Goal: Task Accomplishment & Management: Manage account settings

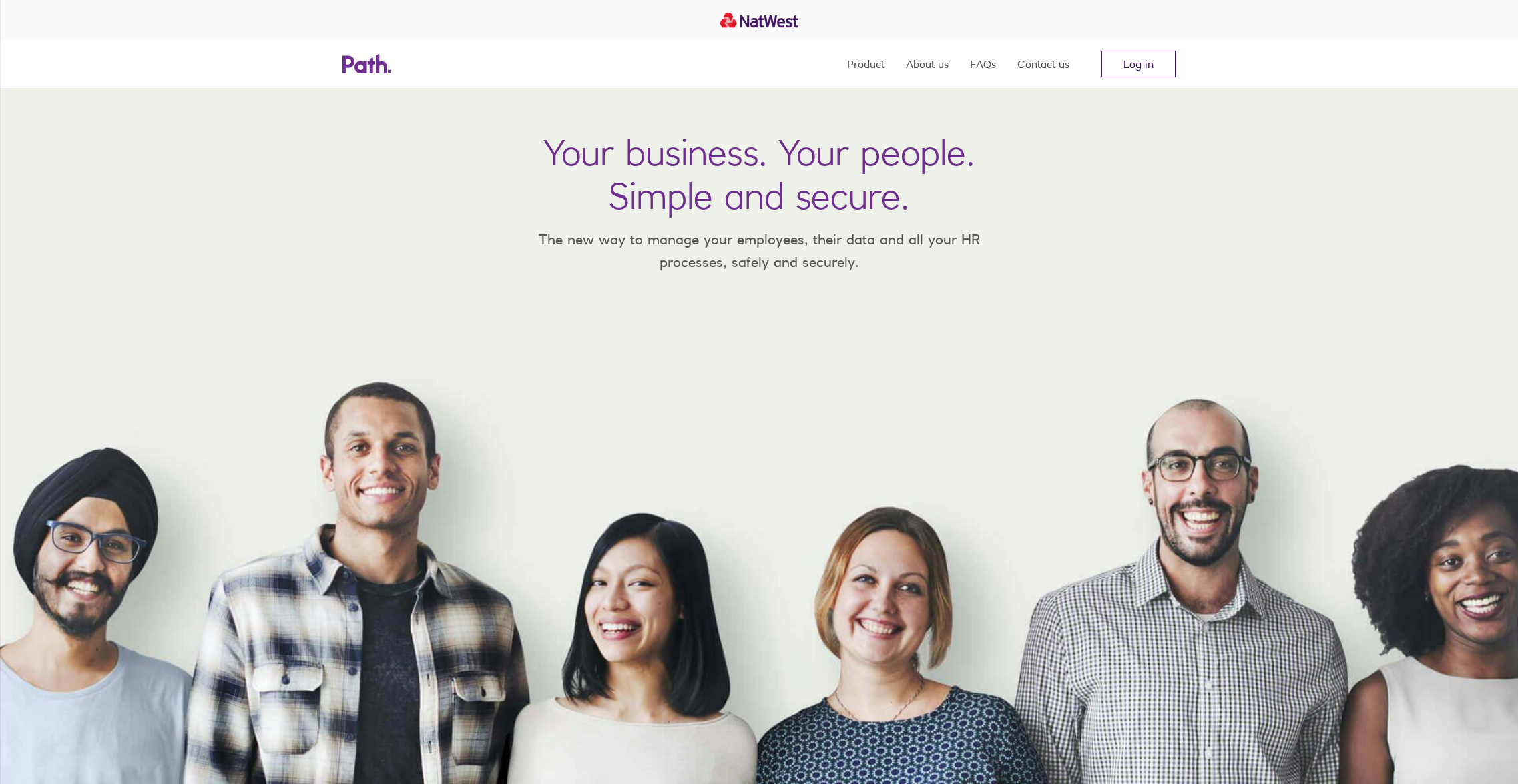
click at [1145, 62] on link "Log in" at bounding box center [1138, 64] width 74 height 27
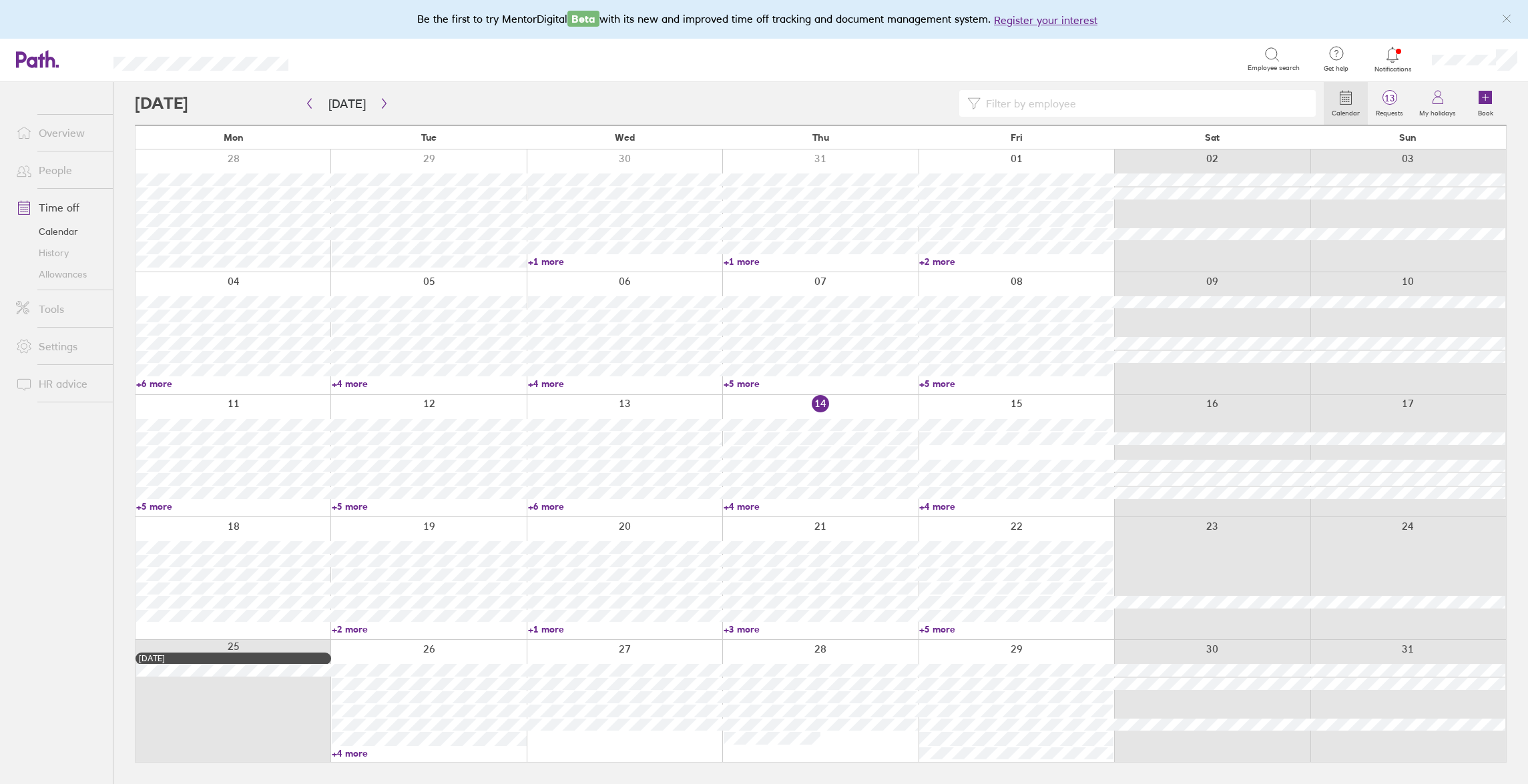
click at [1368, 100] on link "Calendar" at bounding box center [1346, 104] width 44 height 43
click at [1381, 104] on link "13 Requests" at bounding box center [1389, 104] width 43 height 43
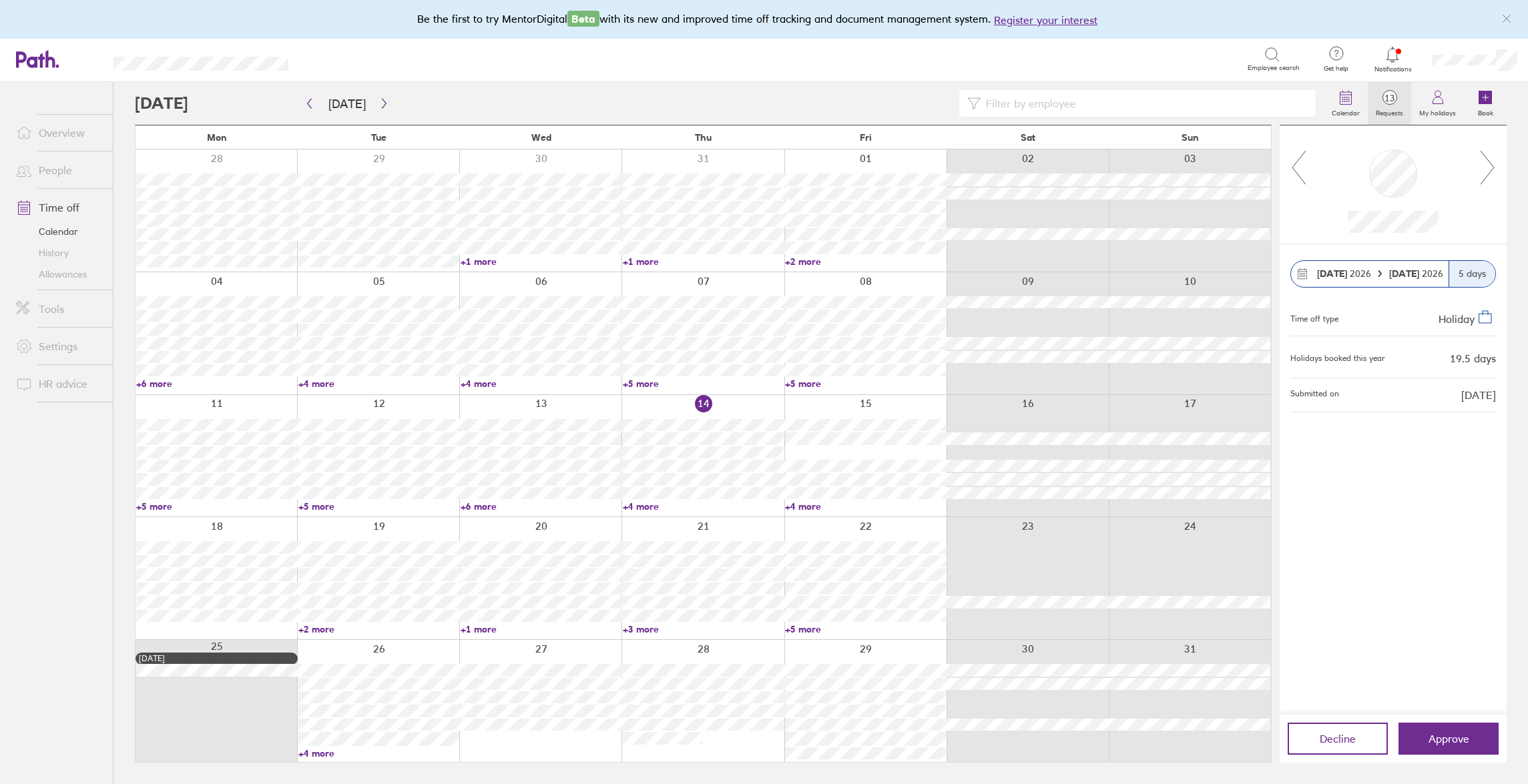
click at [1488, 172] on icon at bounding box center [1488, 167] width 17 height 36
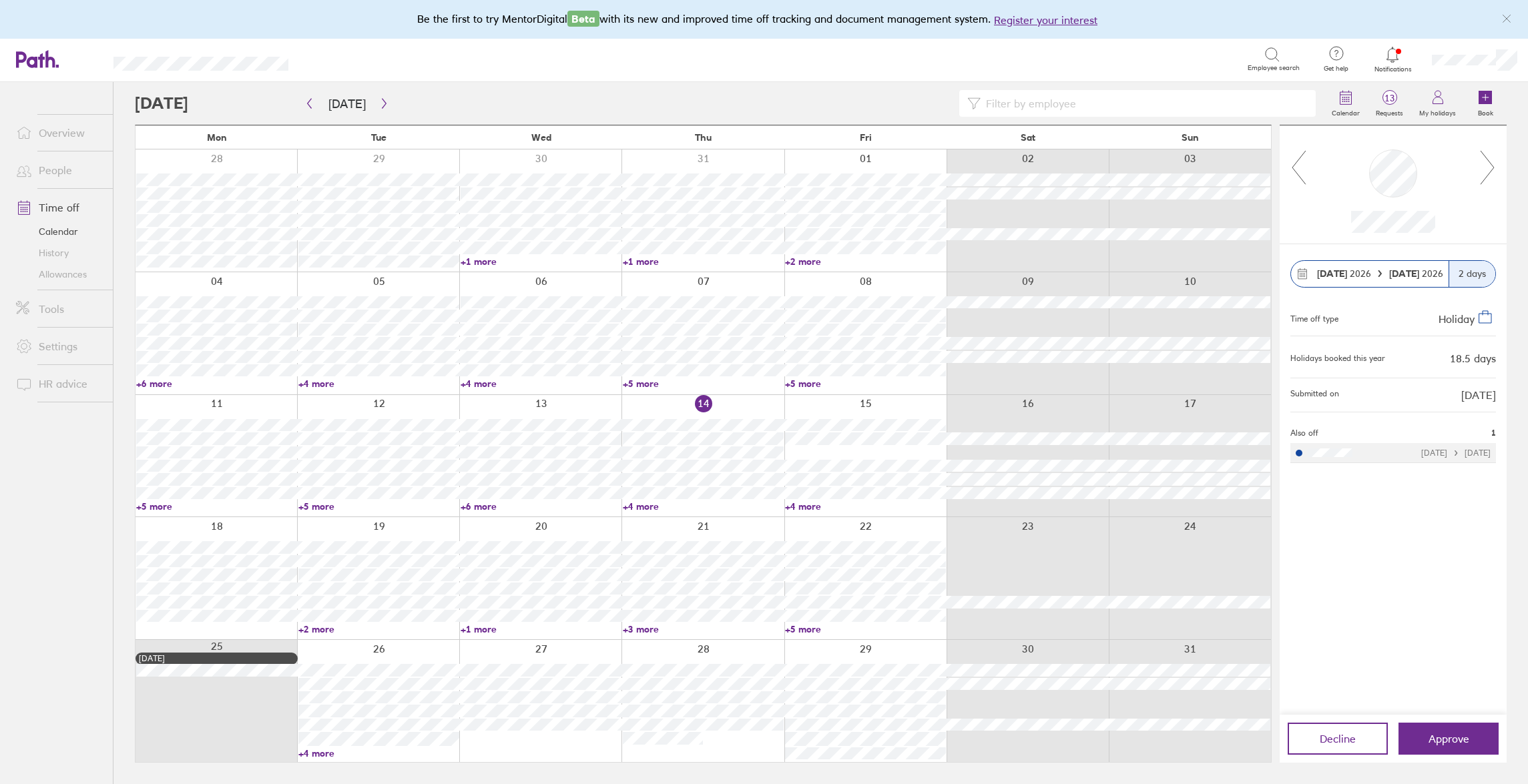
click at [1488, 172] on icon at bounding box center [1488, 167] width 17 height 36
click at [1299, 175] on icon at bounding box center [1299, 167] width 17 height 36
click at [1489, 172] on icon at bounding box center [1488, 167] width 17 height 36
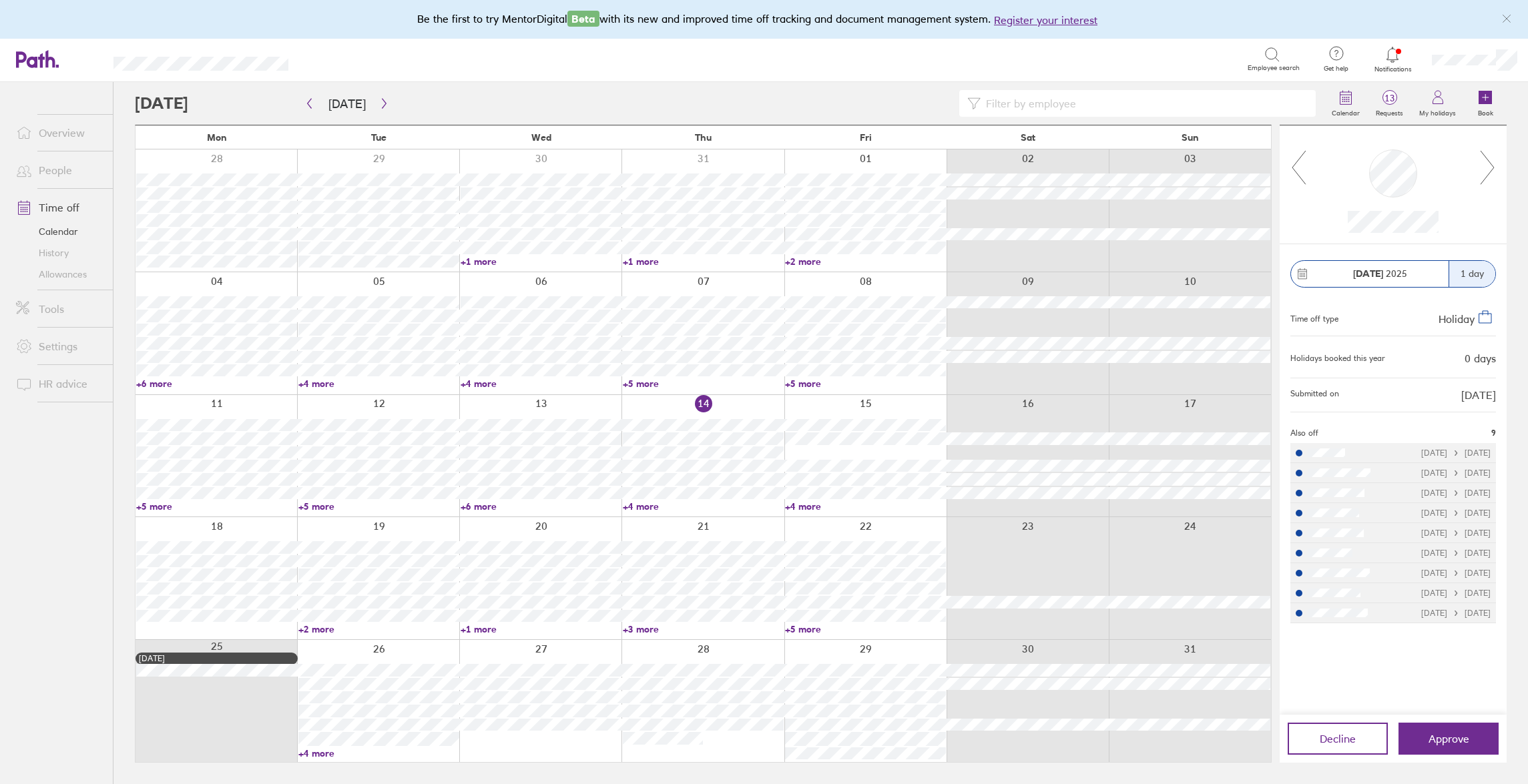
click at [1489, 172] on icon at bounding box center [1488, 167] width 17 height 36
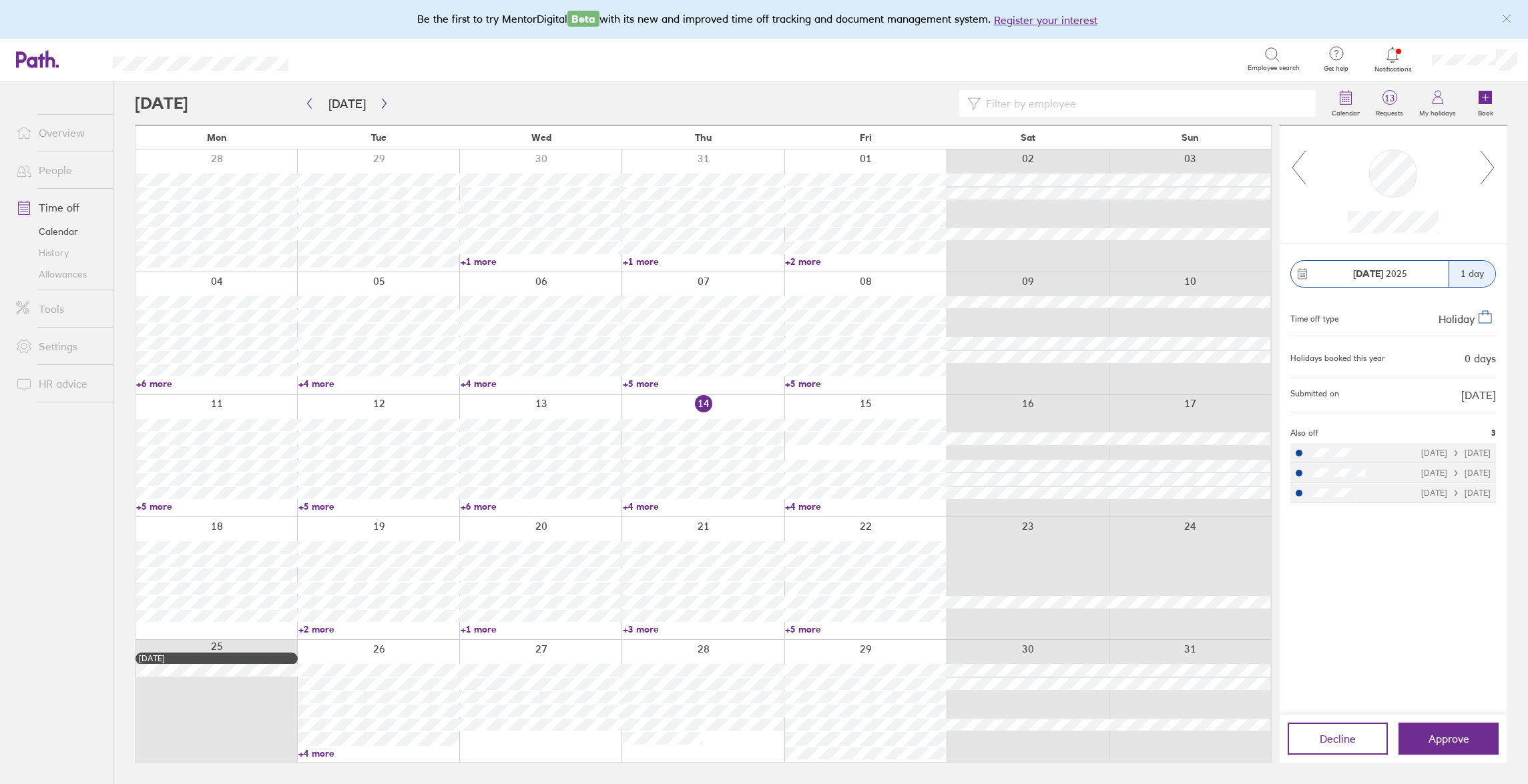
click at [1489, 172] on icon at bounding box center [1488, 167] width 17 height 36
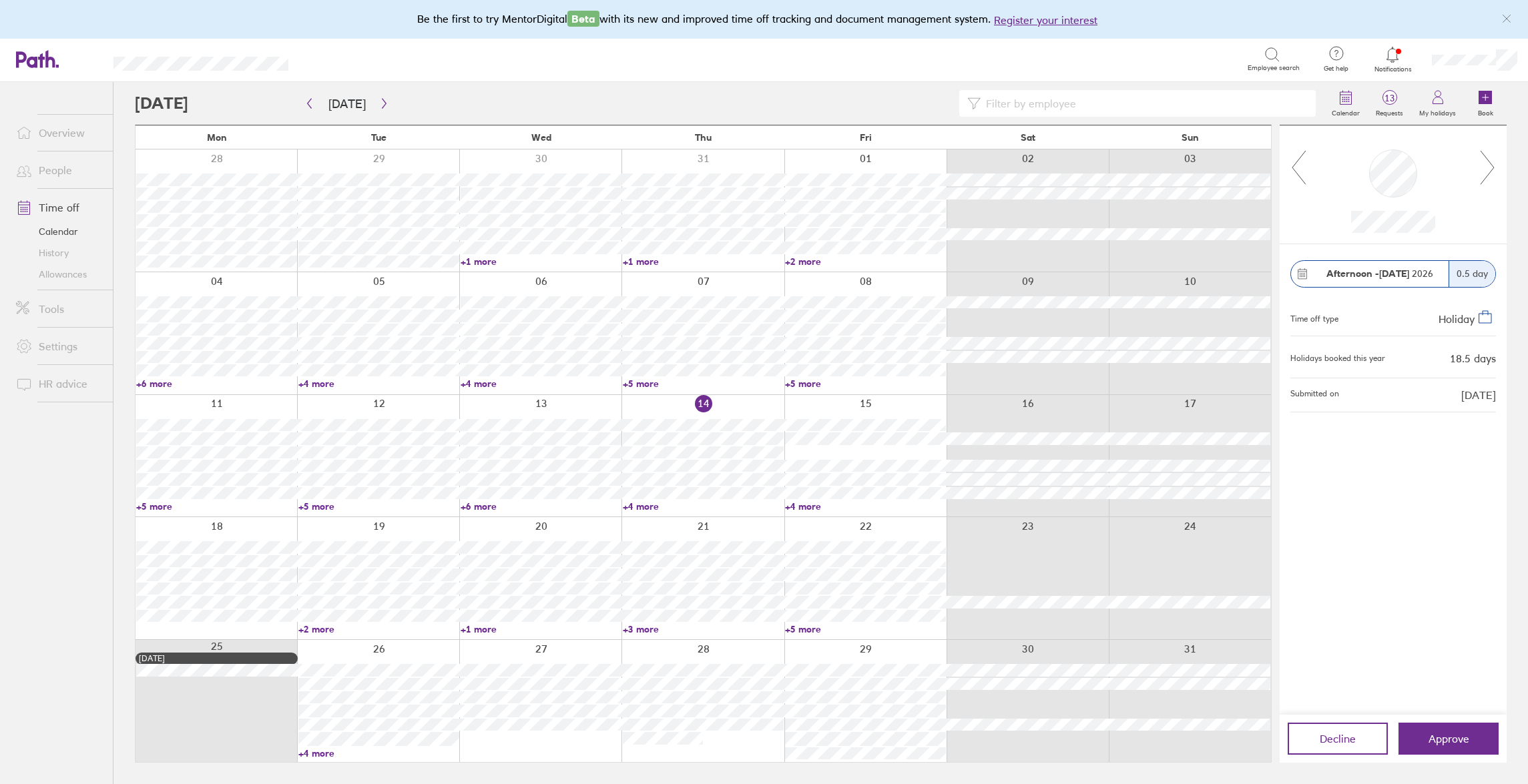
click at [1489, 172] on icon at bounding box center [1488, 167] width 17 height 36
click at [380, 105] on icon "button" at bounding box center [384, 103] width 10 height 11
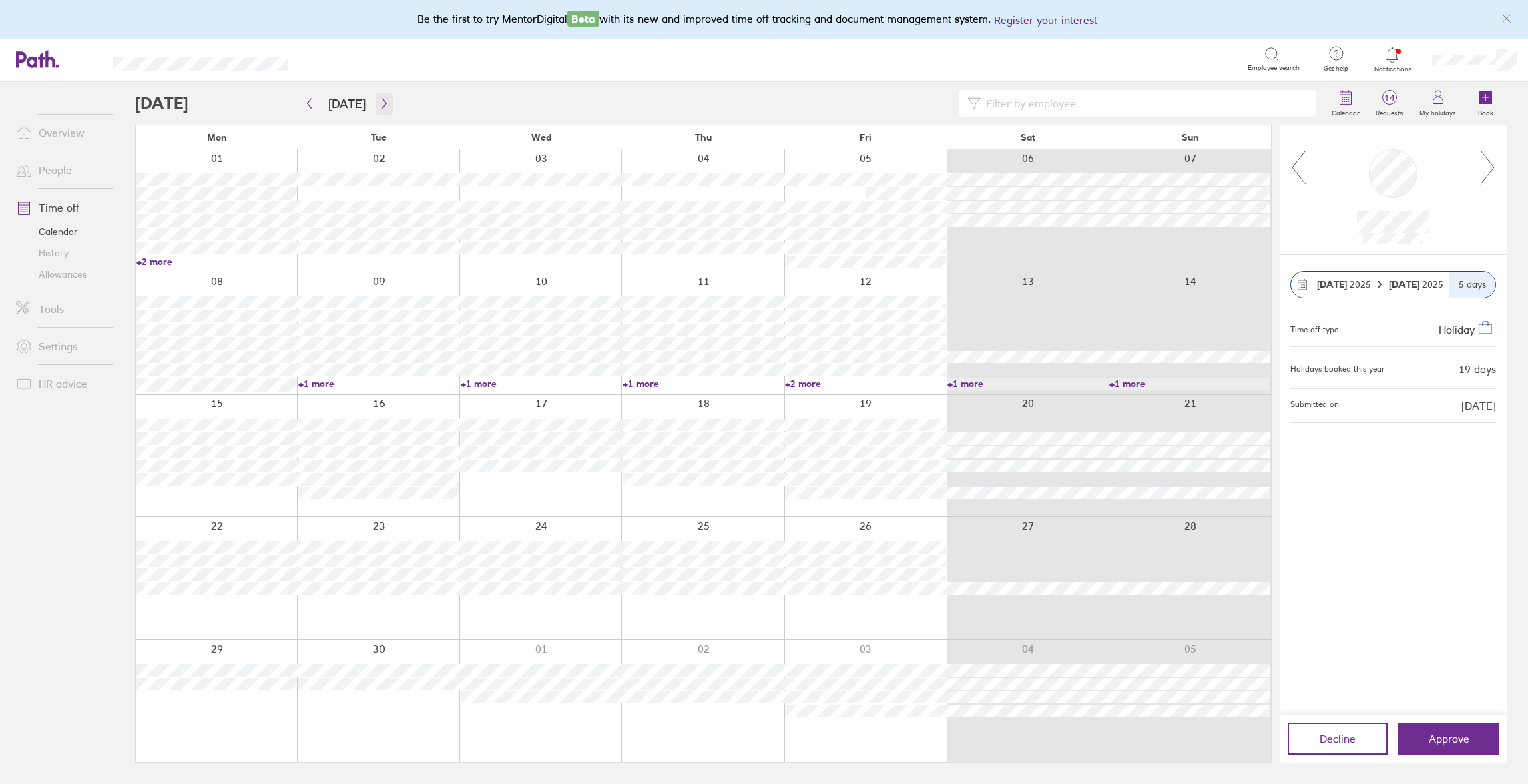
click at [380, 103] on icon "button" at bounding box center [384, 103] width 10 height 11
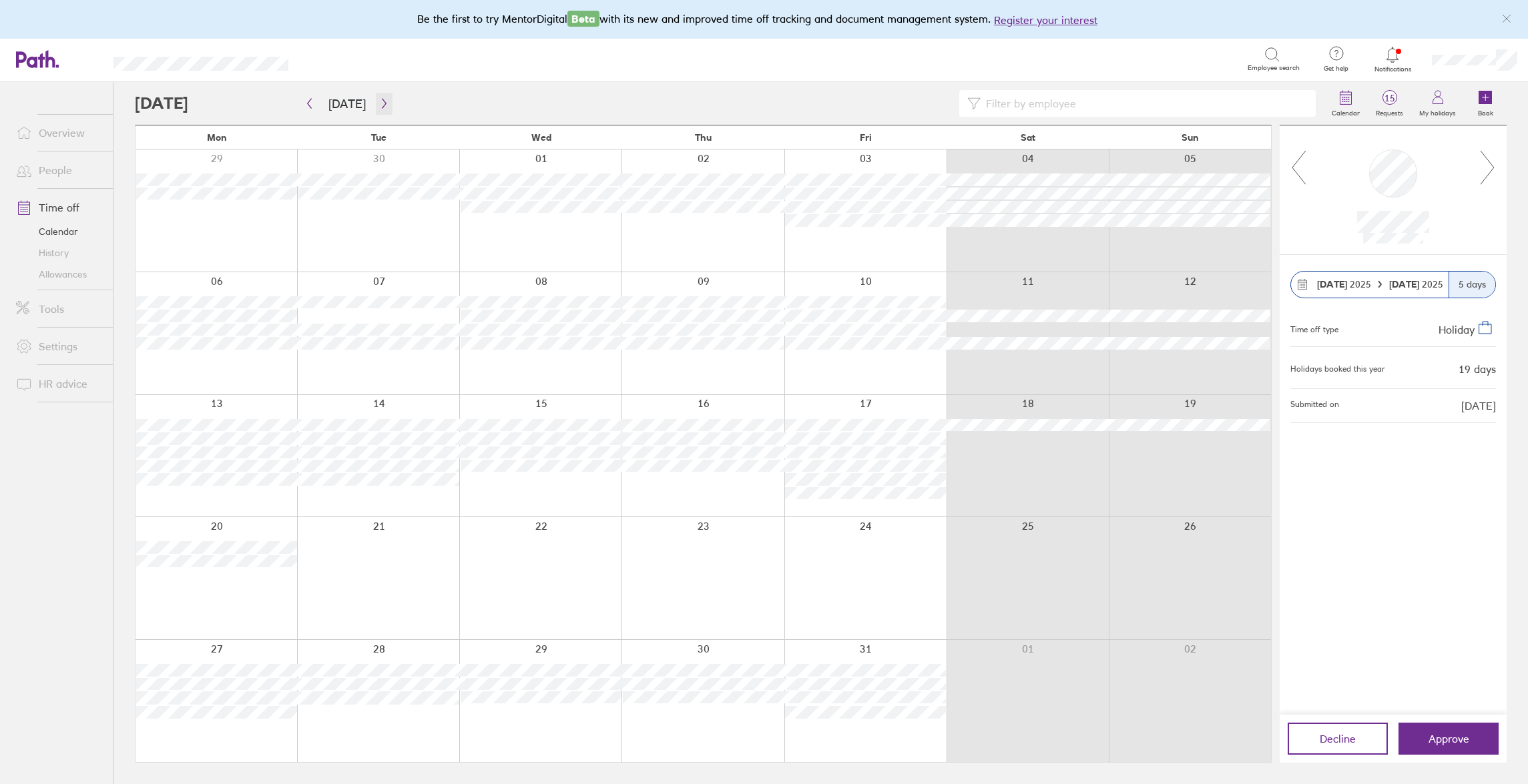
click at [380, 103] on icon "button" at bounding box center [384, 103] width 10 height 11
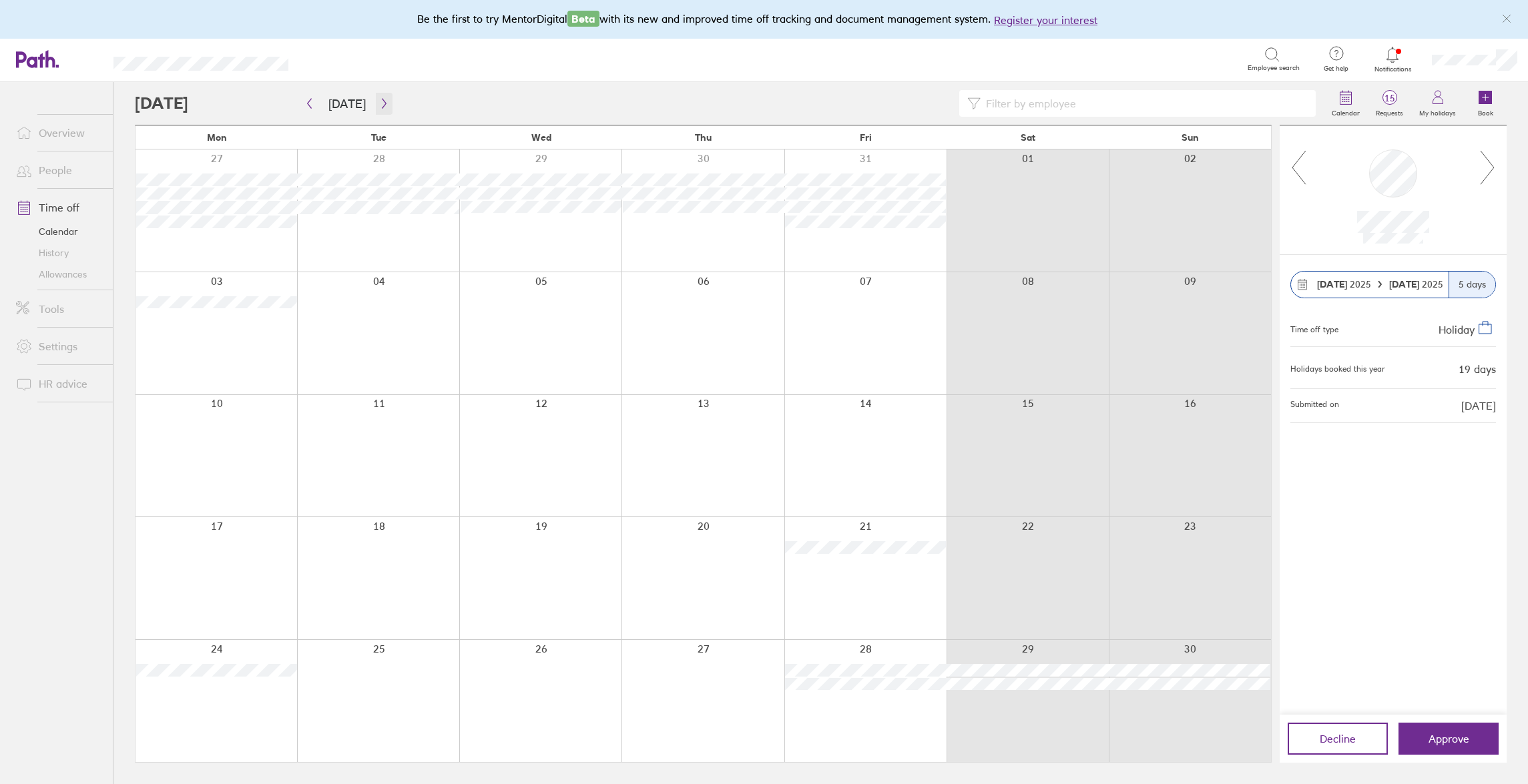
click at [380, 103] on icon "button" at bounding box center [384, 103] width 10 height 11
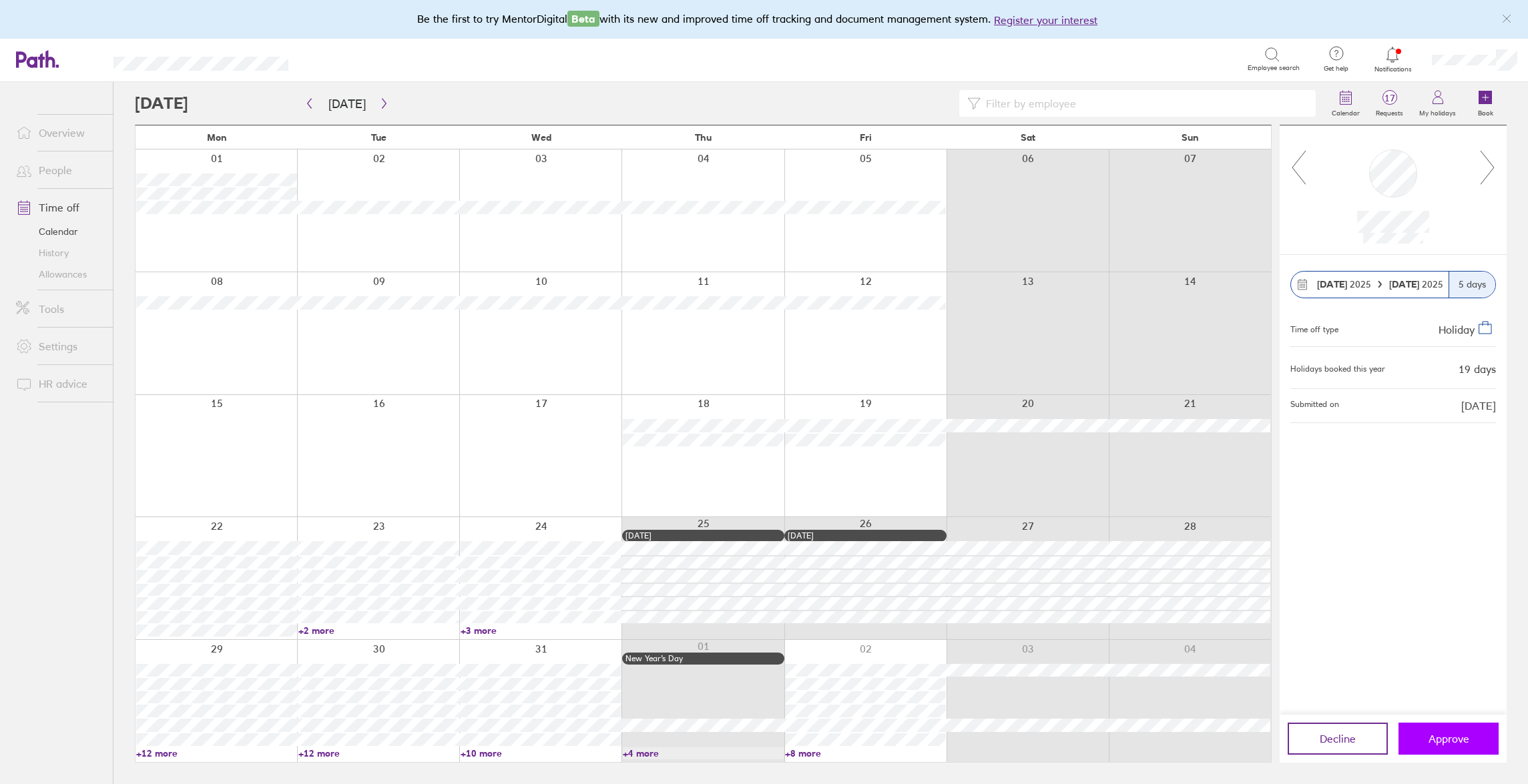
click at [1471, 748] on button "Approve" at bounding box center [1449, 739] width 100 height 32
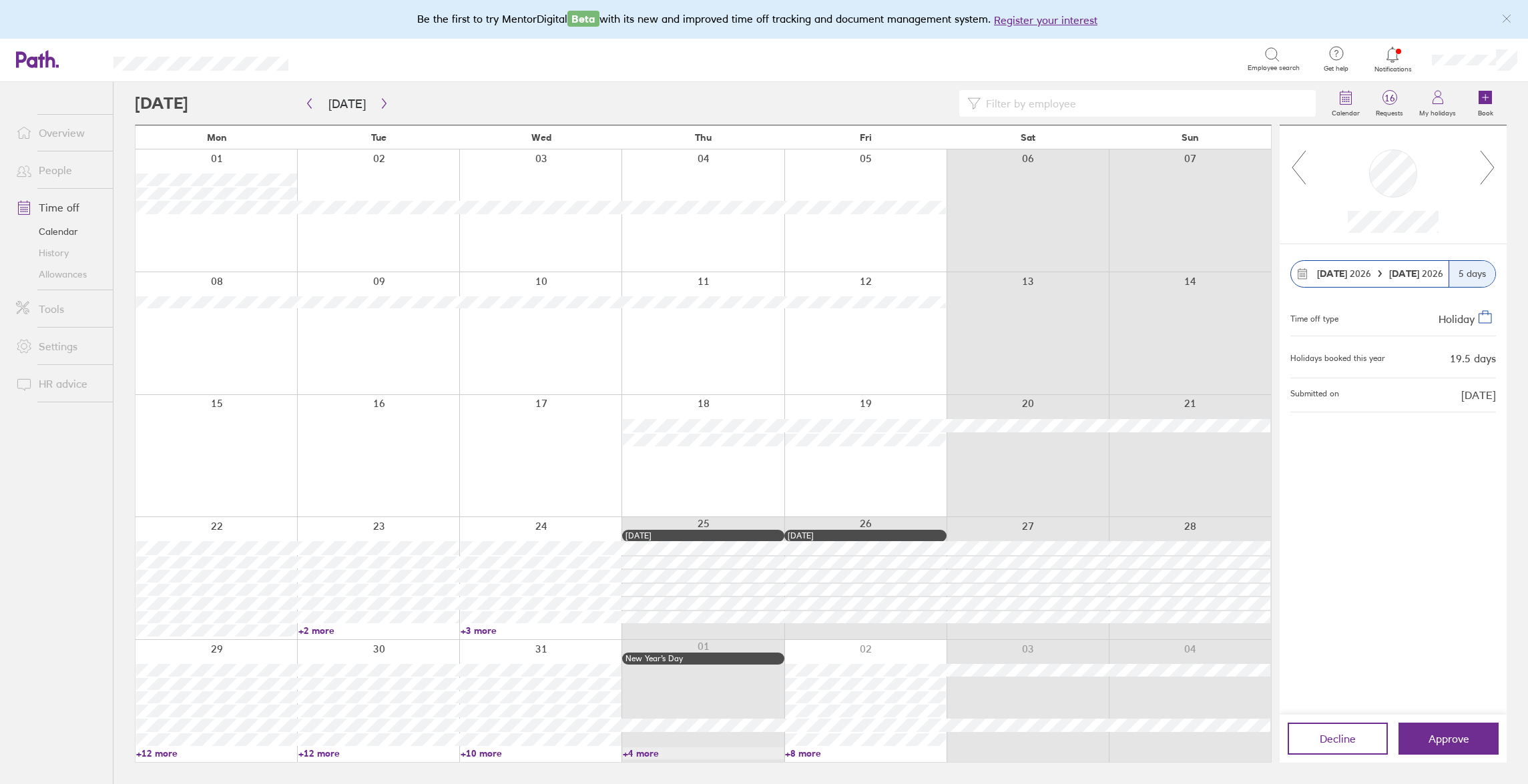
click at [1492, 165] on icon at bounding box center [1487, 167] width 13 height 33
click at [383, 99] on icon "button" at bounding box center [384, 103] width 10 height 11
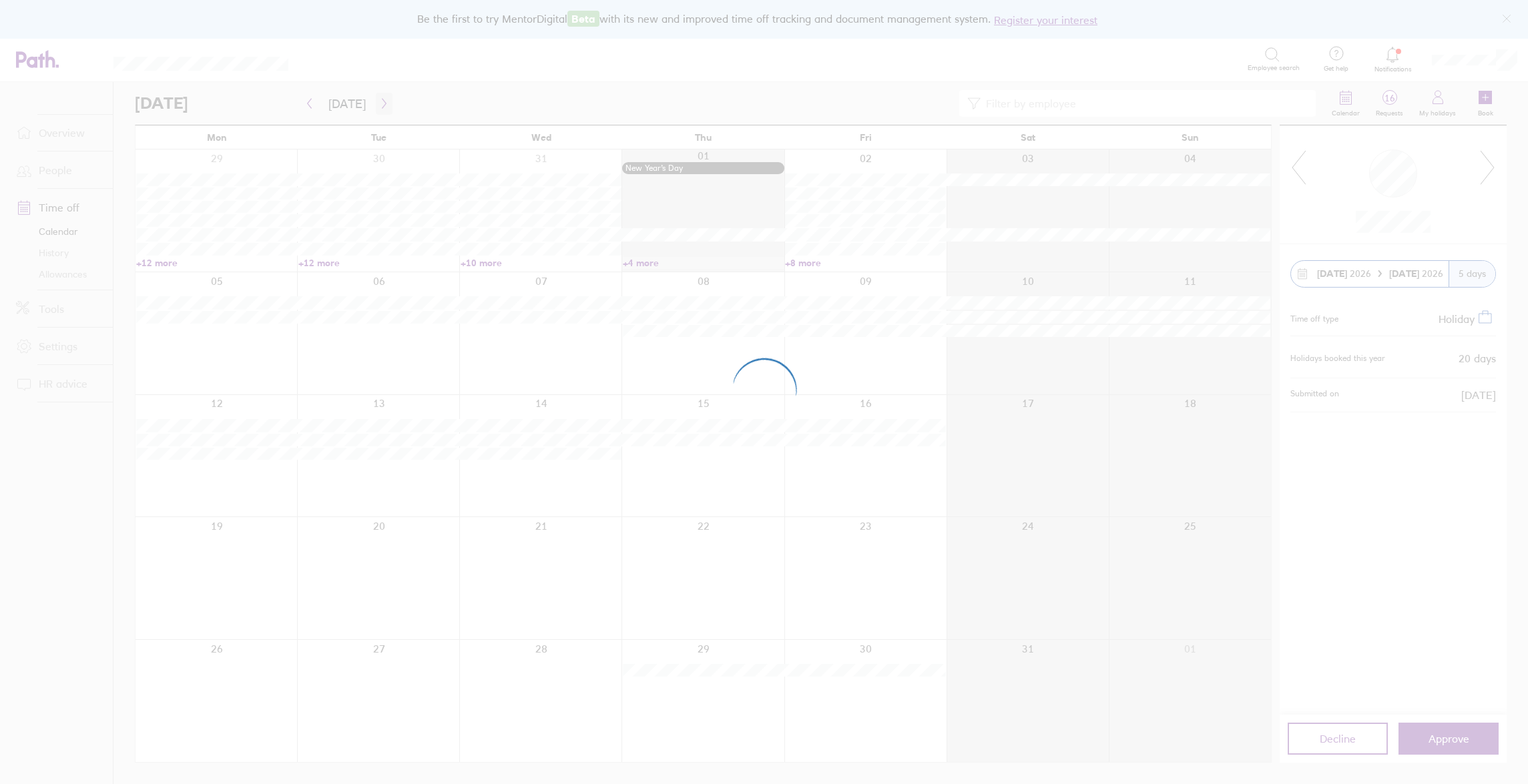
click at [383, 99] on div at bounding box center [764, 392] width 1528 height 784
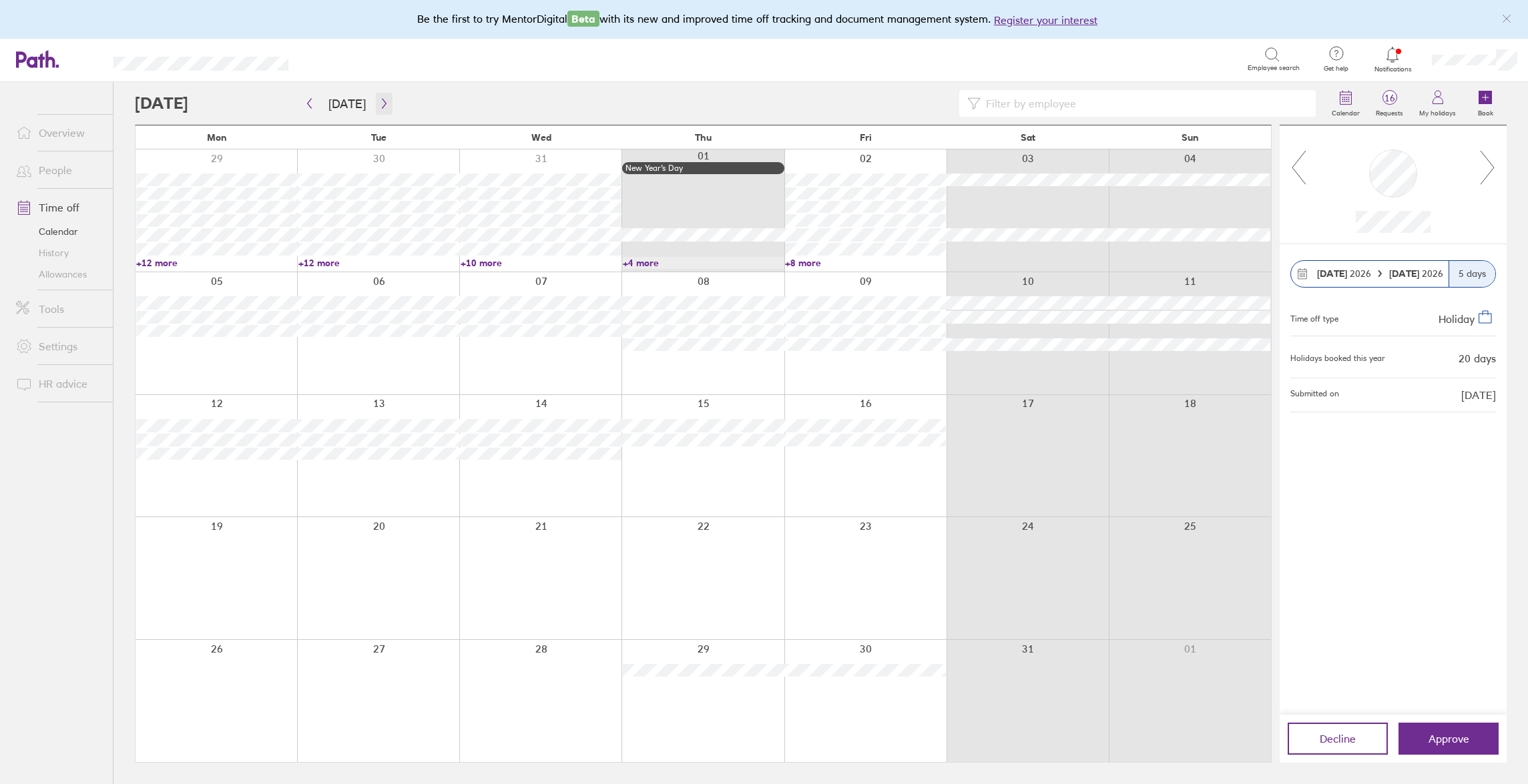
click at [380, 99] on icon "button" at bounding box center [384, 103] width 10 height 11
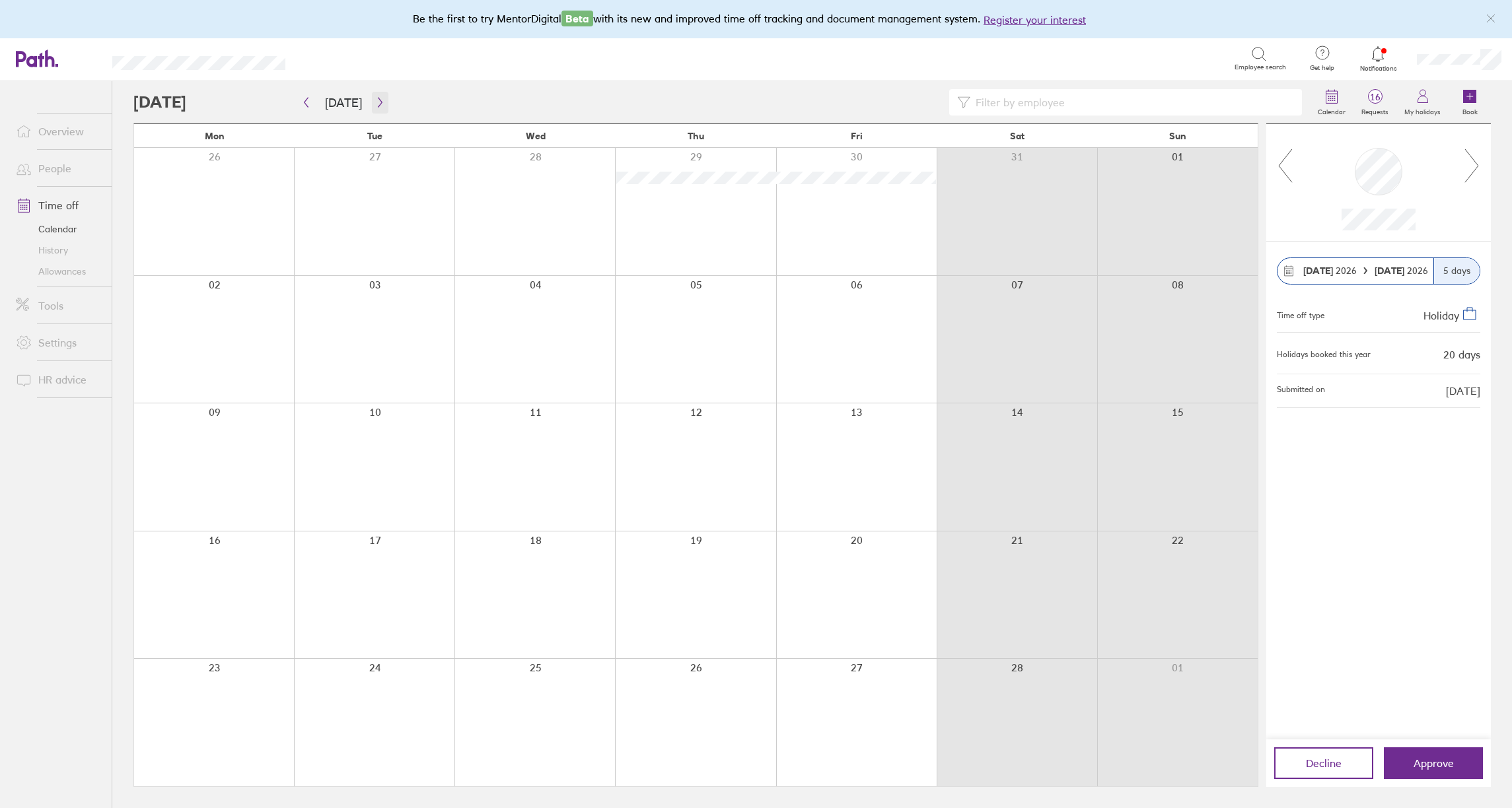
click at [379, 104] on icon "button" at bounding box center [380, 102] width 10 height 11
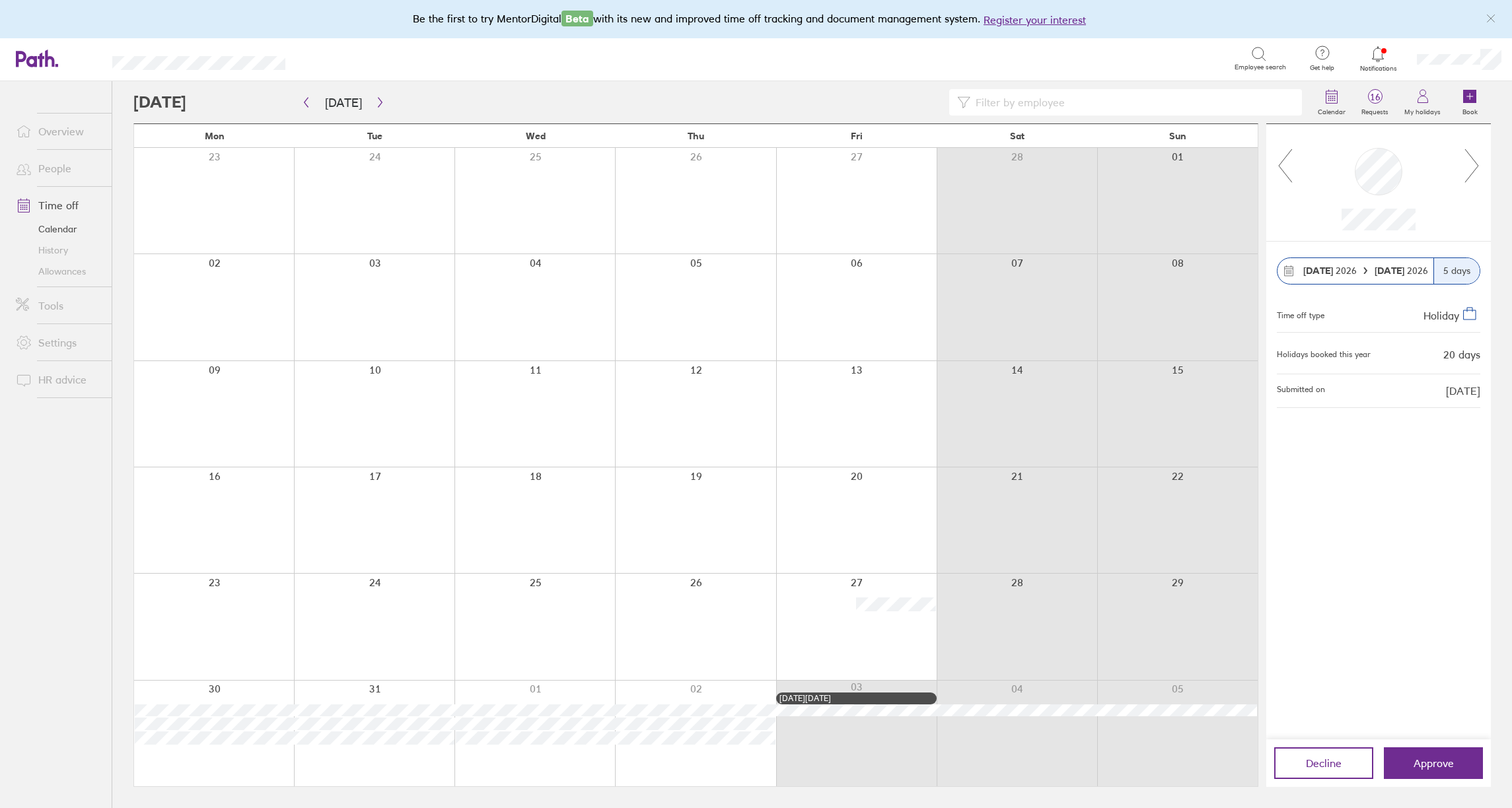
click at [199, 296] on div at bounding box center [214, 307] width 160 height 106
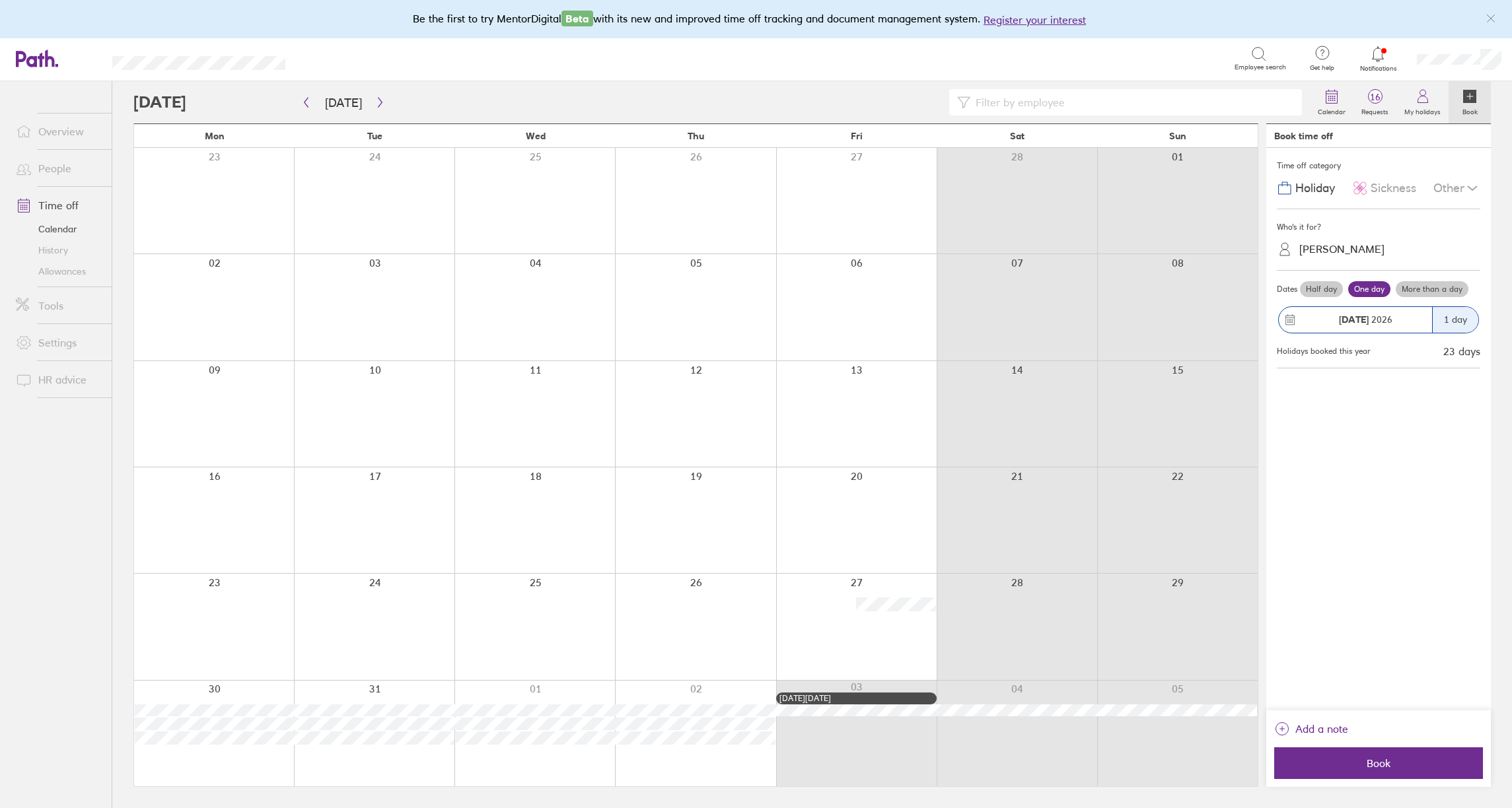
click at [1452, 286] on label "More than a day" at bounding box center [1432, 289] width 72 height 16
click at [0, 0] on input "More than a day" at bounding box center [0, 0] width 0 height 0
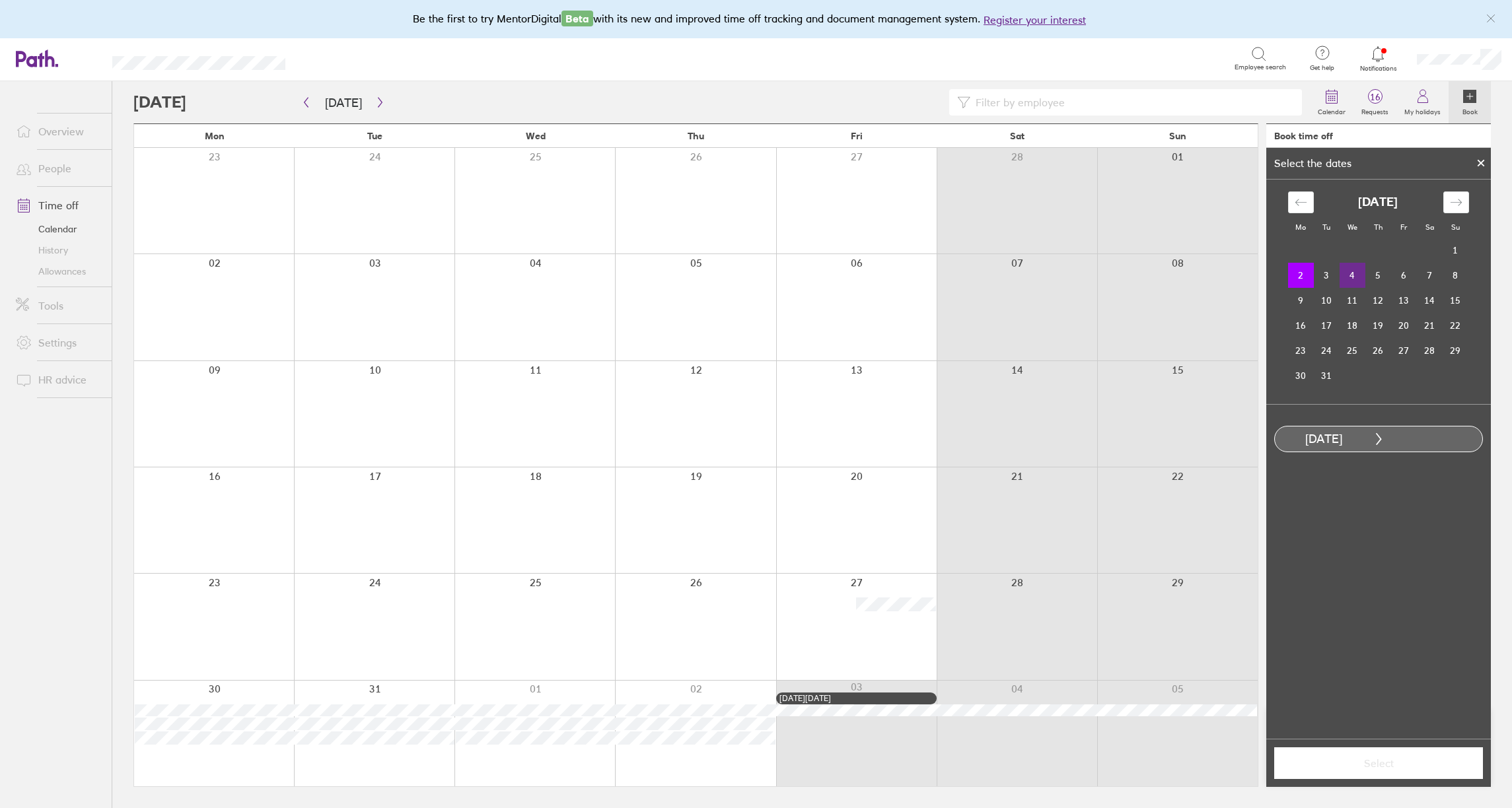
click at [1353, 274] on td "4" at bounding box center [1353, 275] width 26 height 25
click at [1402, 274] on td "6" at bounding box center [1404, 275] width 26 height 25
click at [1306, 281] on td "2" at bounding box center [1301, 275] width 26 height 25
click at [1405, 275] on td "6" at bounding box center [1404, 275] width 26 height 25
click at [1395, 761] on span "Select" at bounding box center [1379, 763] width 190 height 12
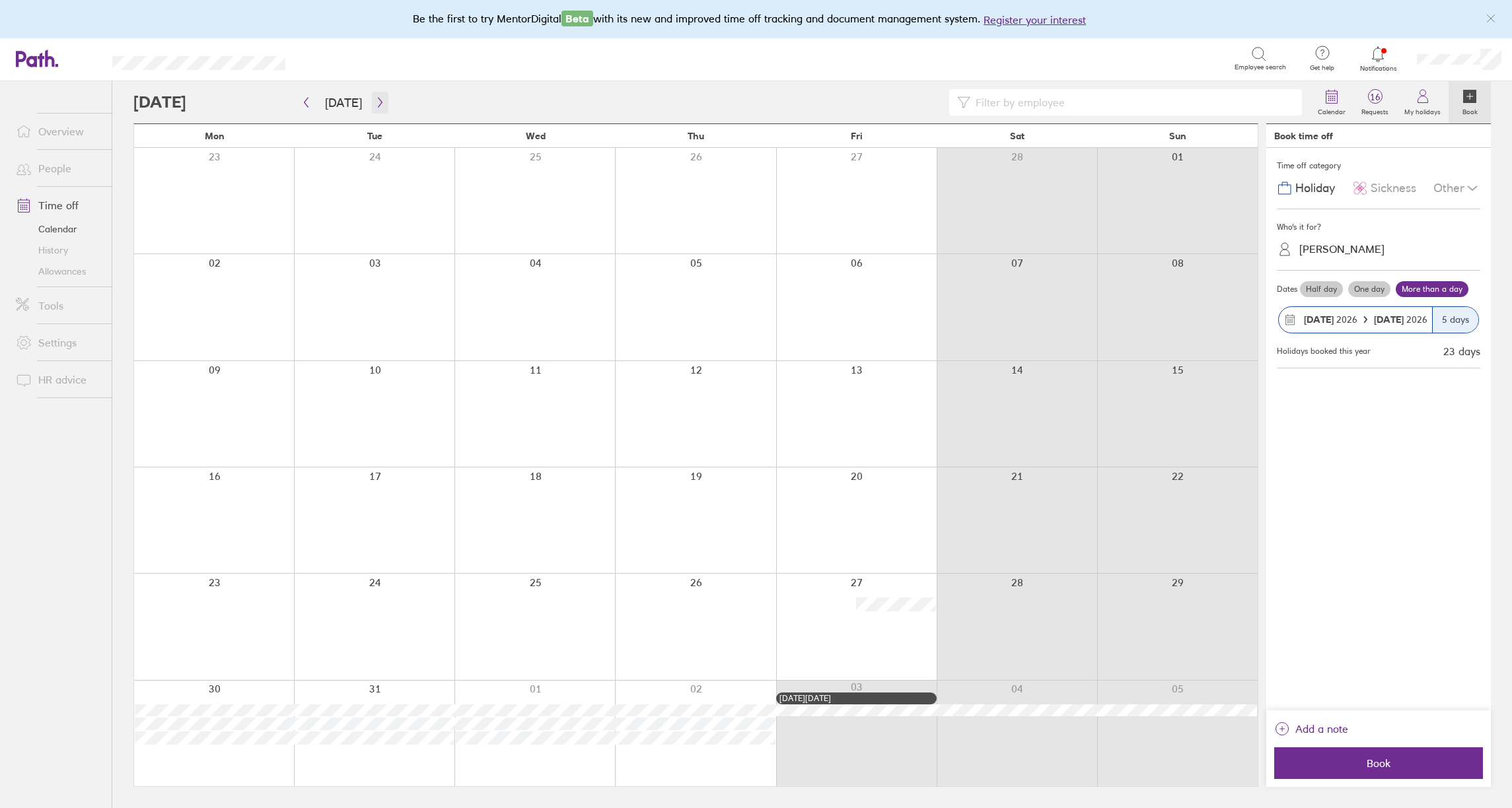
click at [375, 98] on icon "button" at bounding box center [380, 102] width 10 height 11
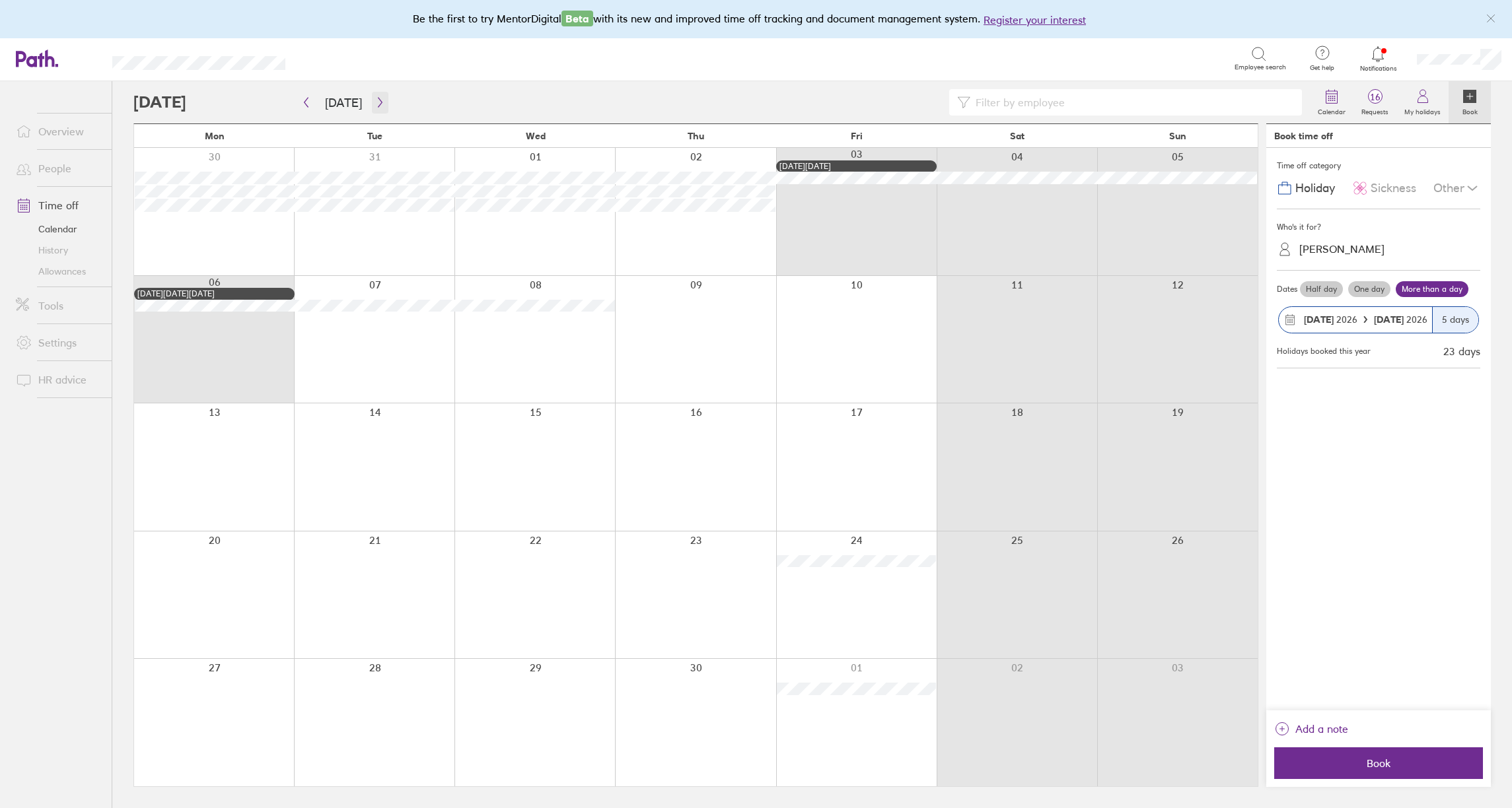
click at [375, 98] on icon "button" at bounding box center [380, 102] width 10 height 11
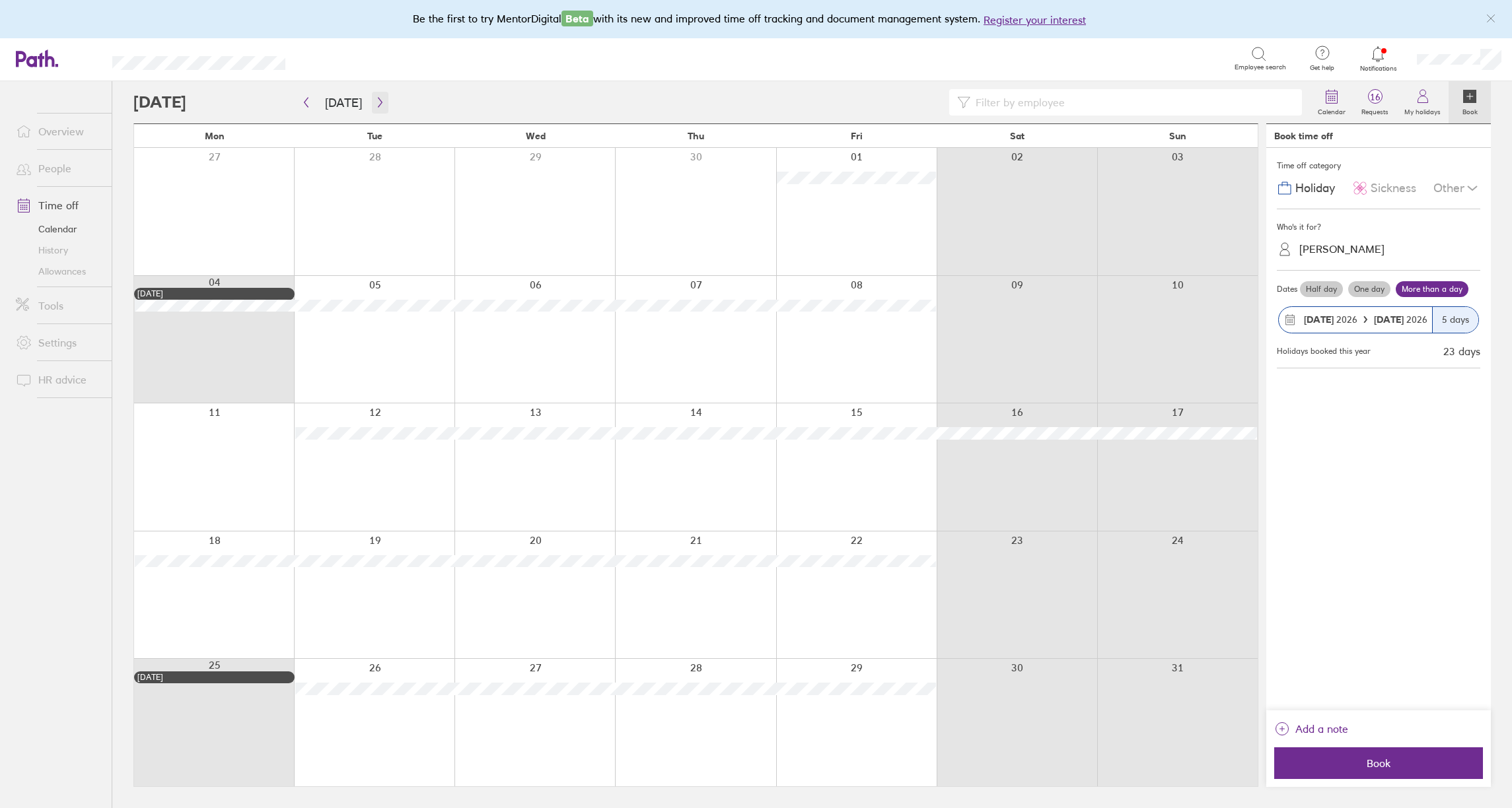
click at [375, 100] on icon "button" at bounding box center [380, 102] width 10 height 11
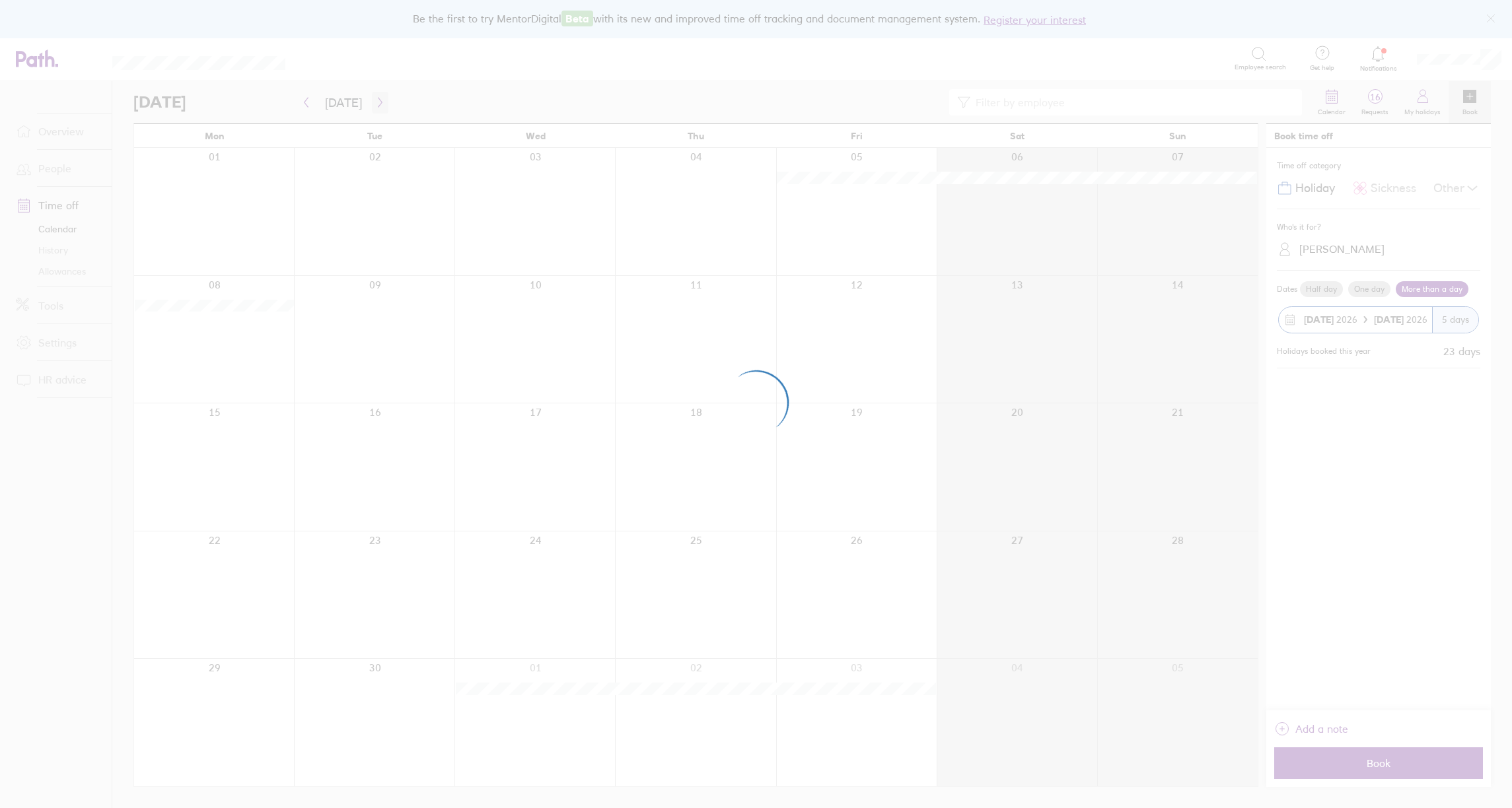
click at [374, 100] on div at bounding box center [756, 404] width 1512 height 808
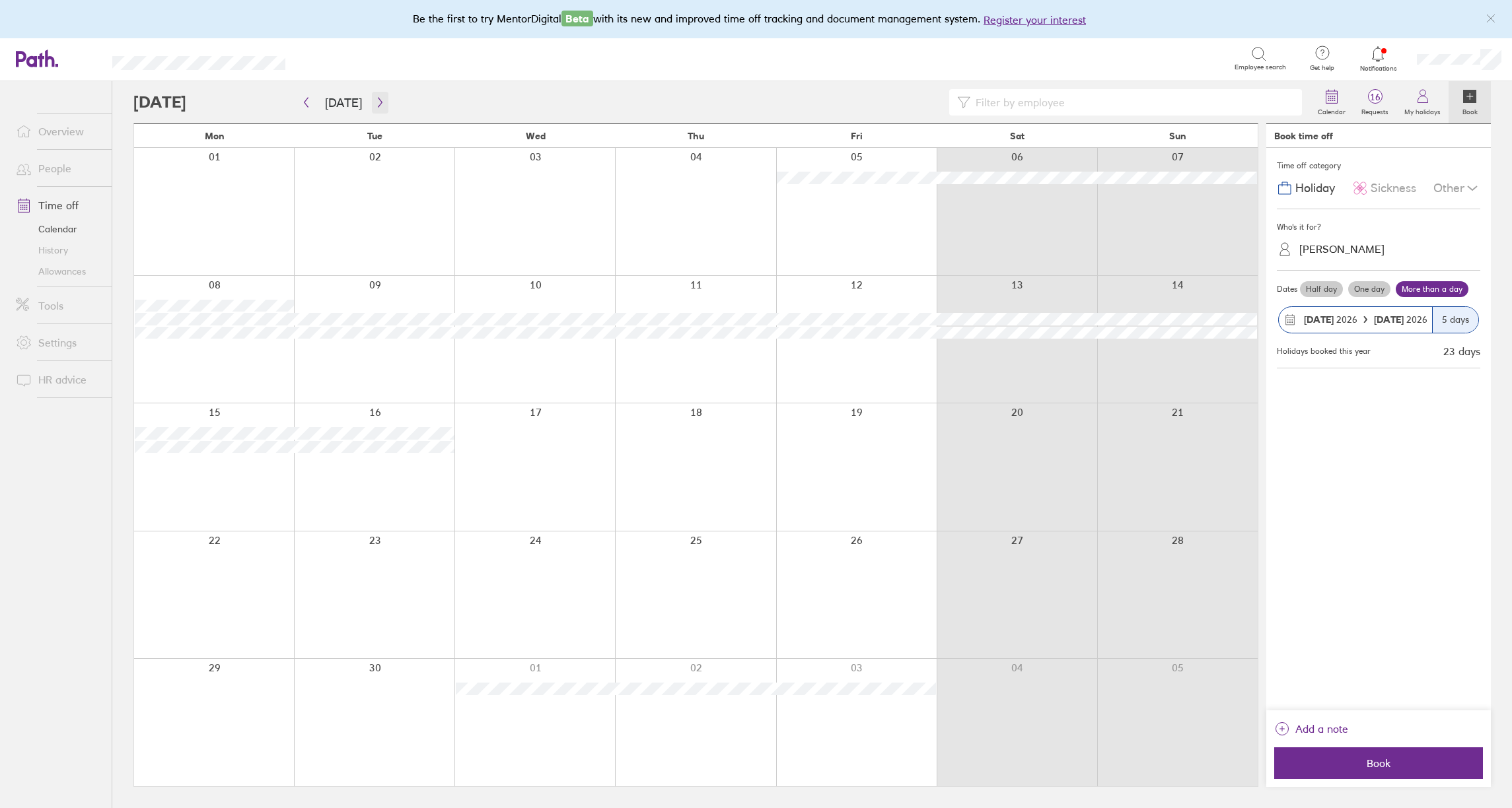
click at [375, 98] on icon "button" at bounding box center [380, 102] width 10 height 11
click at [378, 105] on icon "button" at bounding box center [380, 102] width 4 height 10
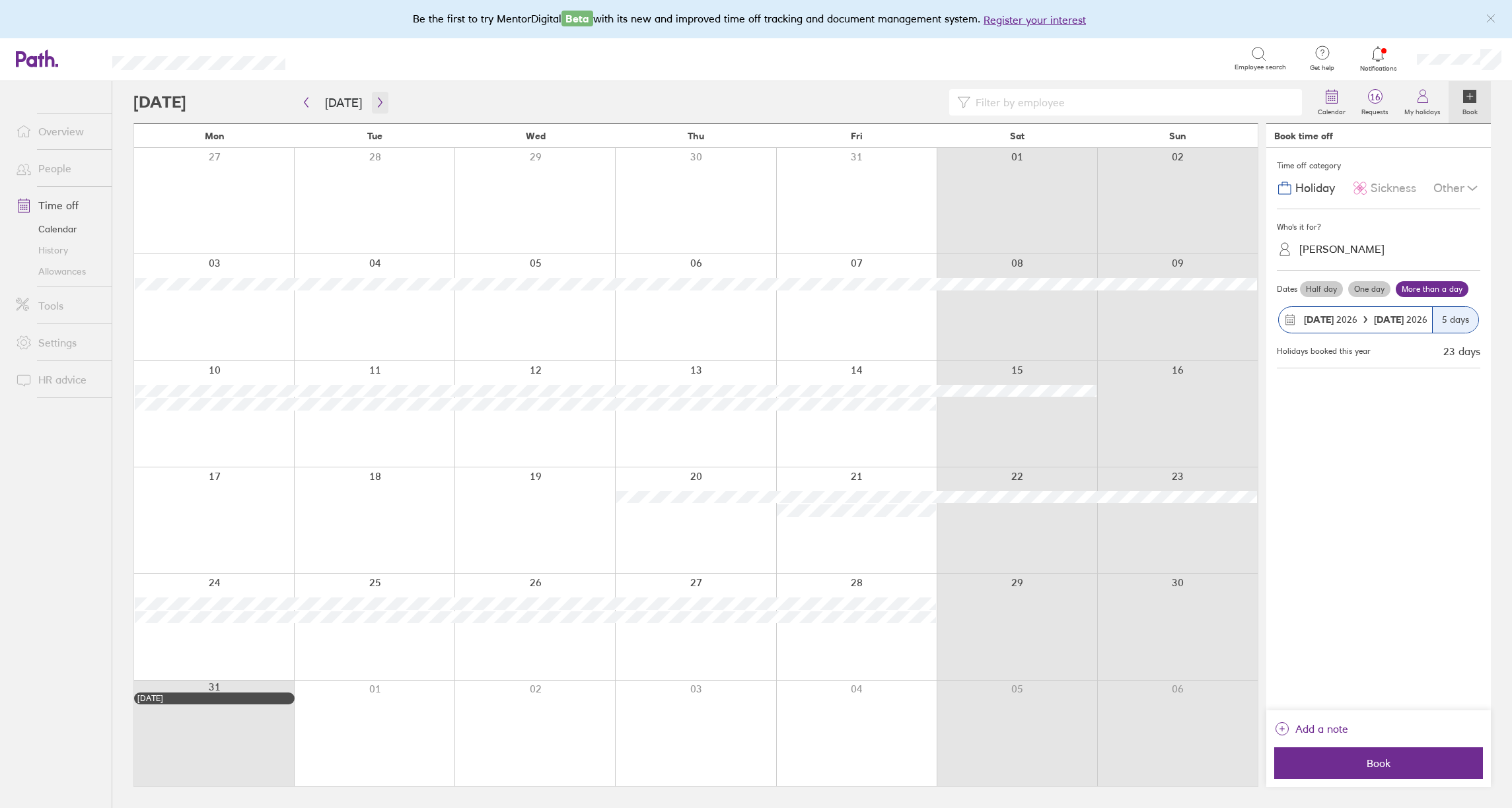
click at [378, 103] on icon "button" at bounding box center [380, 102] width 4 height 10
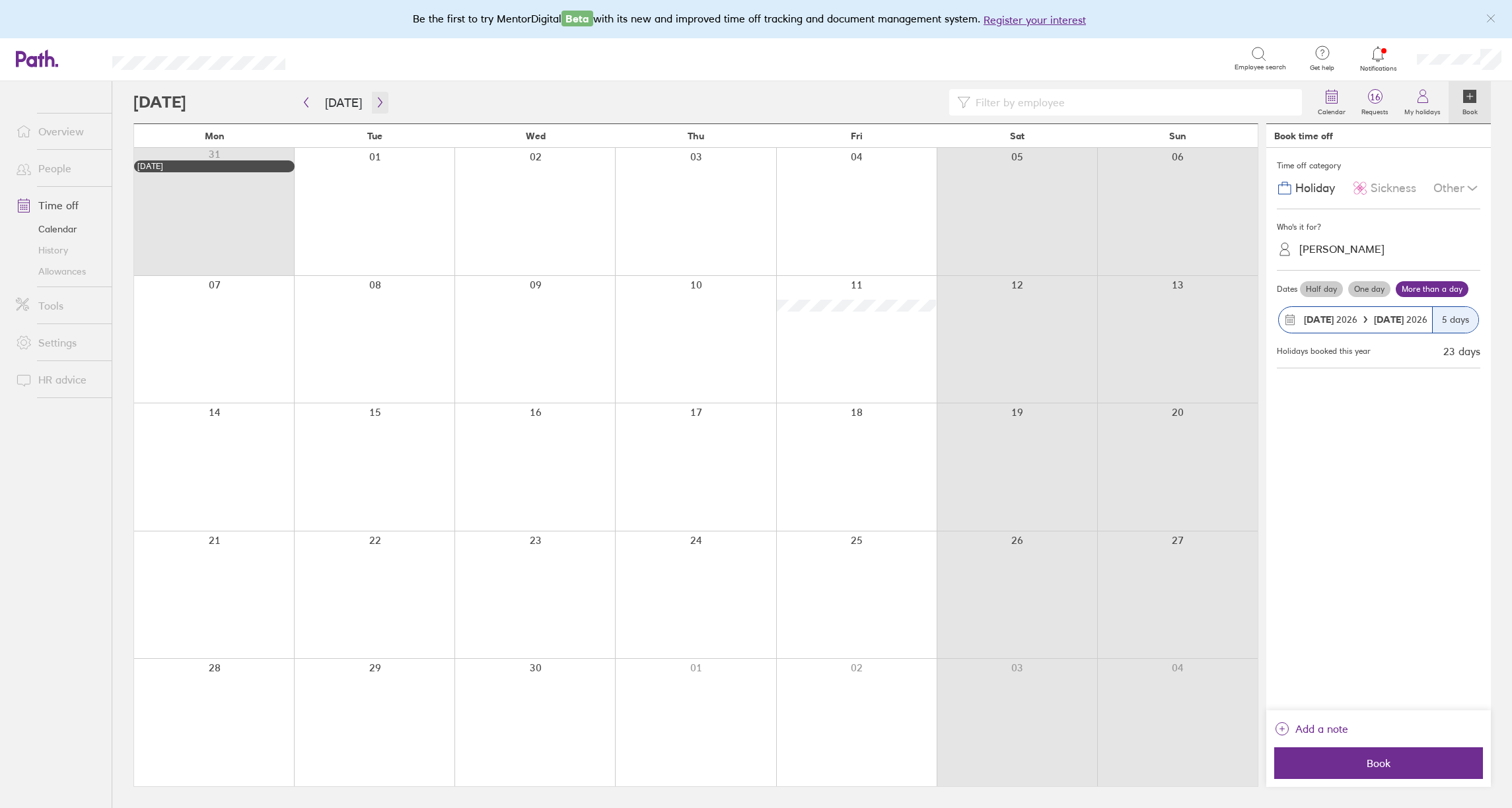
click at [378, 104] on icon "button" at bounding box center [380, 102] width 4 height 10
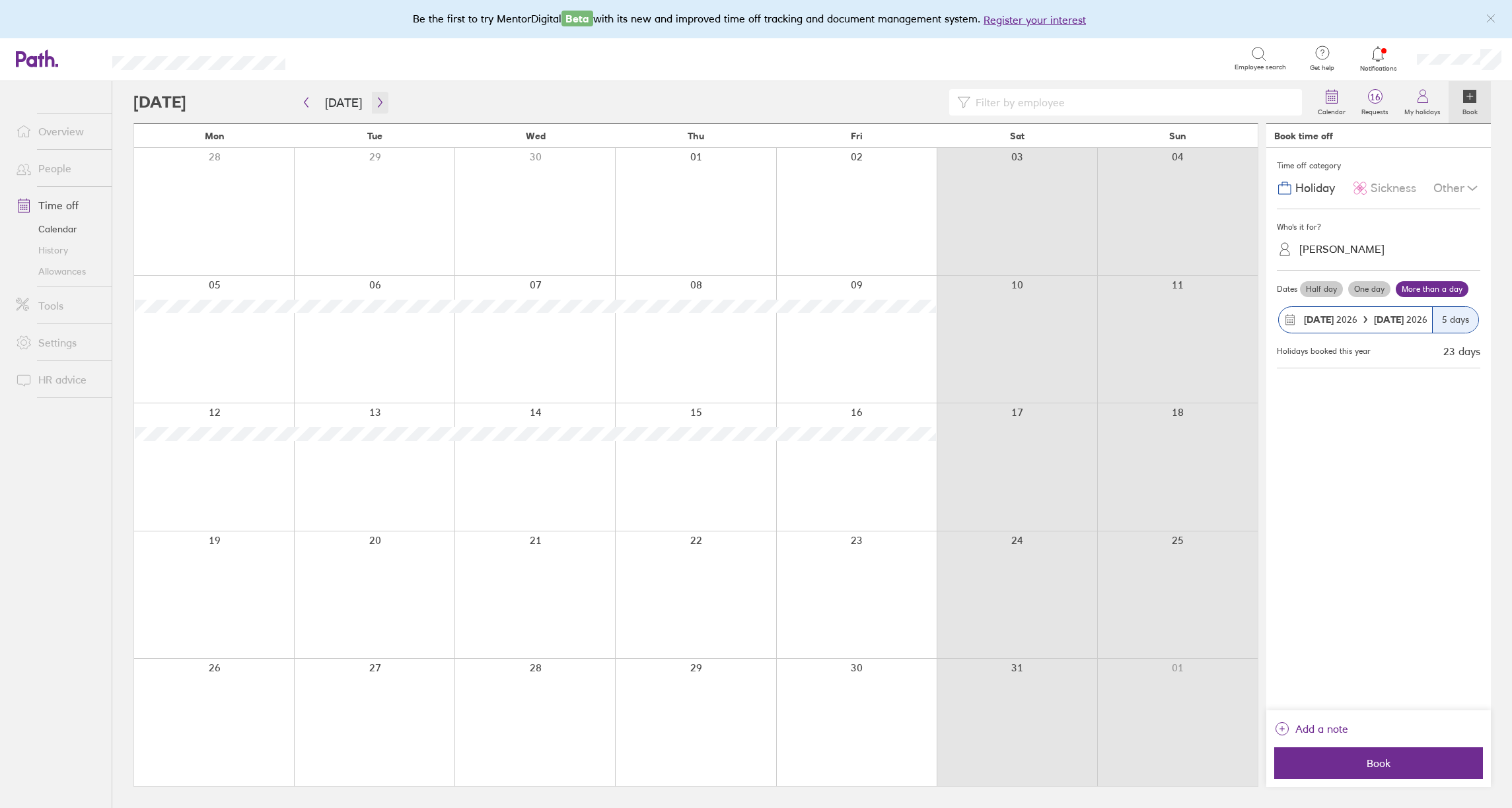
click at [378, 104] on icon "button" at bounding box center [380, 102] width 4 height 10
click at [226, 404] on div at bounding box center [214, 414] width 160 height 106
click at [1443, 289] on label "More than a day" at bounding box center [1432, 289] width 72 height 16
click at [0, 0] on input "More than a day" at bounding box center [0, 0] width 0 height 0
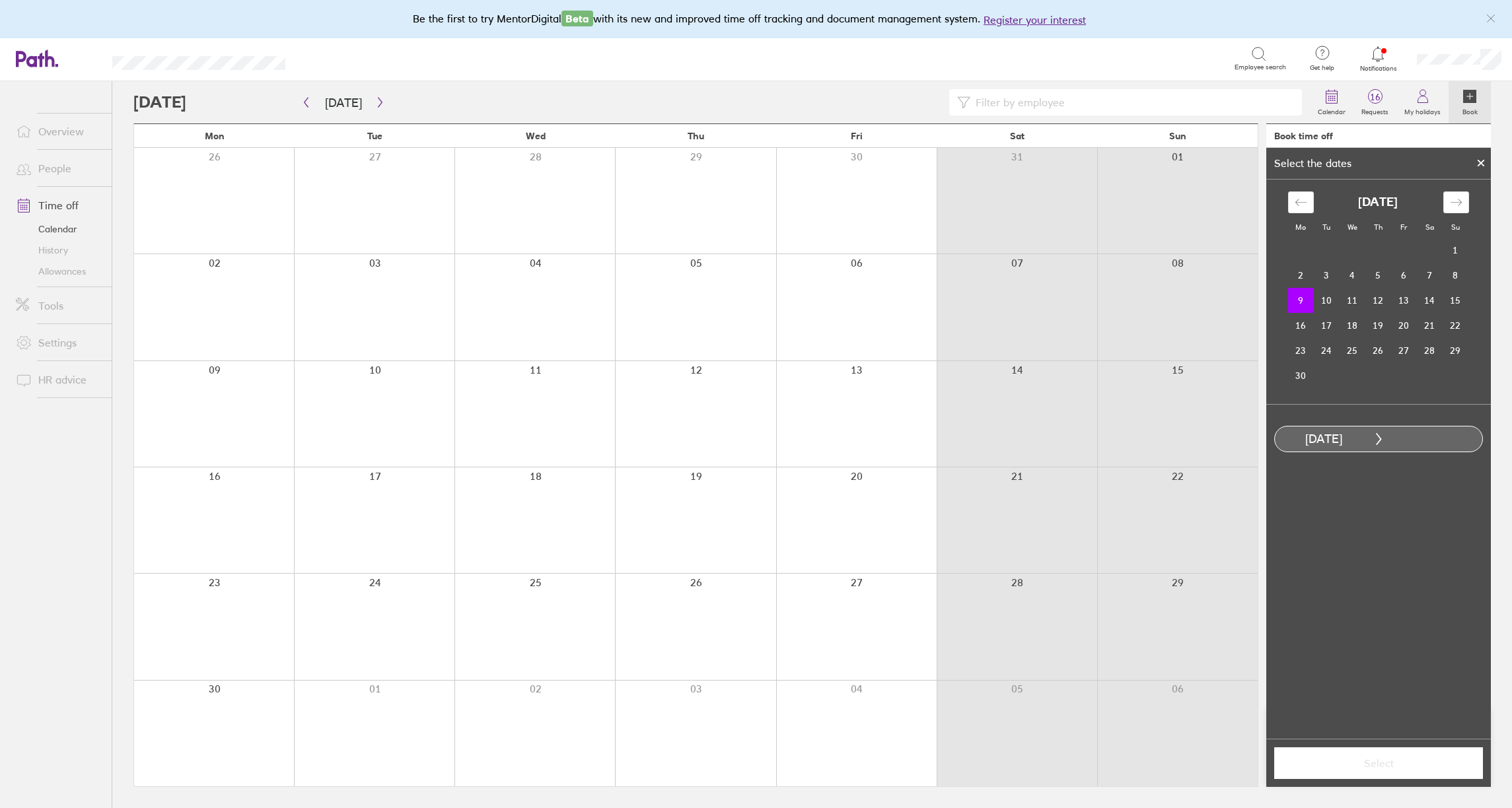
click at [211, 406] on div at bounding box center [214, 414] width 160 height 106
click at [1407, 326] on td "20" at bounding box center [1404, 326] width 26 height 25
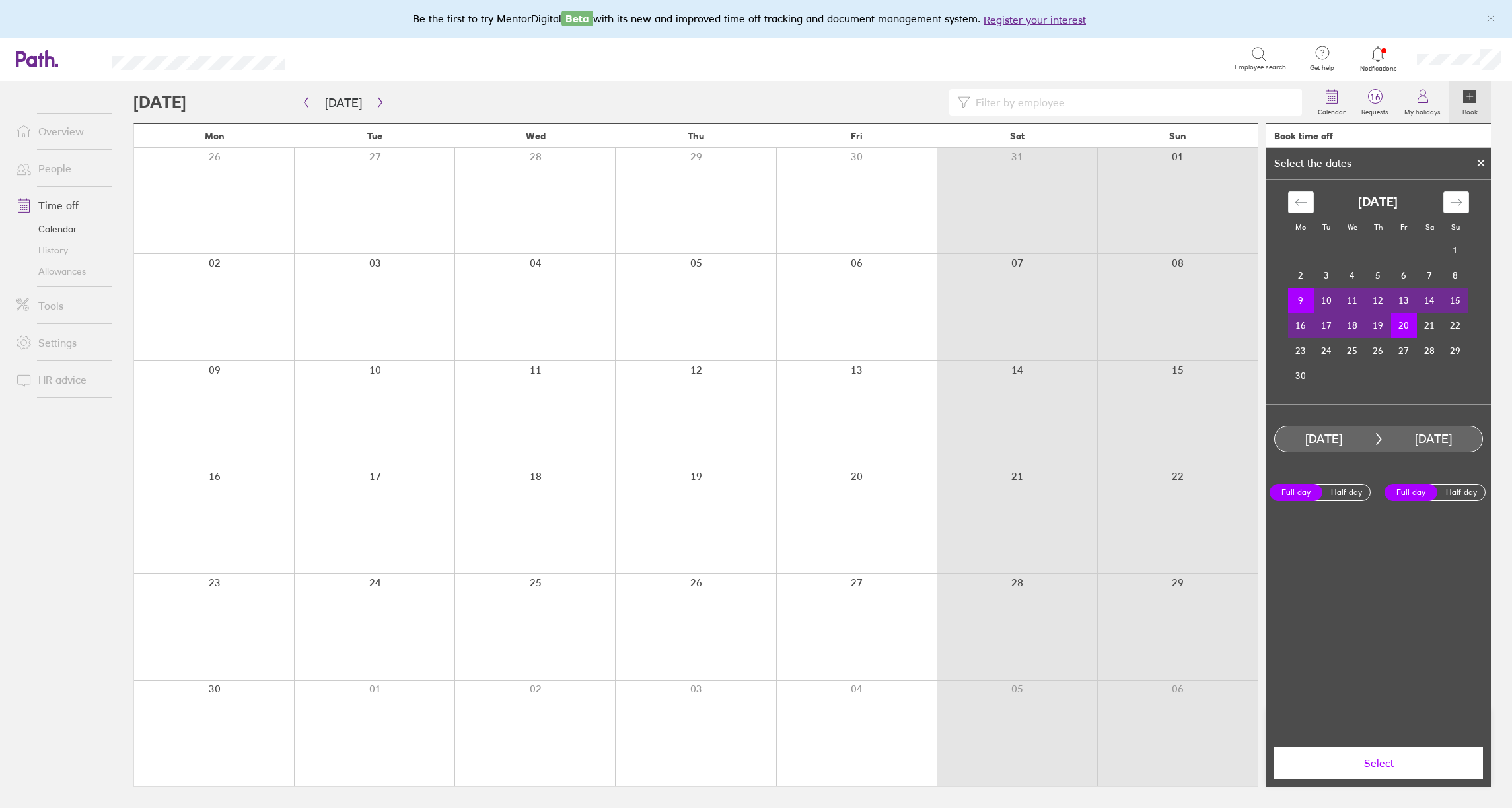
click at [1404, 768] on span "Select" at bounding box center [1379, 763] width 190 height 12
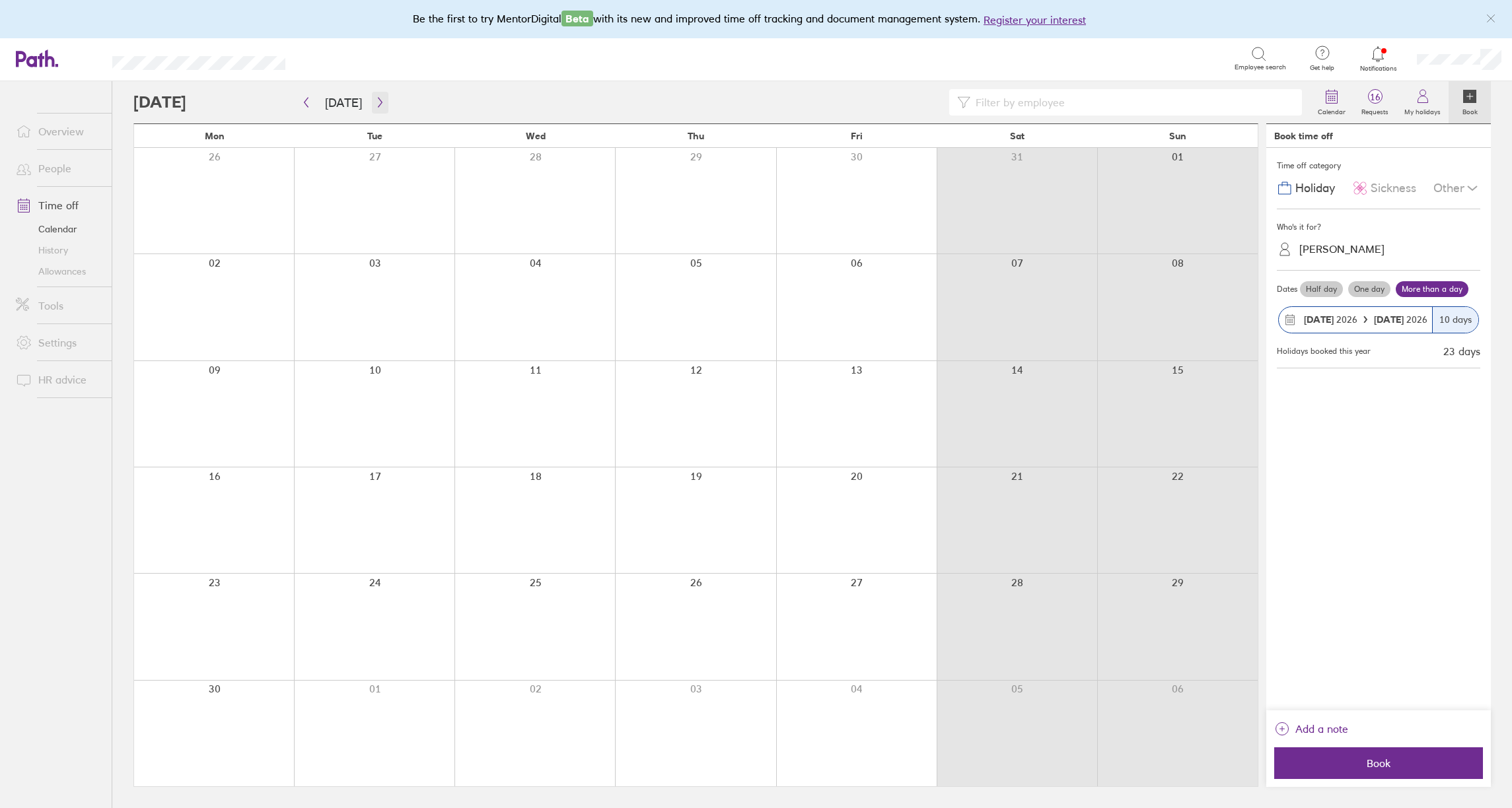
click at [379, 102] on icon "button" at bounding box center [380, 102] width 10 height 11
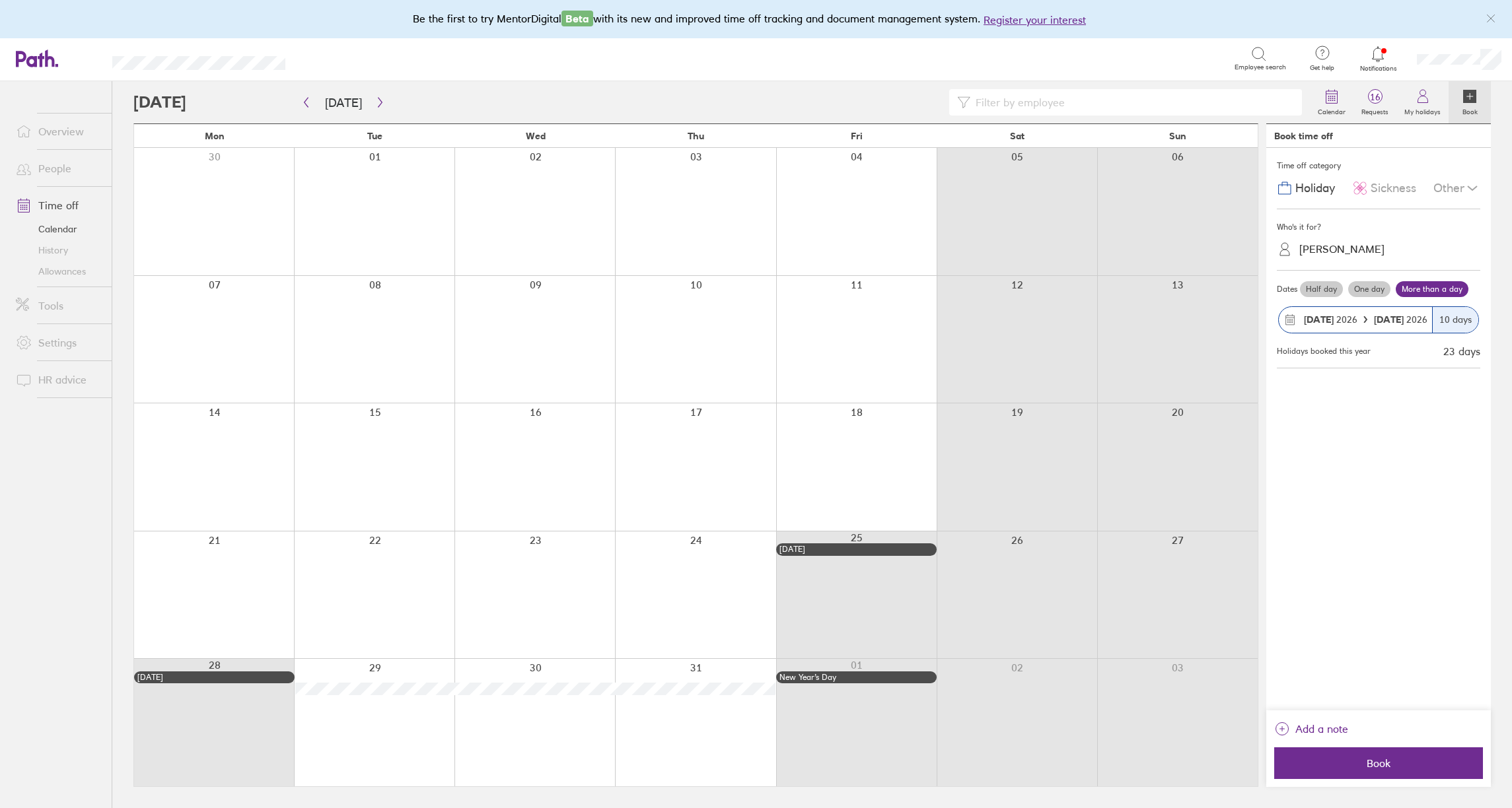
click at [390, 713] on div at bounding box center [374, 723] width 161 height 128
click at [1421, 289] on label "More than a day" at bounding box center [1432, 289] width 72 height 16
click at [0, 0] on input "More than a day" at bounding box center [0, 0] width 0 height 0
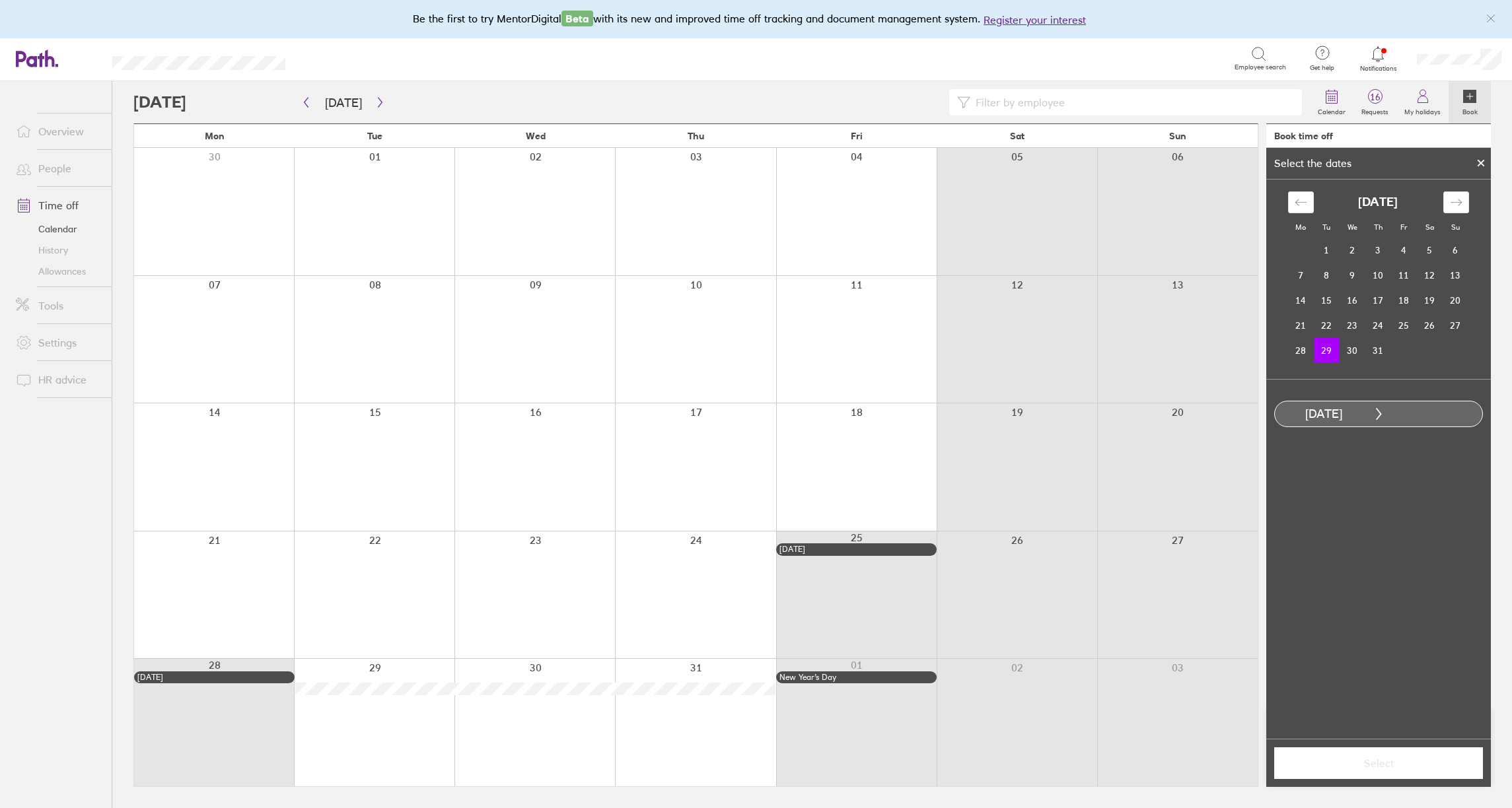
click at [1328, 350] on td "29" at bounding box center [1327, 351] width 26 height 25
click at [1374, 349] on td "31" at bounding box center [1378, 351] width 26 height 25
click at [1406, 764] on span "Select" at bounding box center [1379, 763] width 190 height 12
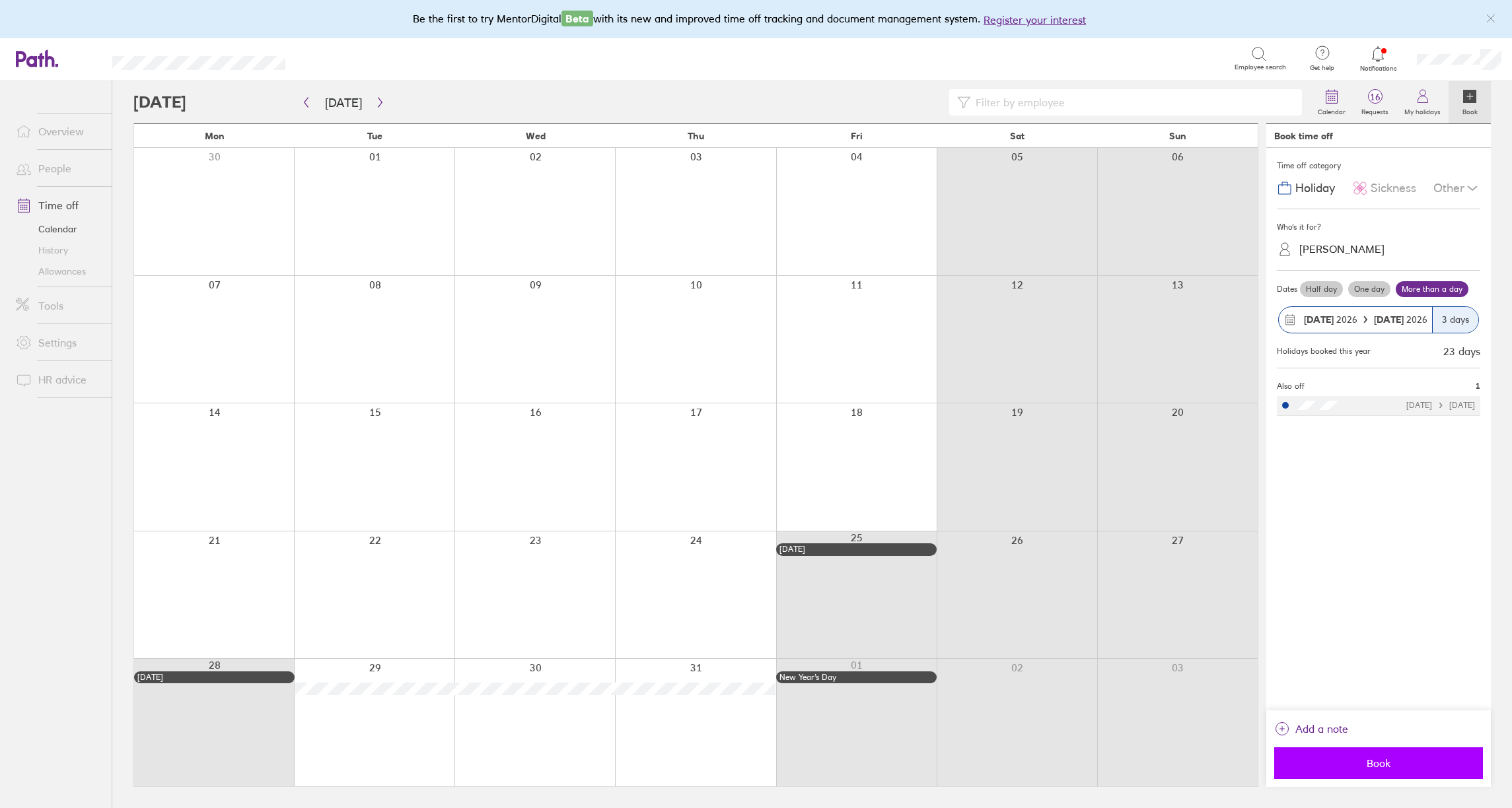
click at [1383, 762] on span "Book" at bounding box center [1379, 763] width 190 height 12
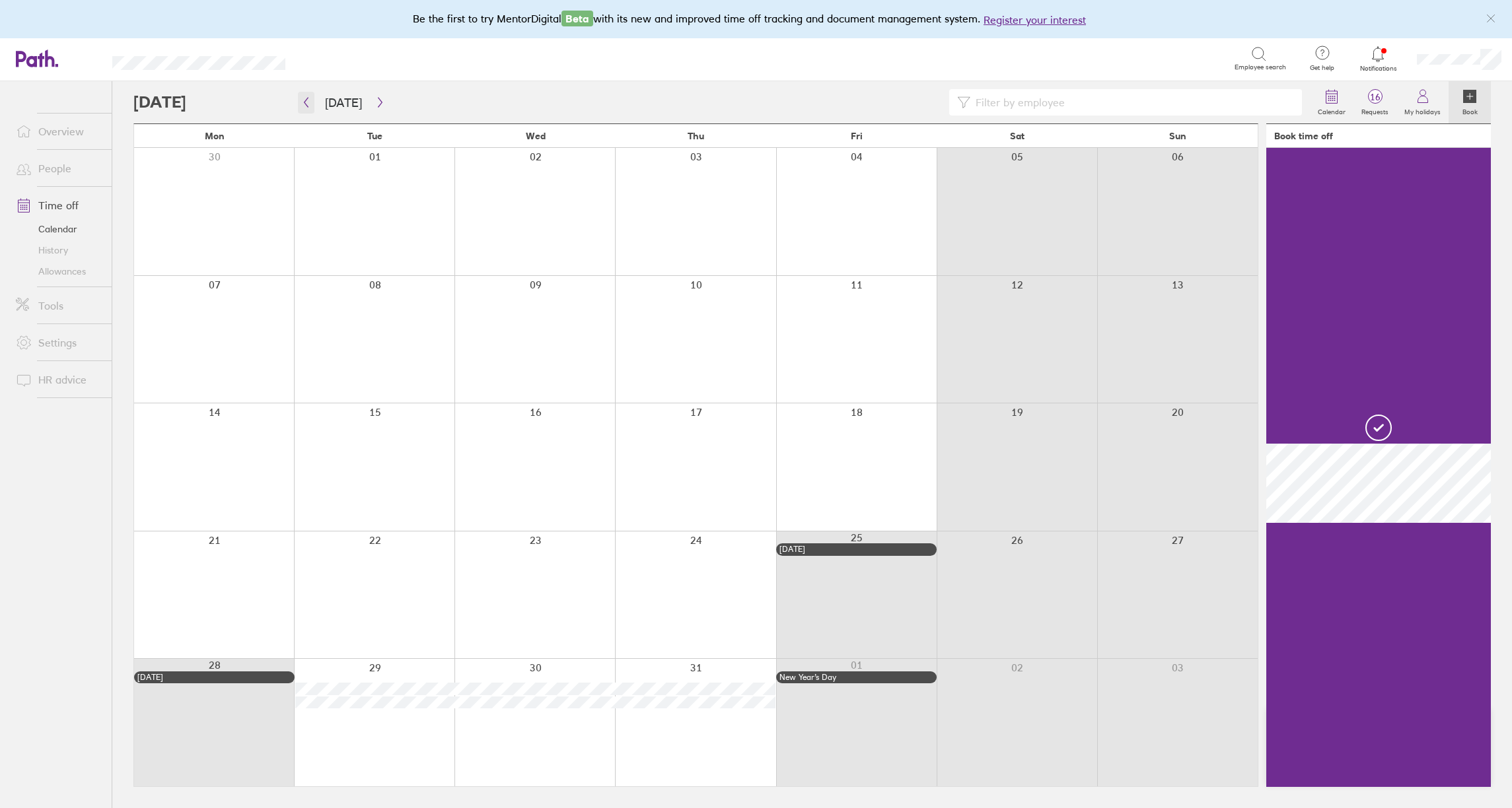
click at [303, 102] on icon "button" at bounding box center [306, 102] width 10 height 11
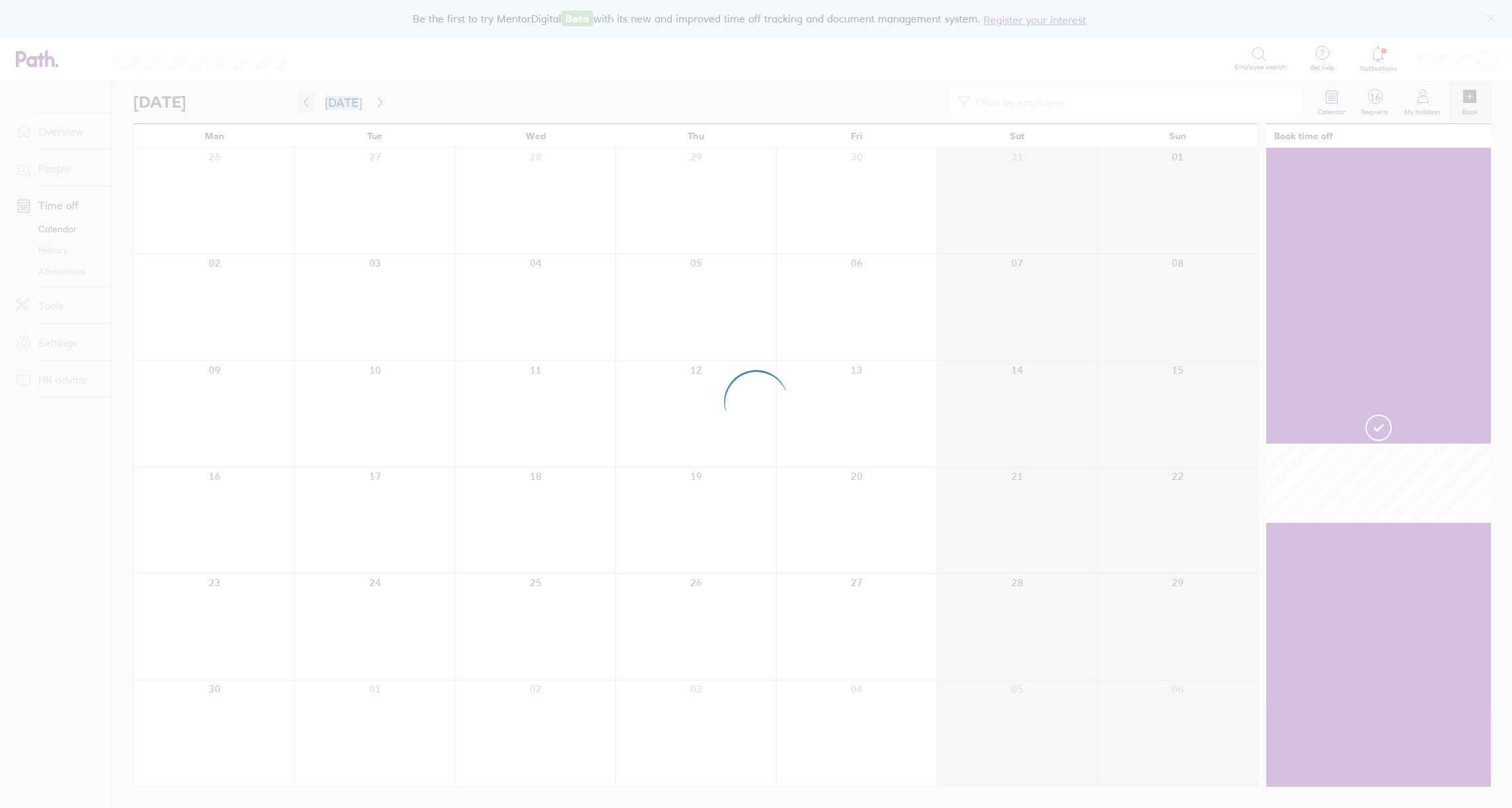
click at [303, 102] on div at bounding box center [756, 404] width 1512 height 808
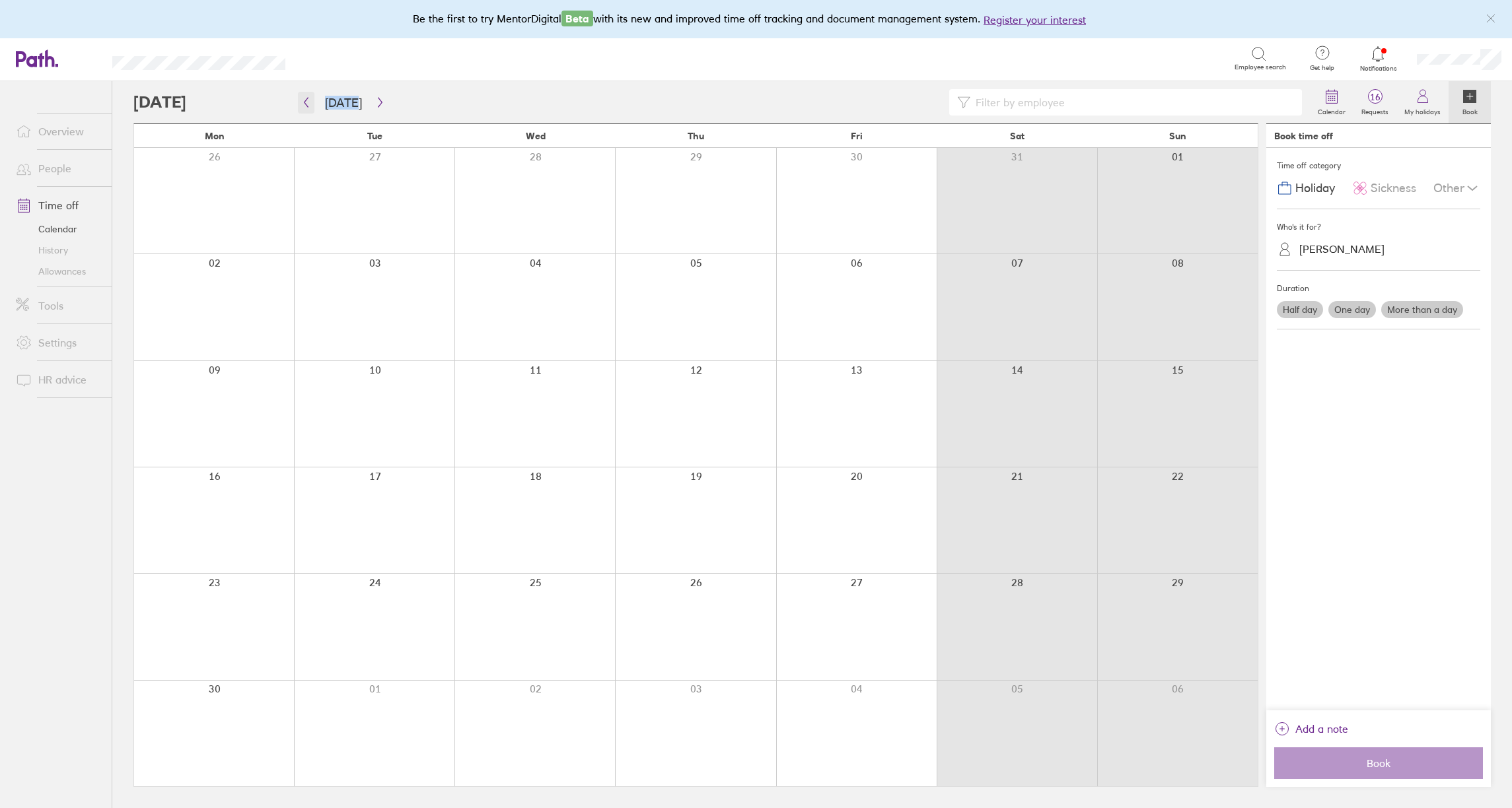
click at [306, 104] on icon "button" at bounding box center [306, 102] width 10 height 11
click at [307, 103] on icon "button" at bounding box center [306, 102] width 10 height 11
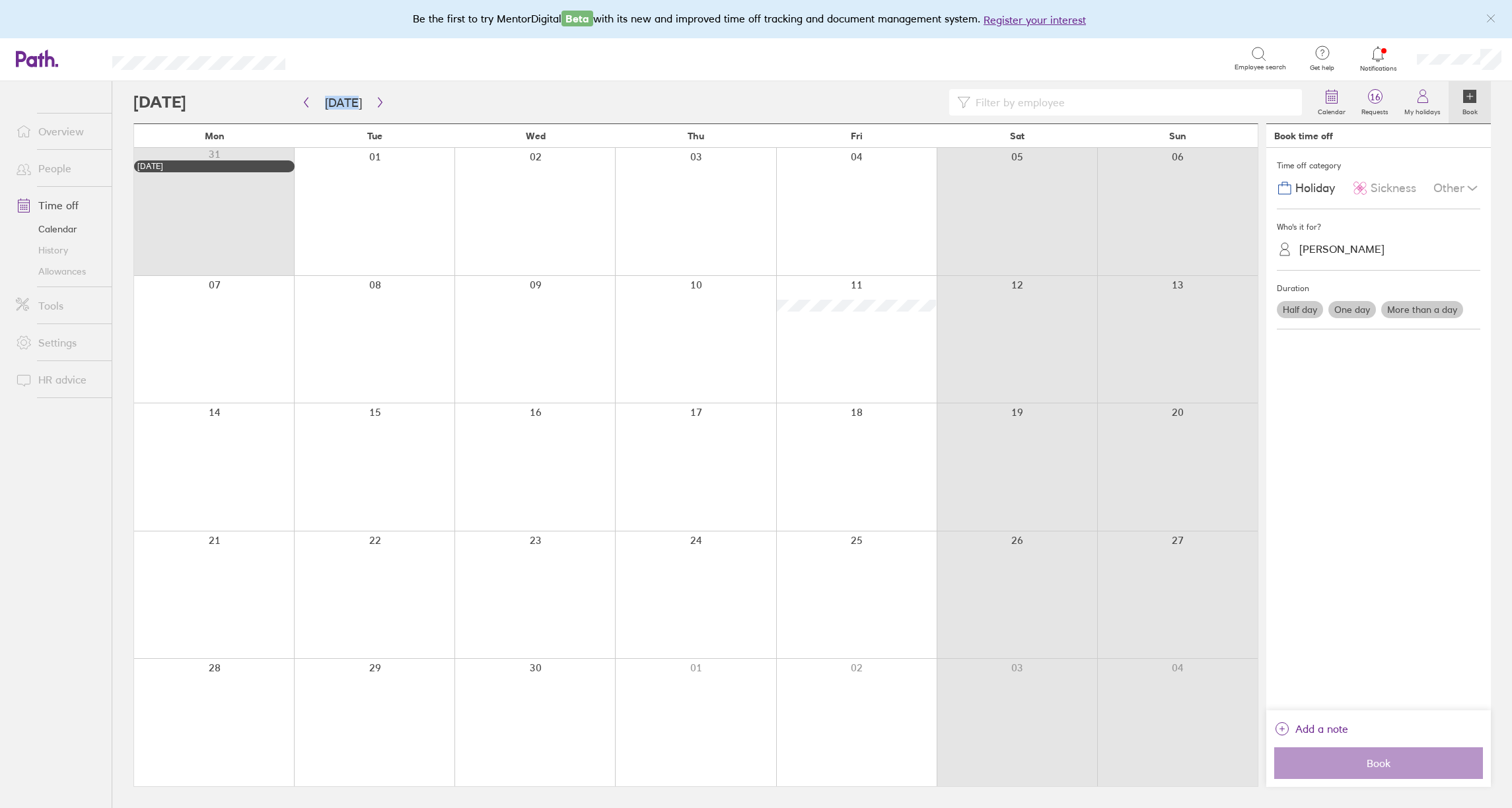
click at [221, 338] on div at bounding box center [214, 340] width 160 height 128
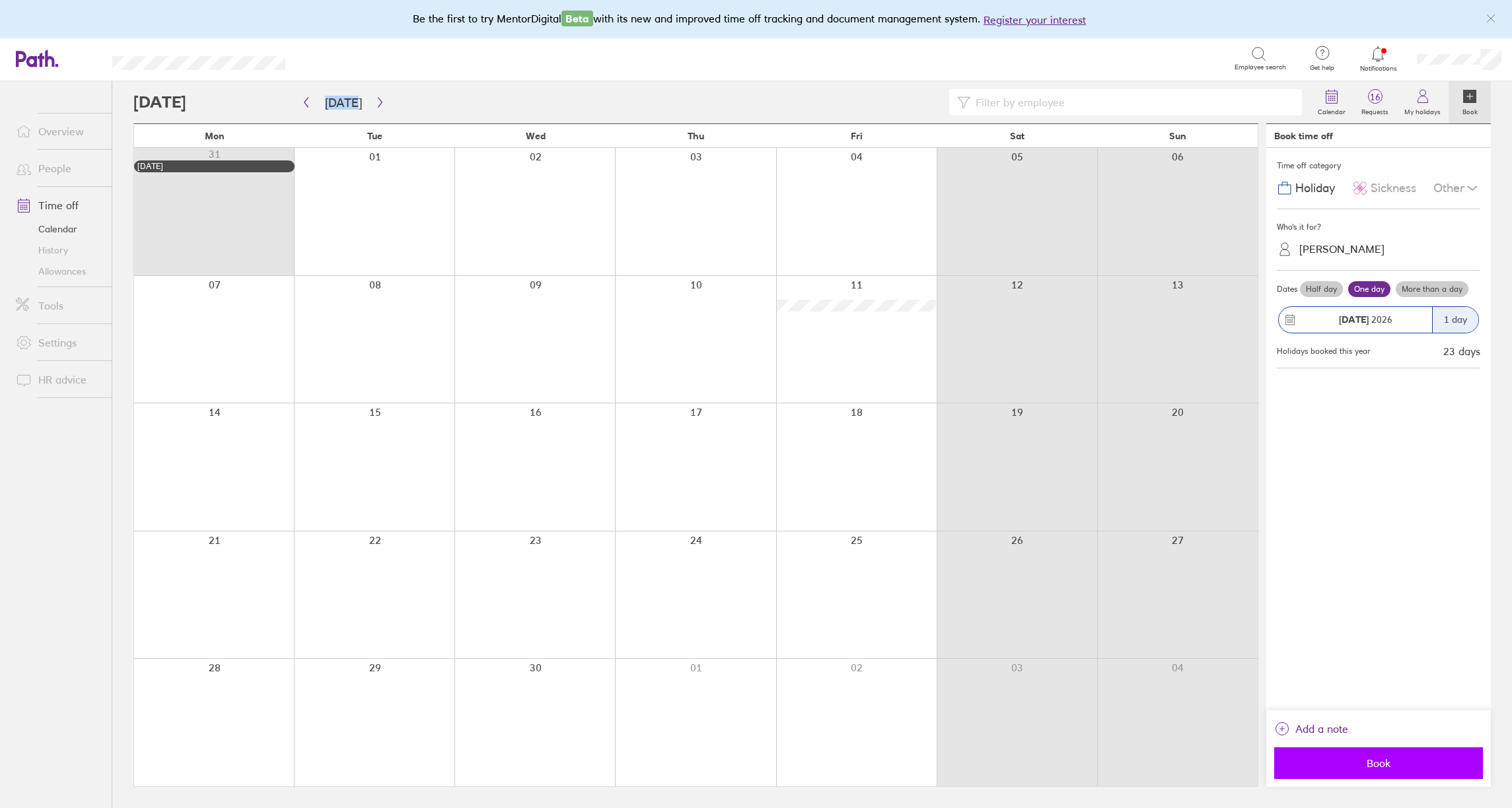
click at [1391, 760] on span "Book" at bounding box center [1379, 763] width 190 height 12
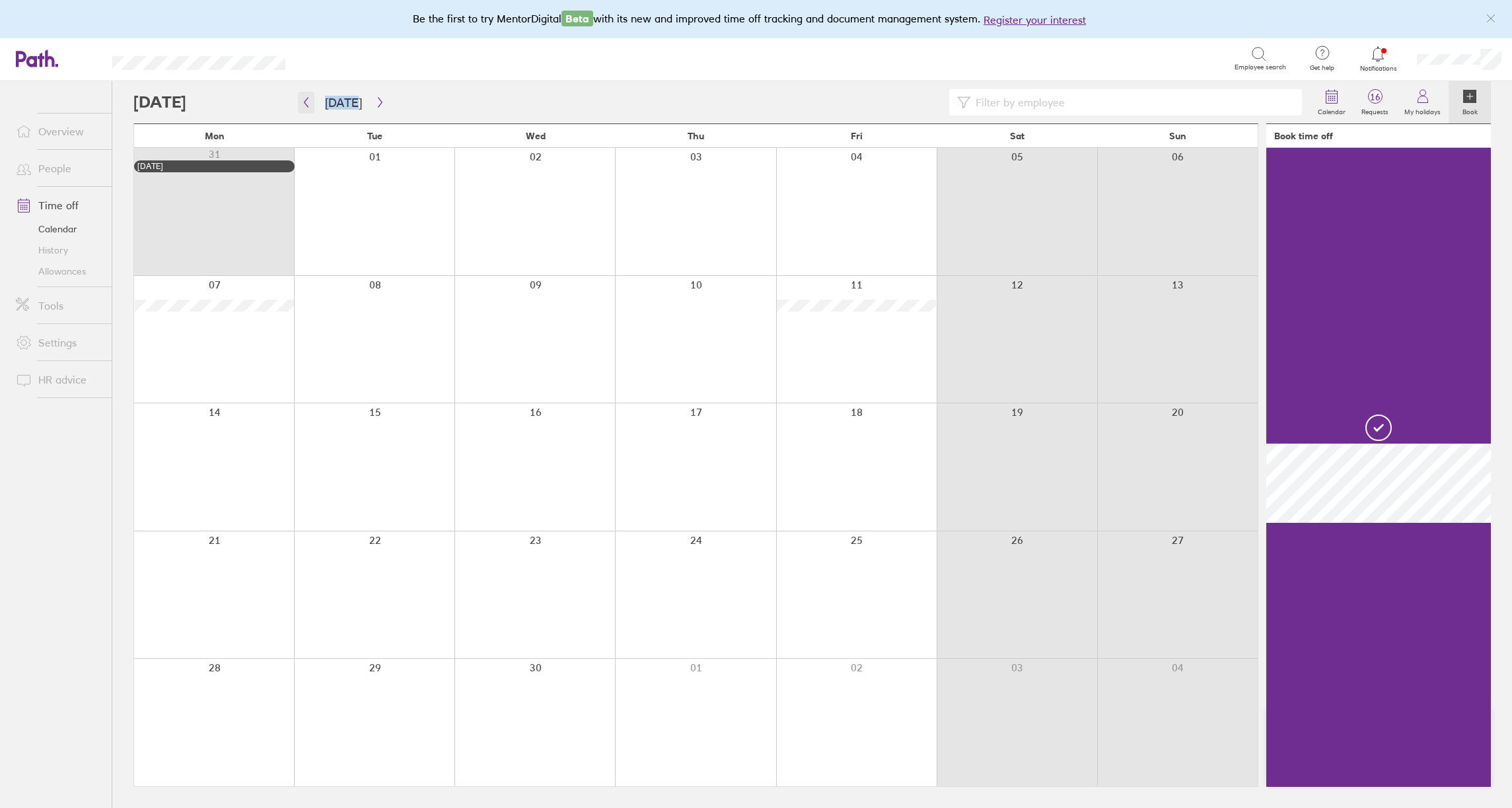
click at [306, 104] on icon "button" at bounding box center [306, 102] width 10 height 11
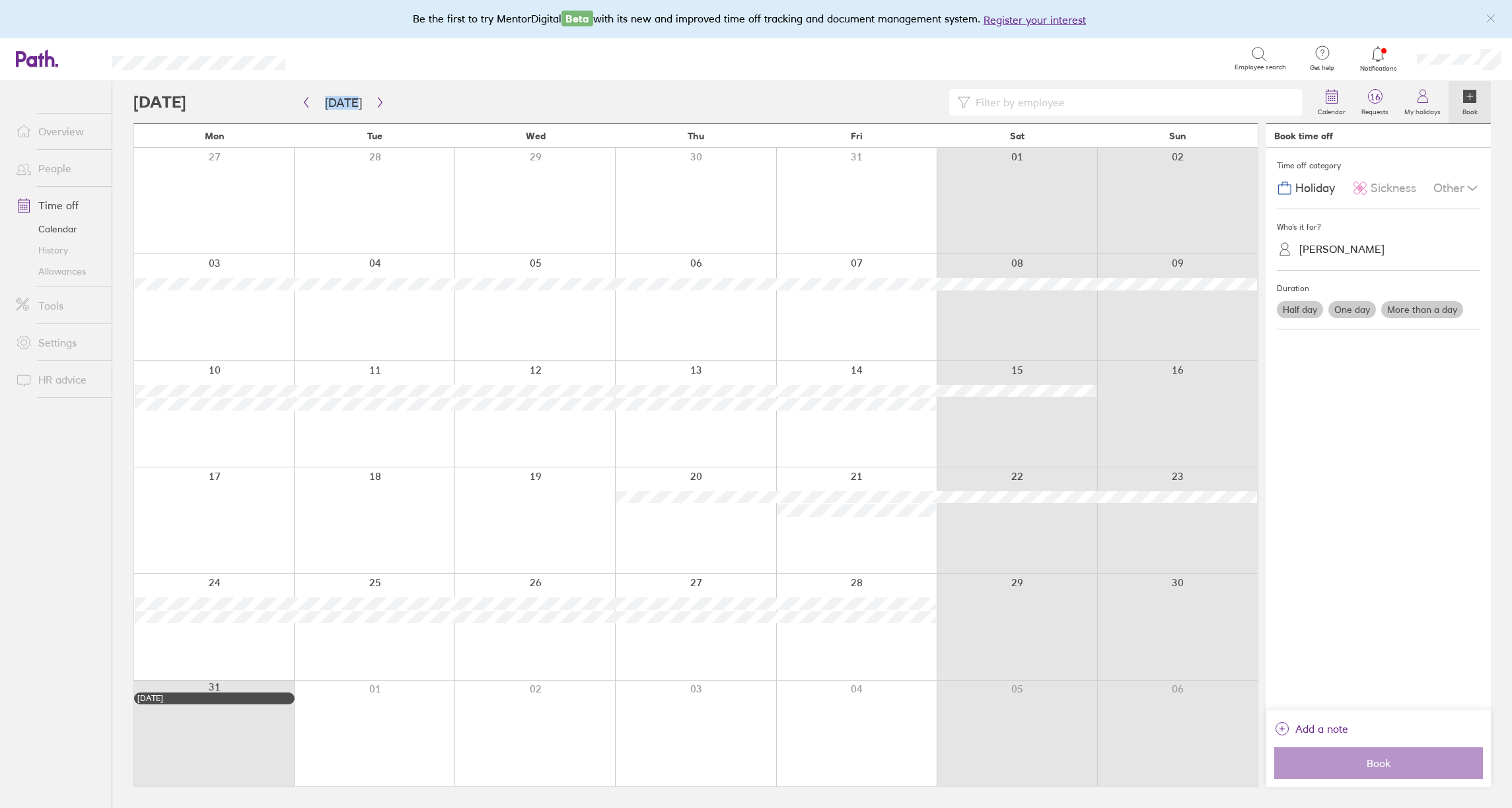
click at [250, 322] on div at bounding box center [214, 307] width 160 height 106
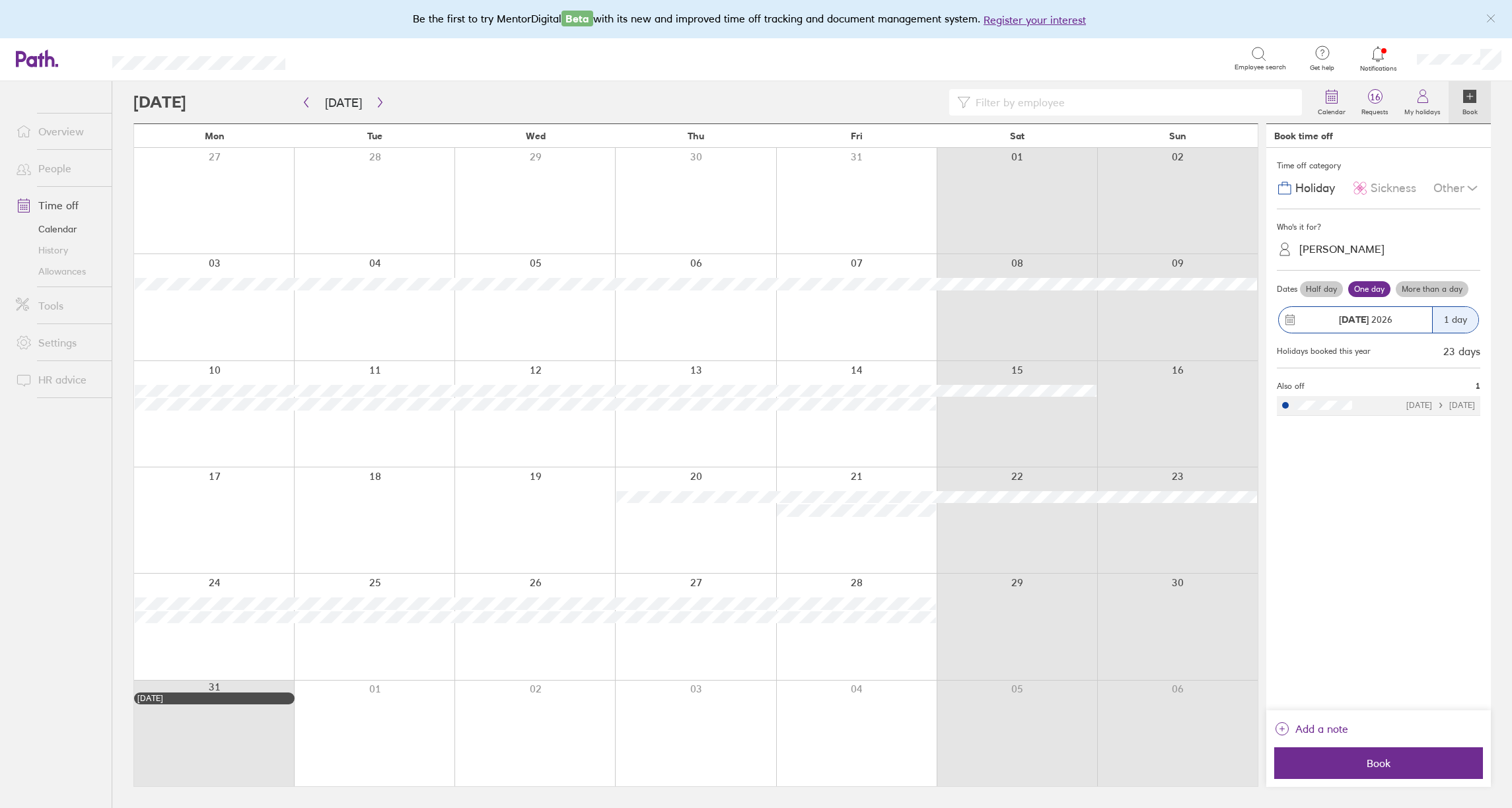
click at [1432, 292] on label "More than a day" at bounding box center [1432, 289] width 72 height 16
click at [0, 0] on input "More than a day" at bounding box center [0, 0] width 0 height 0
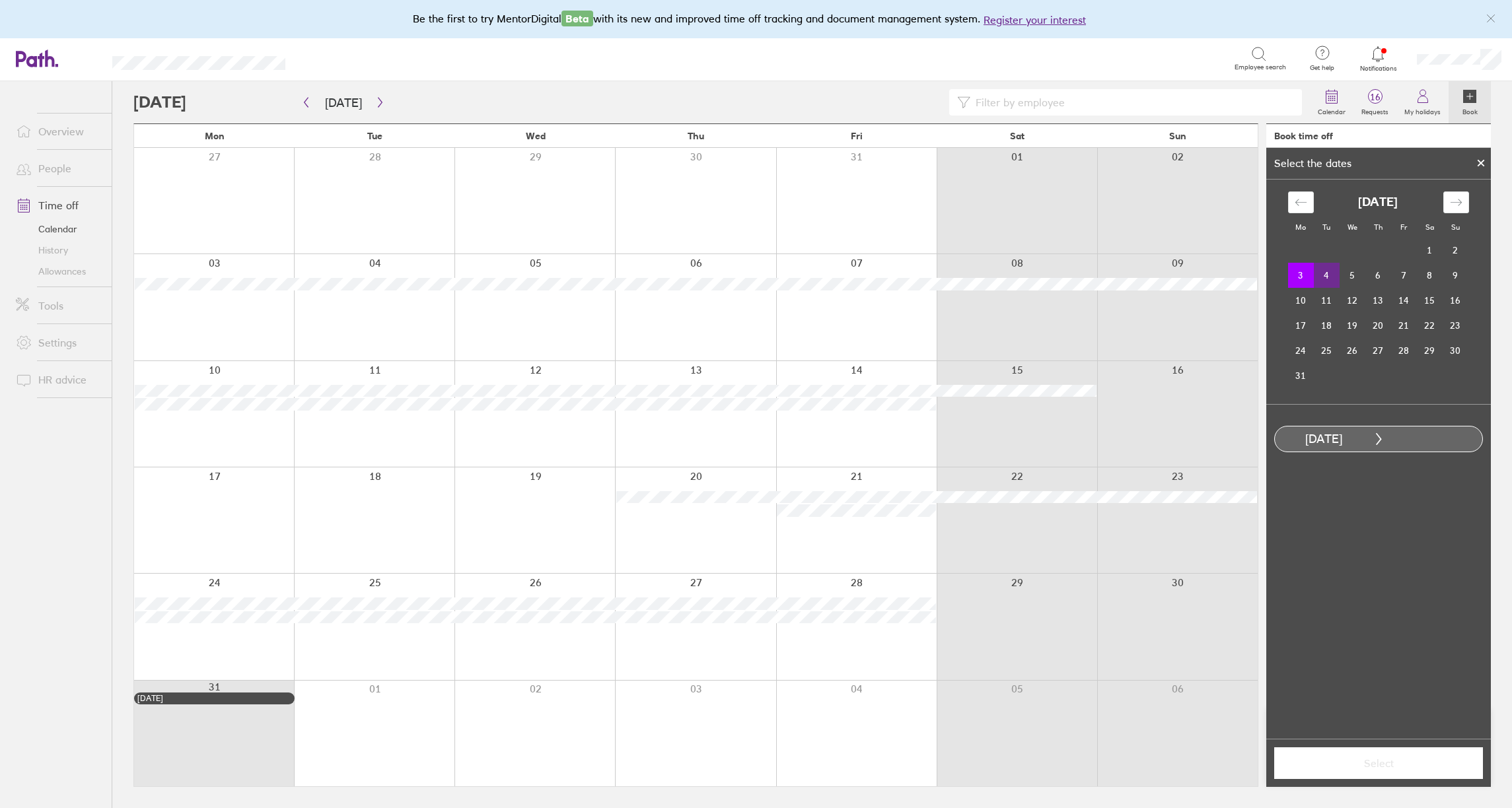
click at [1331, 277] on td "4" at bounding box center [1327, 275] width 26 height 25
click at [1398, 766] on span "Select" at bounding box center [1379, 763] width 190 height 12
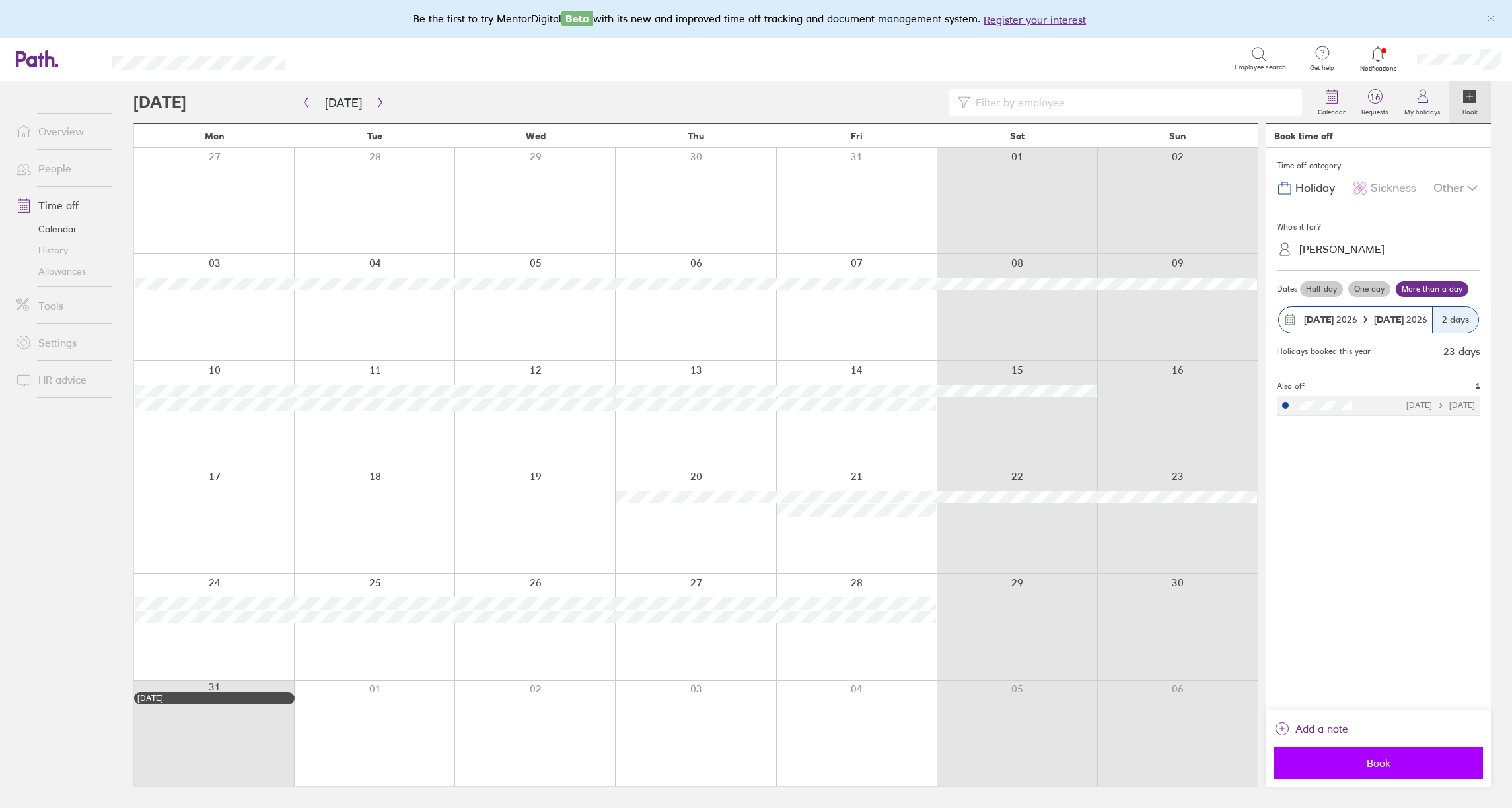
click at [1398, 764] on span "Book" at bounding box center [1379, 763] width 190 height 12
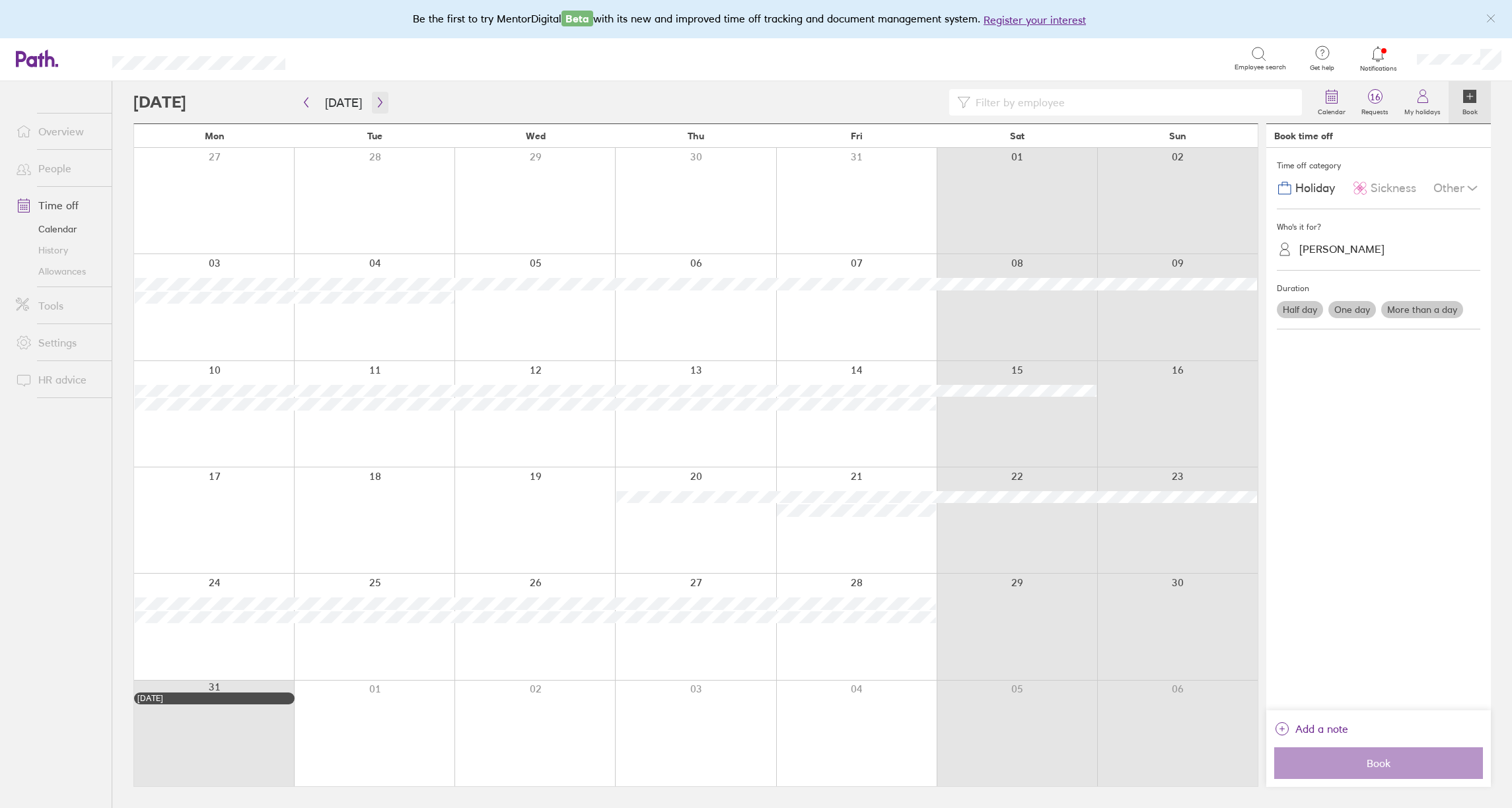
click at [375, 100] on icon "button" at bounding box center [380, 102] width 10 height 11
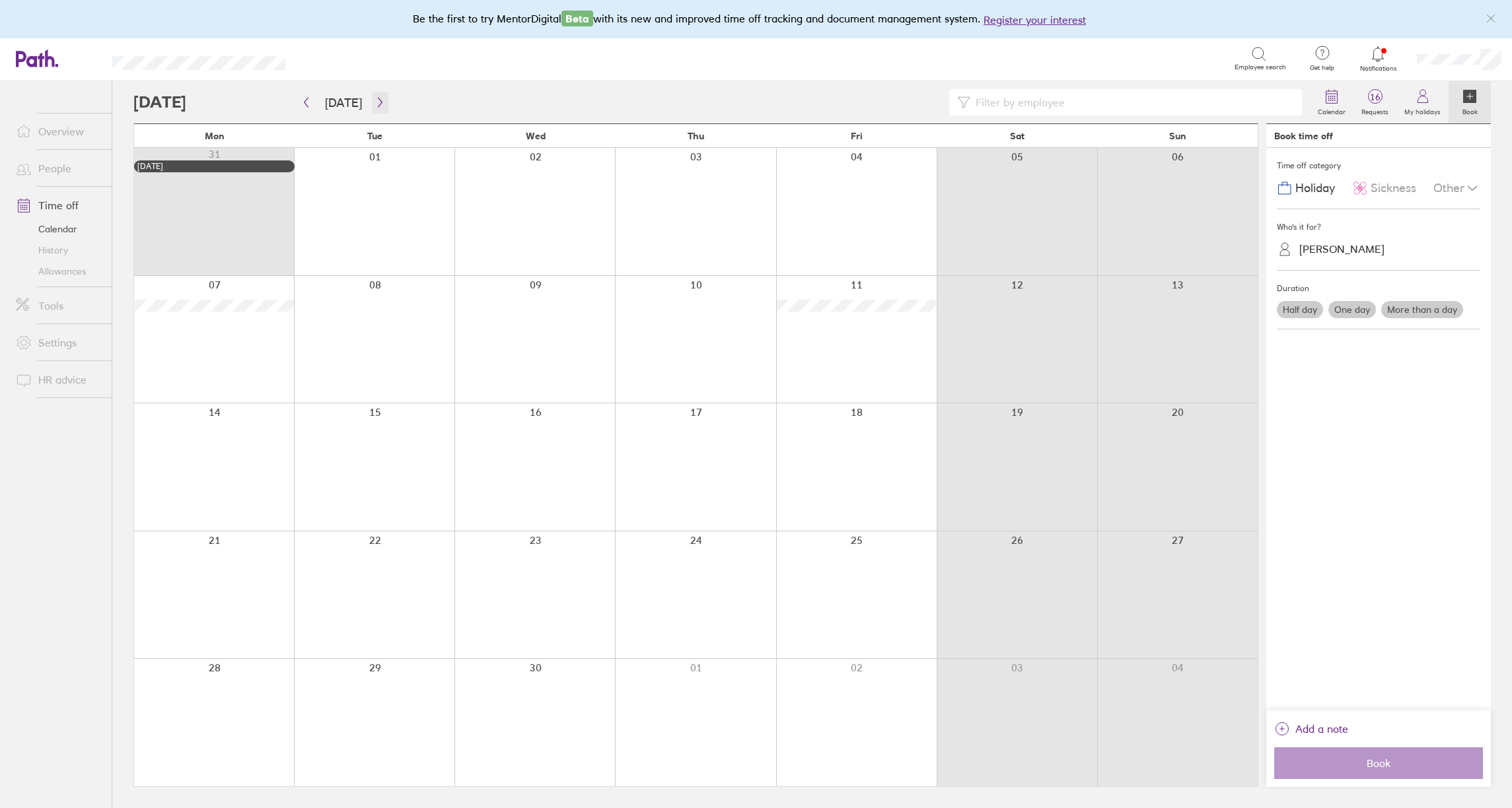
click at [375, 100] on icon "button" at bounding box center [380, 102] width 10 height 11
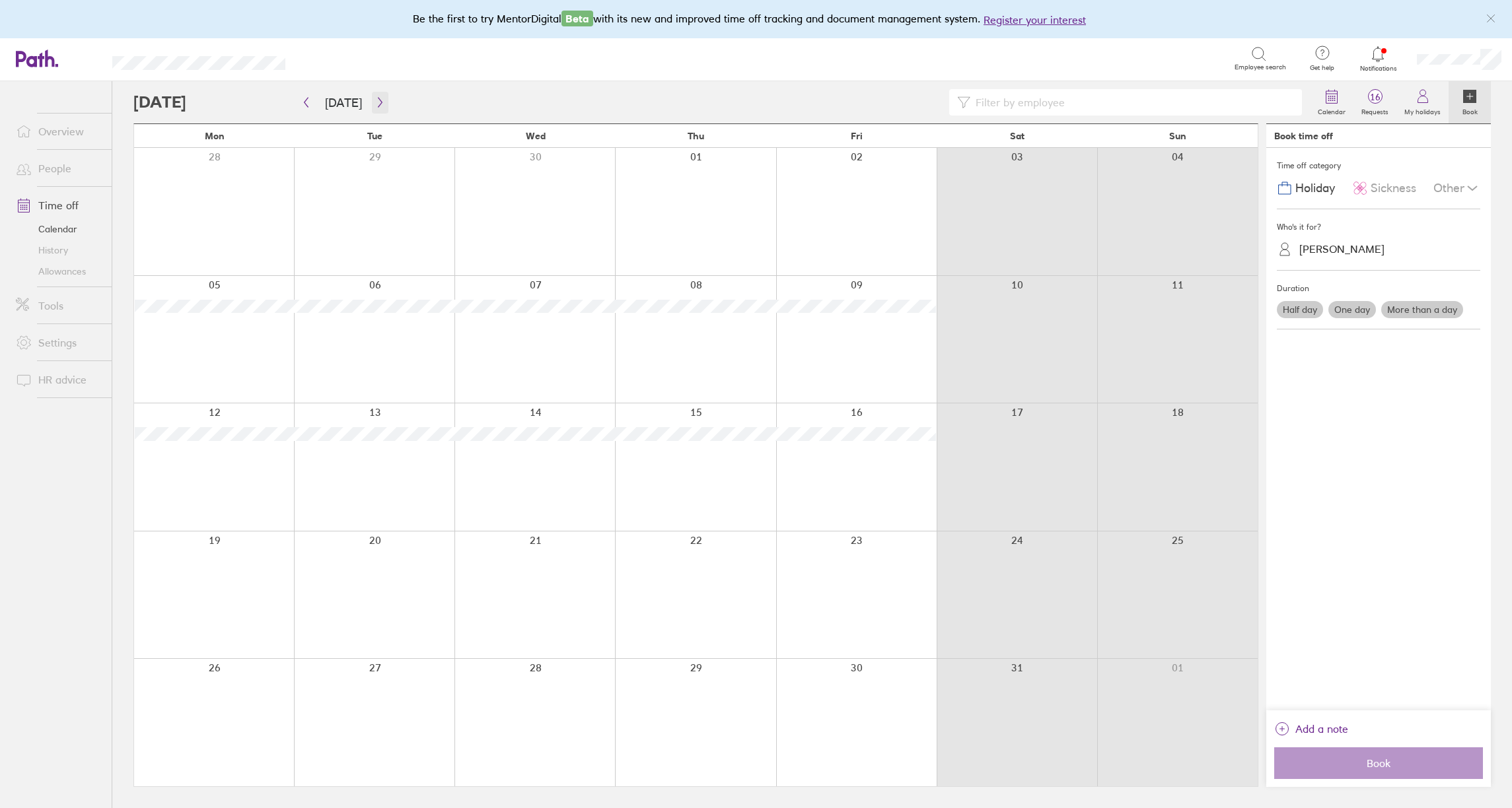
click at [378, 101] on icon "button" at bounding box center [380, 102] width 4 height 10
click at [225, 413] on div at bounding box center [214, 414] width 160 height 106
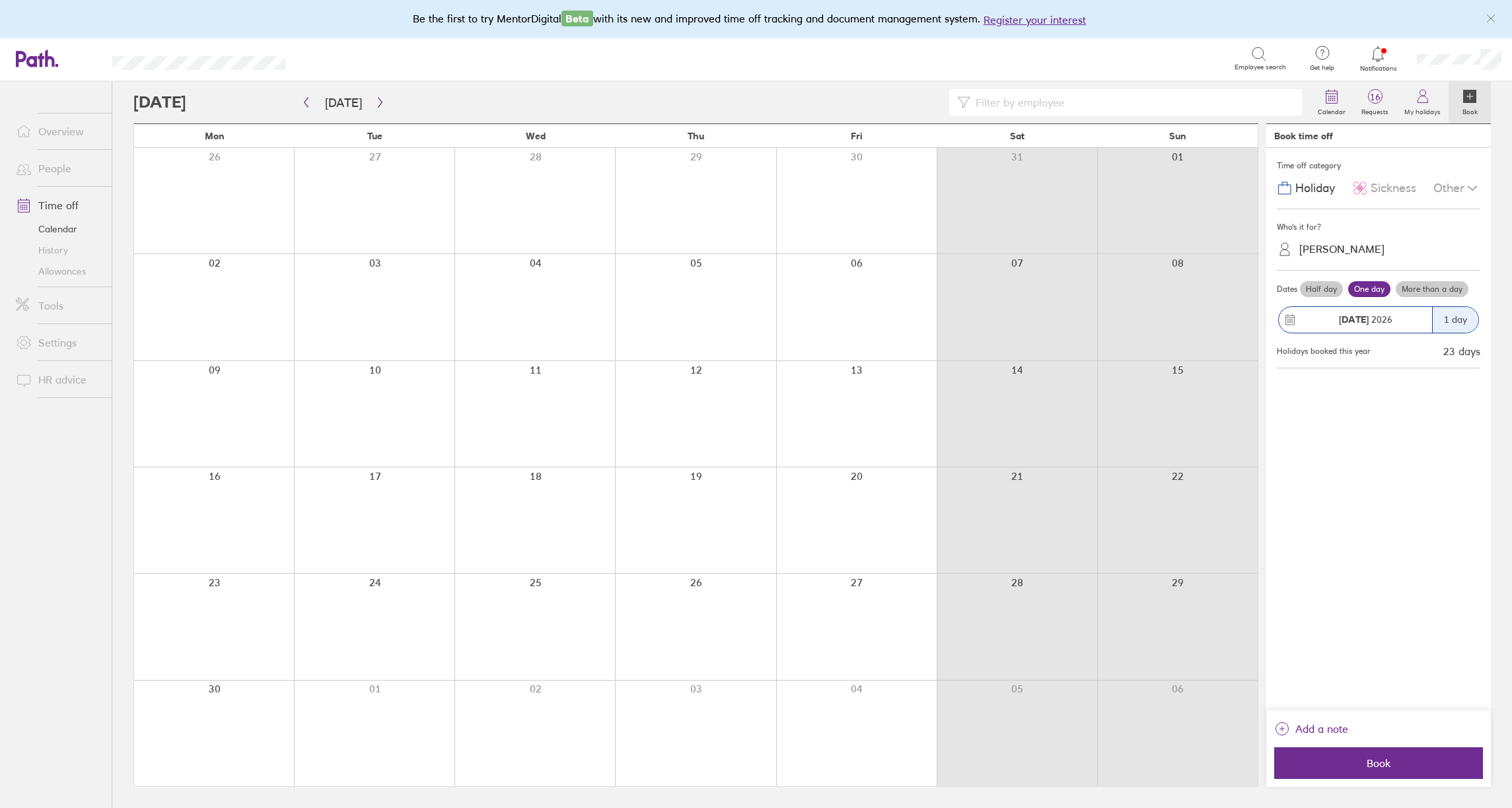
click at [1419, 287] on label "More than a day" at bounding box center [1432, 289] width 72 height 16
click at [0, 0] on input "More than a day" at bounding box center [0, 0] width 0 height 0
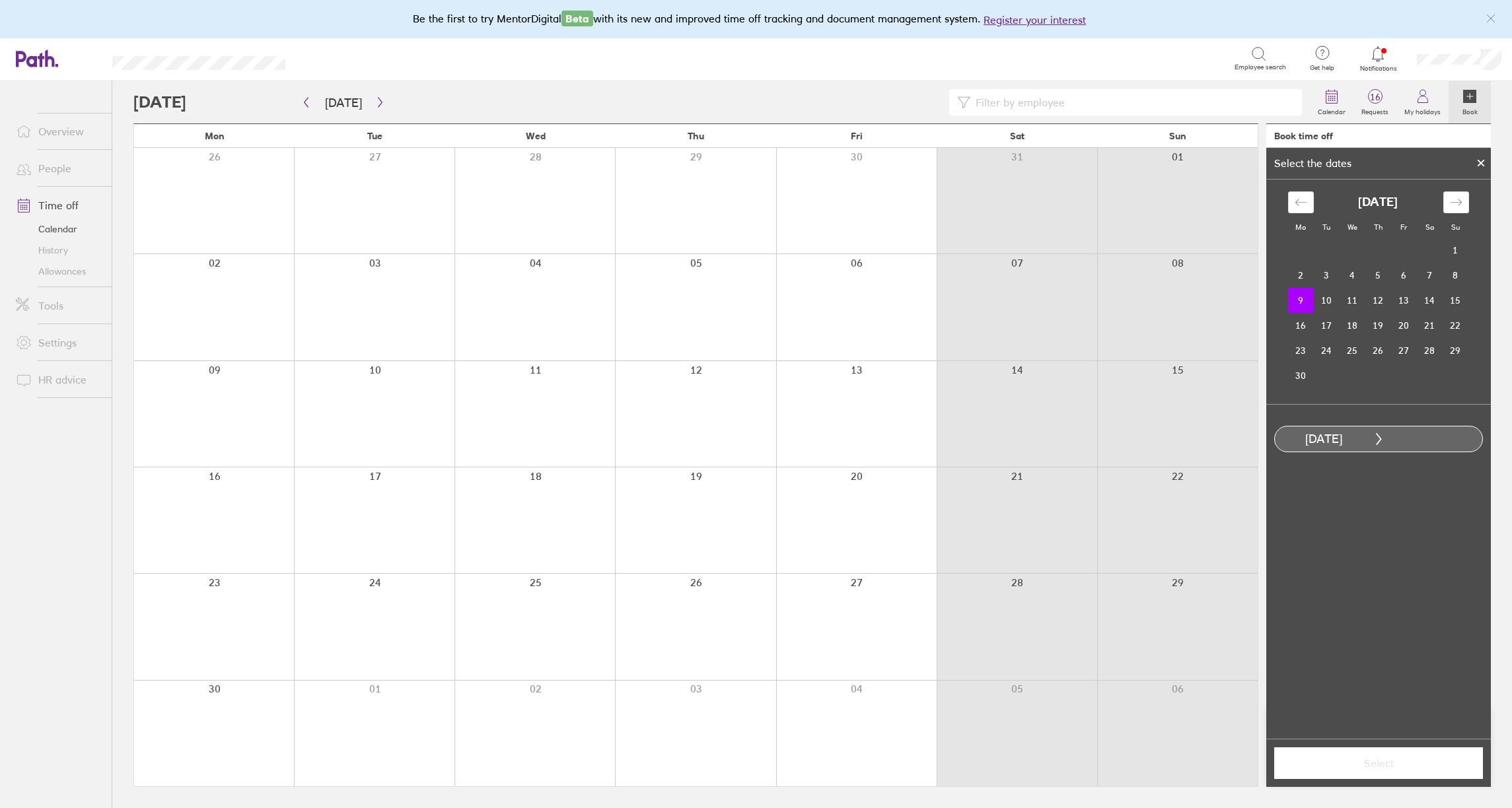
click at [1302, 301] on td "9" at bounding box center [1301, 300] width 26 height 25
click at [1398, 326] on td "20" at bounding box center [1404, 326] width 26 height 25
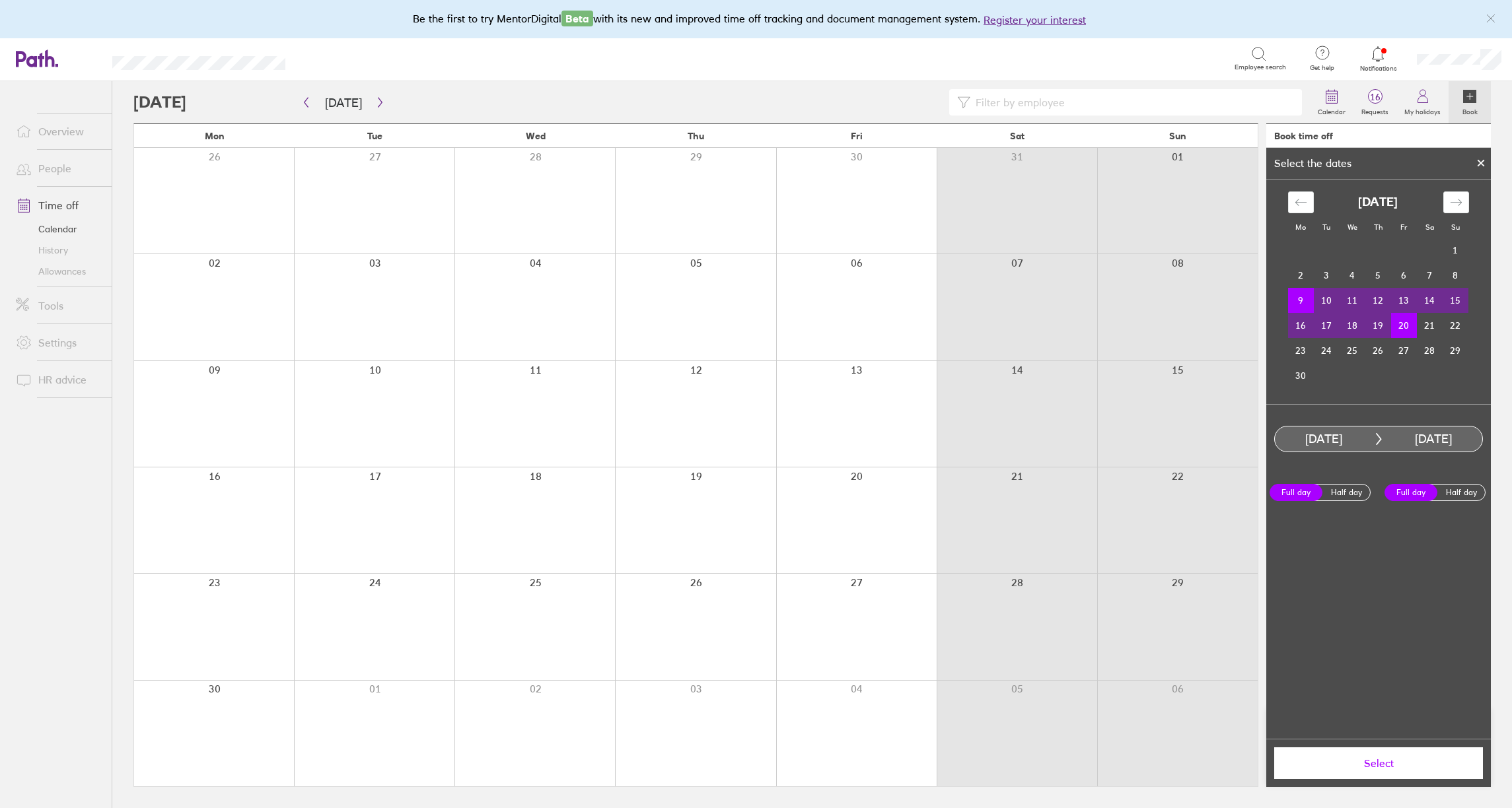
click at [1380, 765] on span "Select" at bounding box center [1379, 763] width 190 height 12
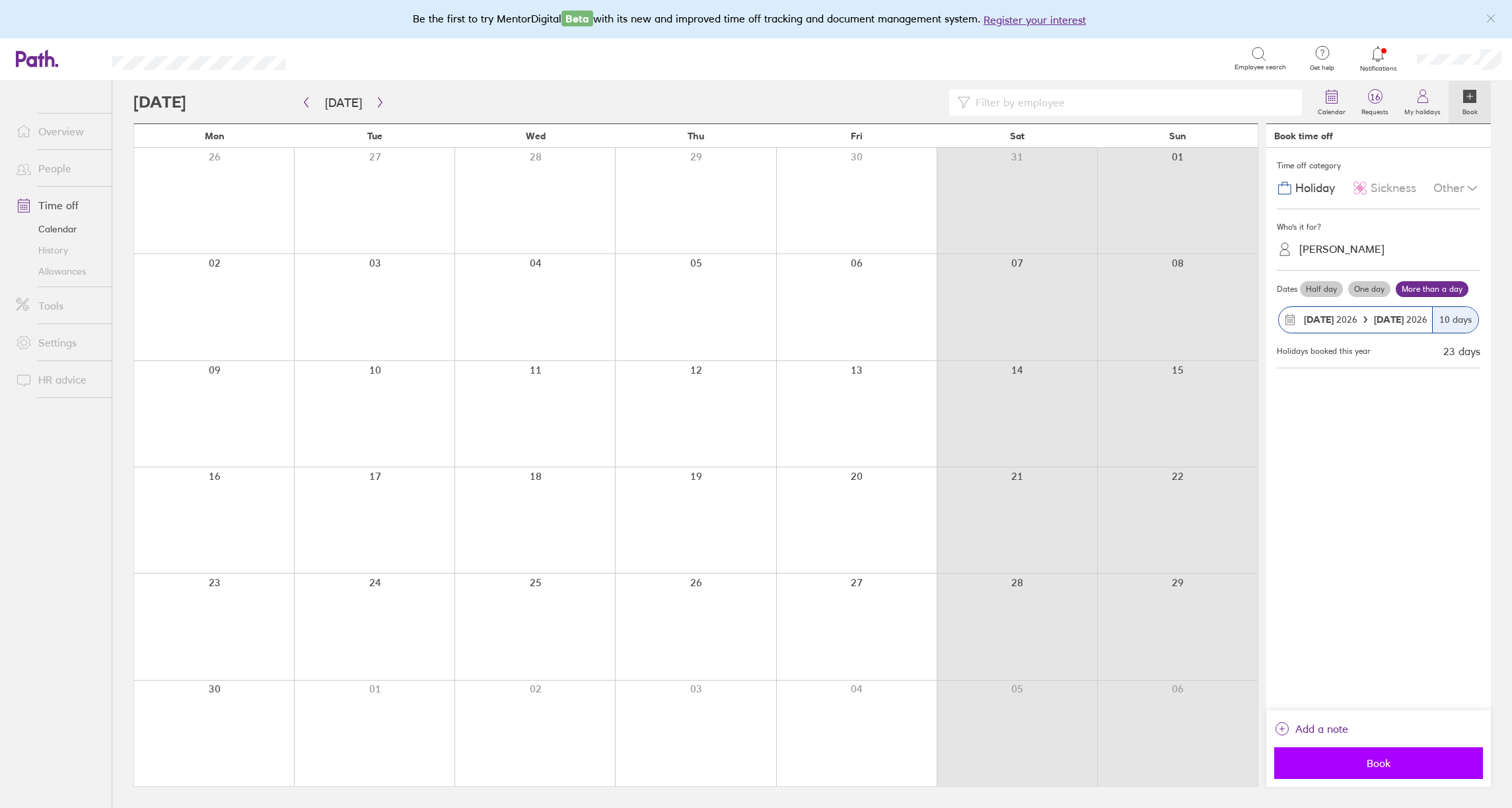
click at [1398, 762] on span "Book" at bounding box center [1379, 763] width 190 height 12
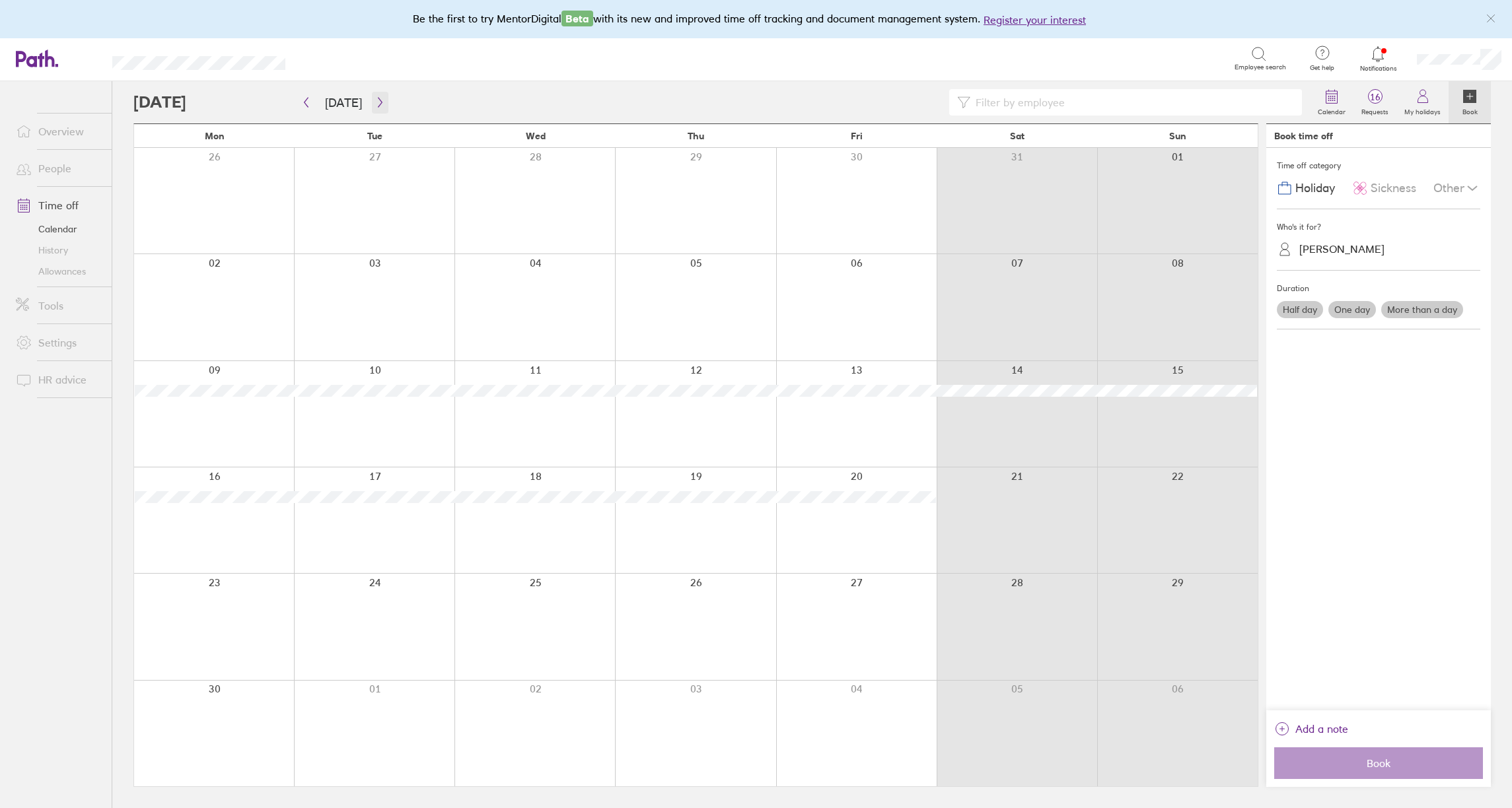
click at [375, 100] on icon "button" at bounding box center [380, 102] width 10 height 11
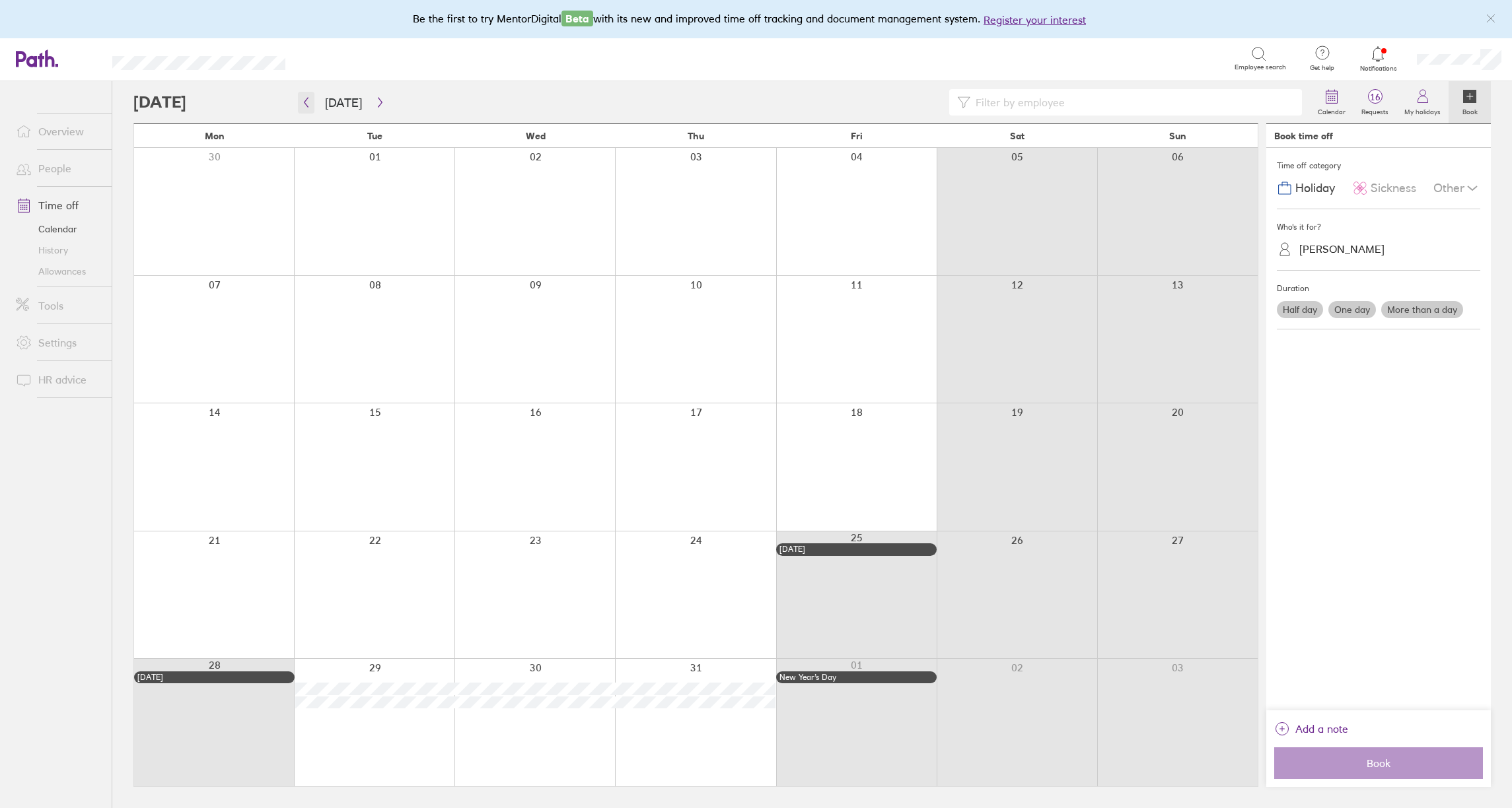
click at [305, 104] on icon "button" at bounding box center [307, 102] width 4 height 10
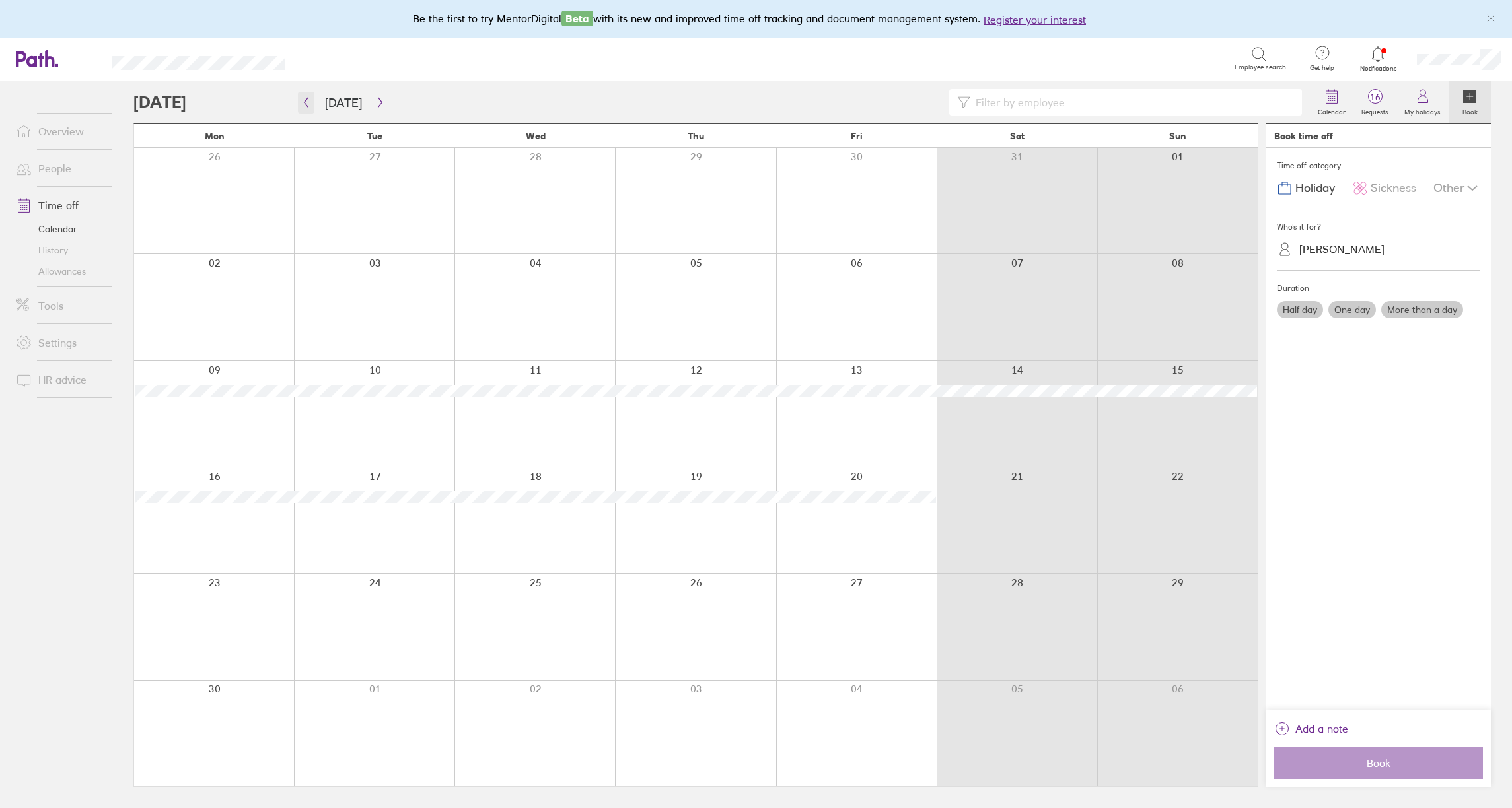
click at [306, 104] on icon "button" at bounding box center [306, 102] width 10 height 11
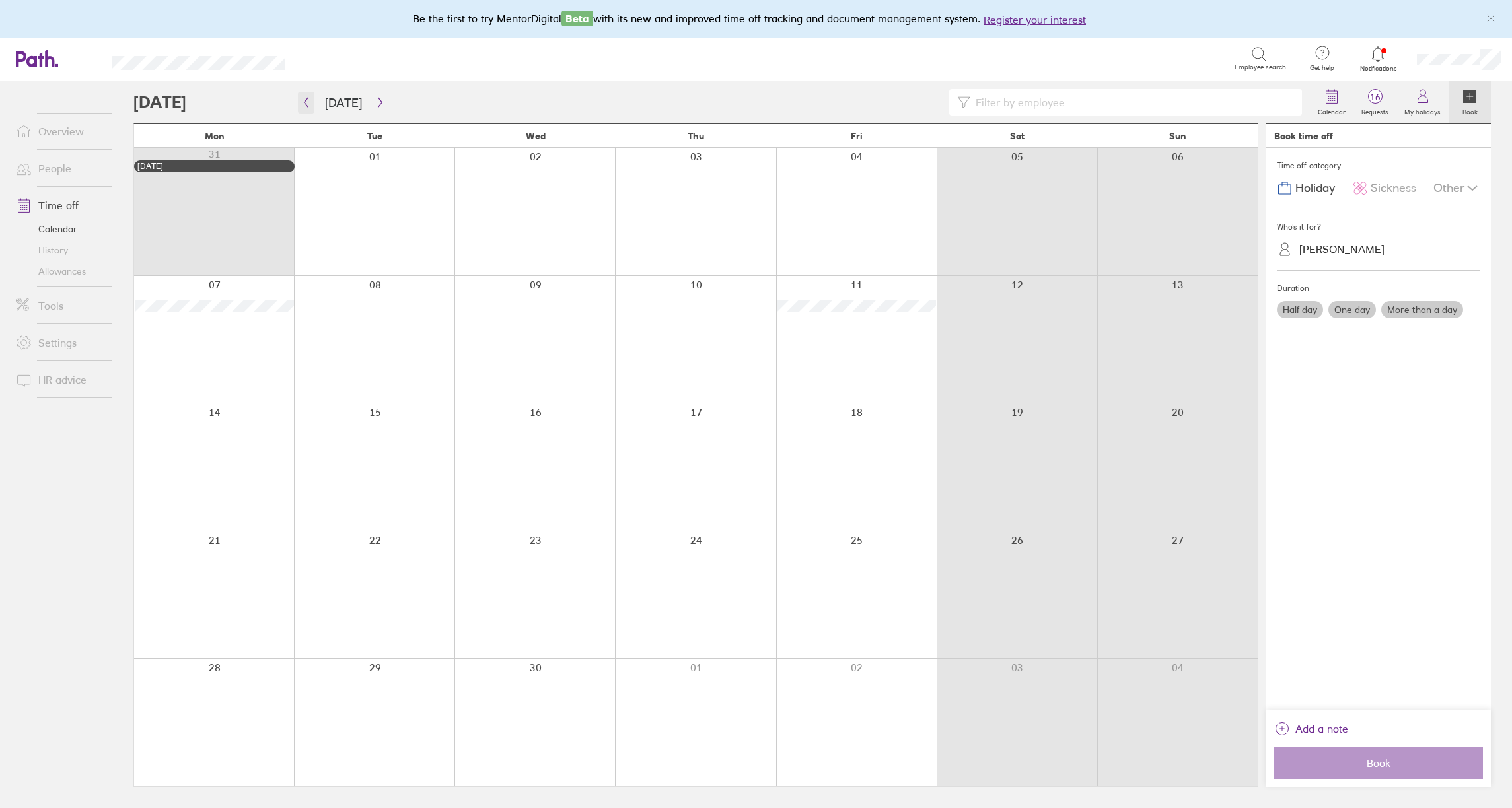
click at [306, 113] on button "button" at bounding box center [306, 102] width 17 height 22
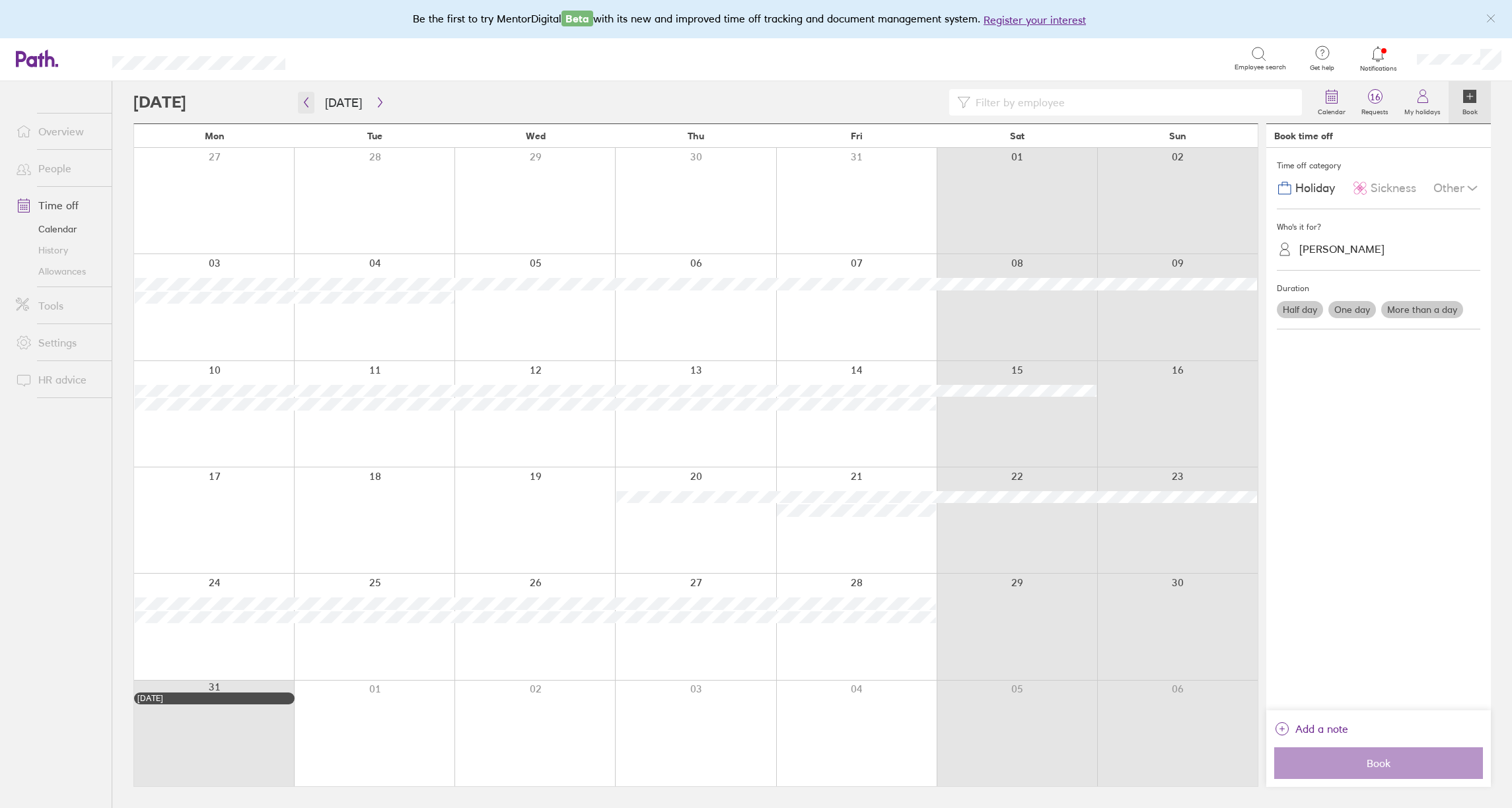
click at [306, 110] on button "button" at bounding box center [306, 102] width 17 height 22
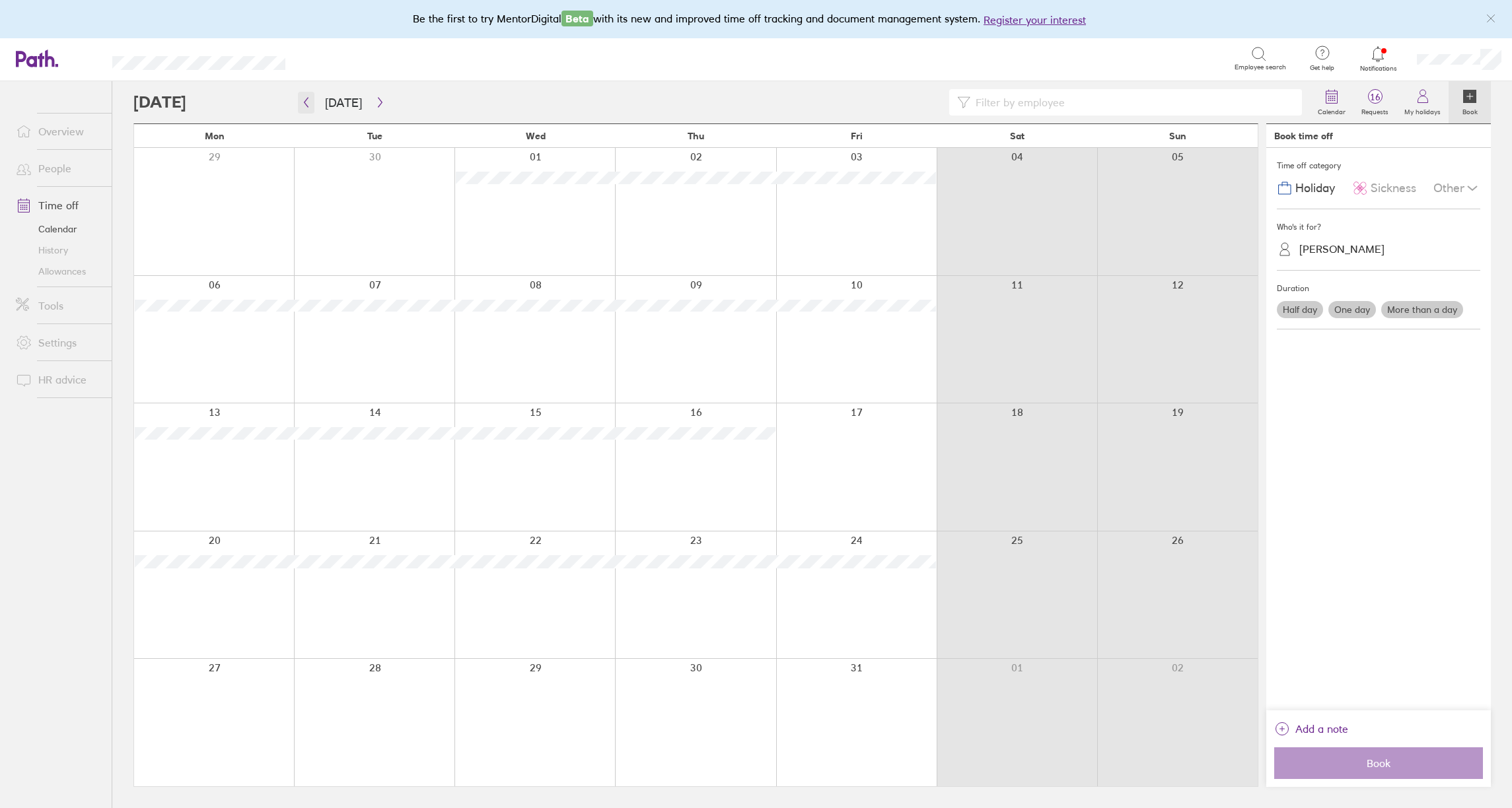
click at [306, 110] on button "button" at bounding box center [306, 102] width 17 height 22
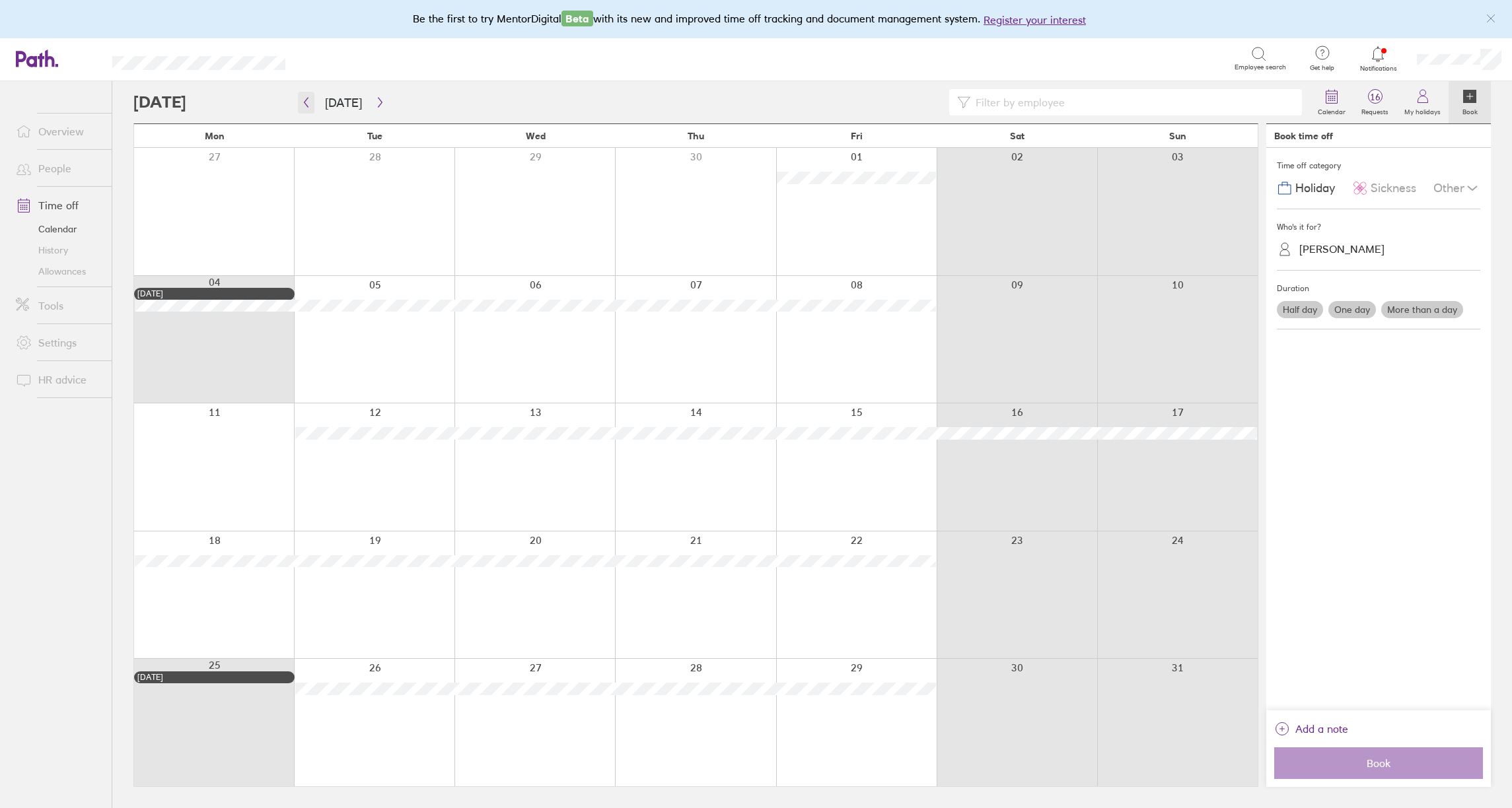
click at [306, 110] on button "button" at bounding box center [306, 102] width 17 height 22
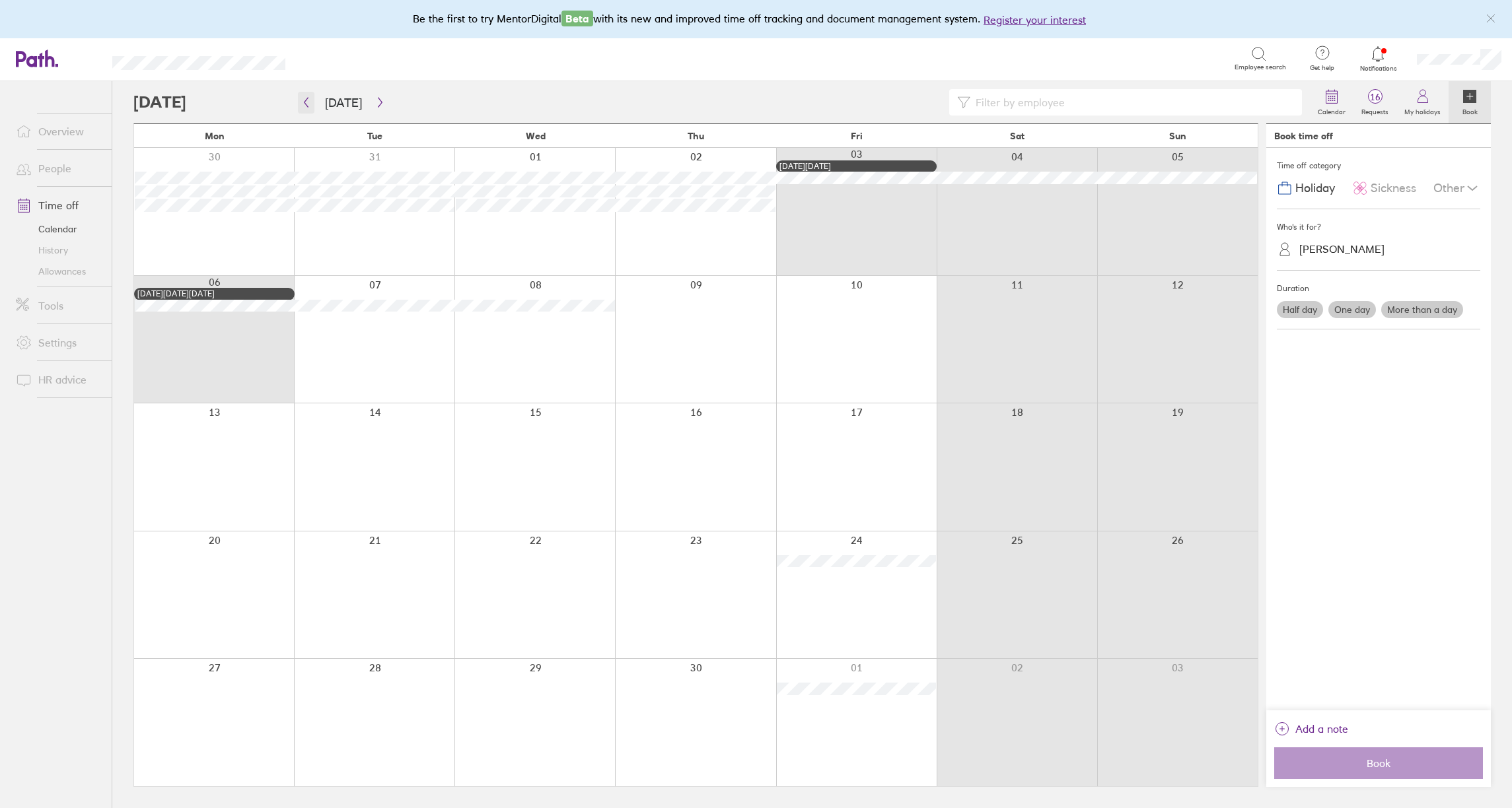
click at [306, 110] on button "button" at bounding box center [306, 102] width 17 height 22
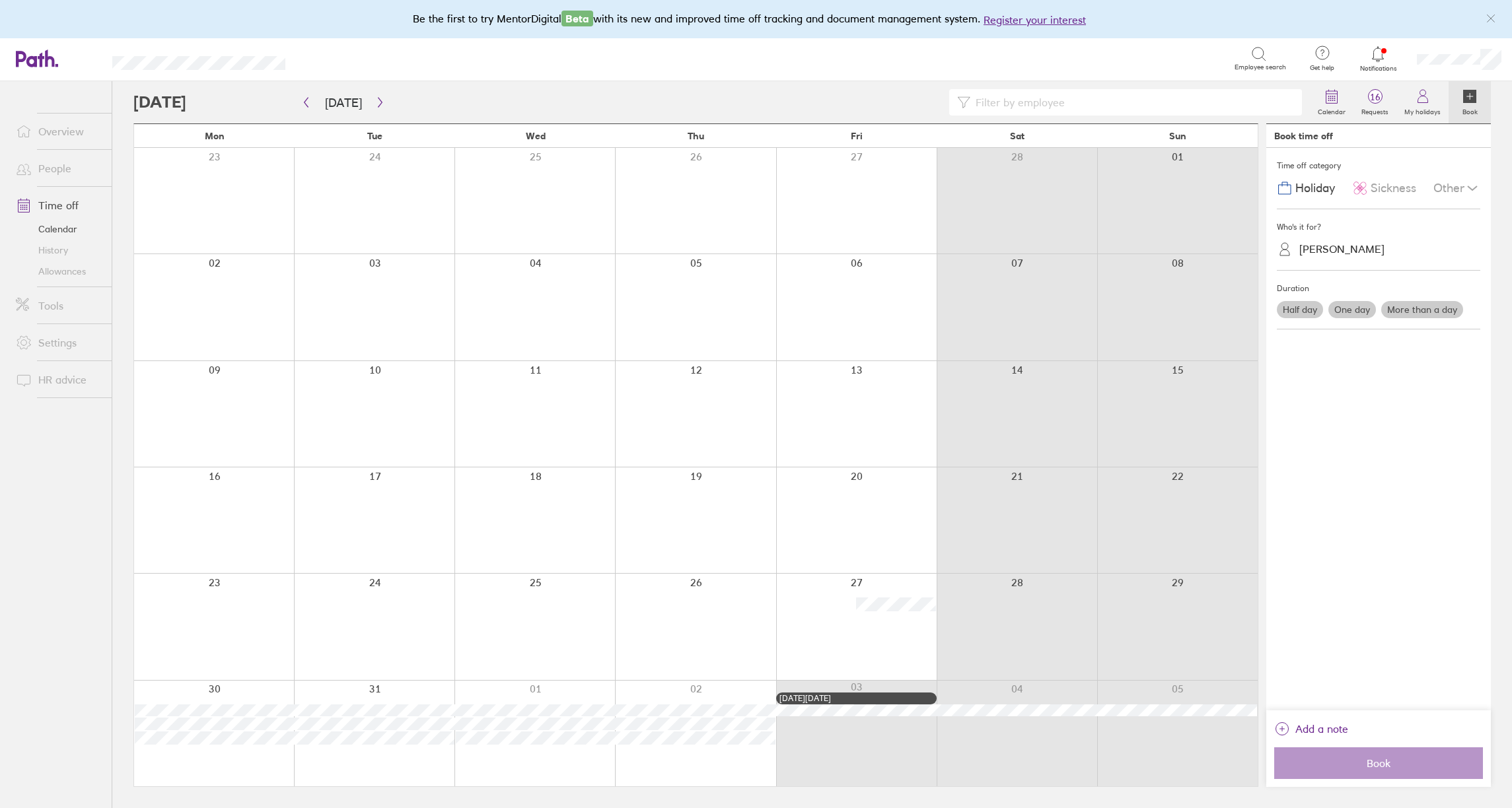
click at [240, 298] on div at bounding box center [214, 307] width 160 height 106
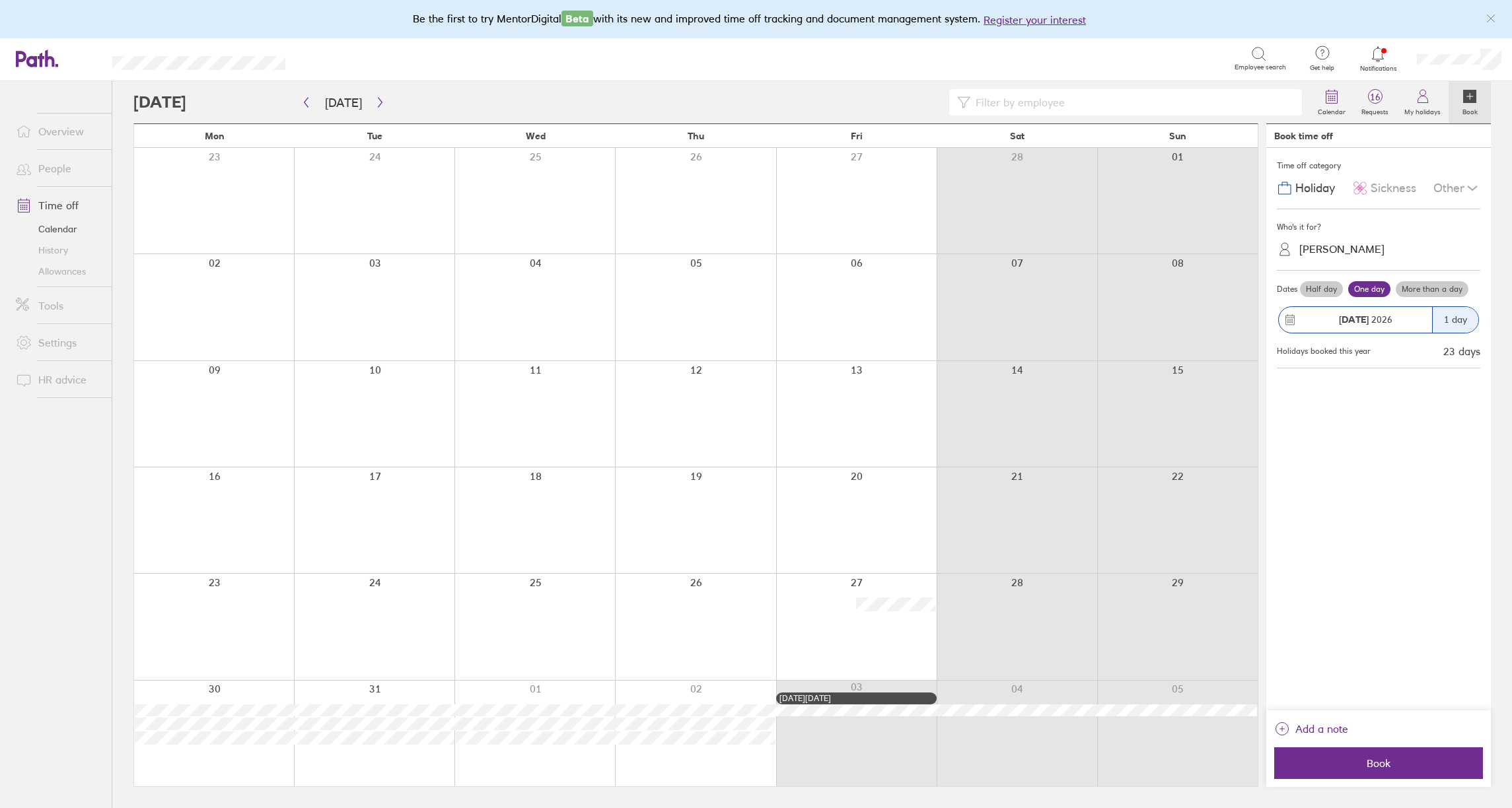
click at [1433, 291] on label "More than a day" at bounding box center [1432, 289] width 72 height 16
click at [0, 0] on input "More than a day" at bounding box center [0, 0] width 0 height 0
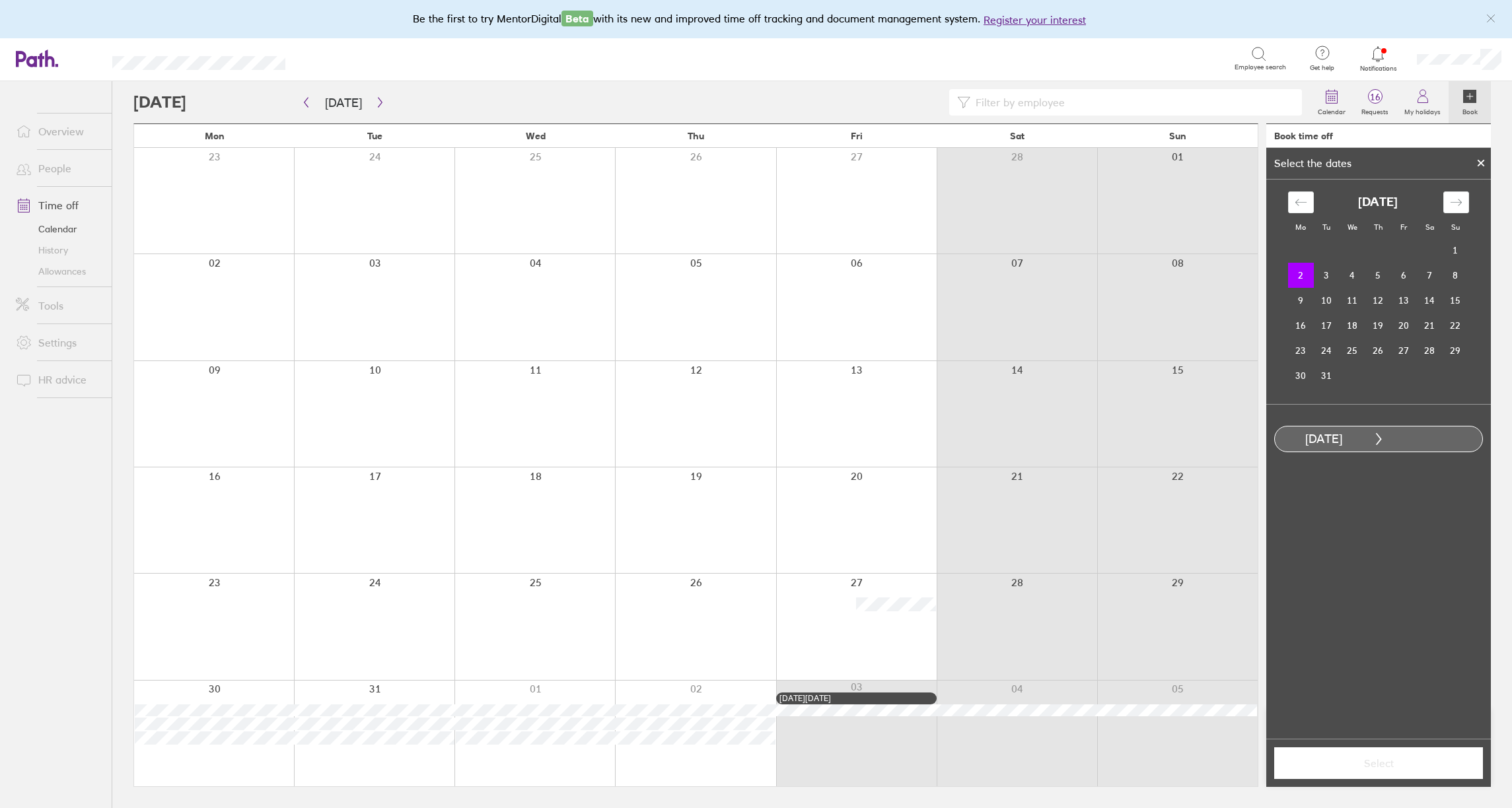
click at [1302, 276] on td "2" at bounding box center [1301, 275] width 26 height 25
click at [1409, 274] on td "6" at bounding box center [1404, 275] width 26 height 25
click at [1393, 762] on span "Select" at bounding box center [1379, 763] width 190 height 12
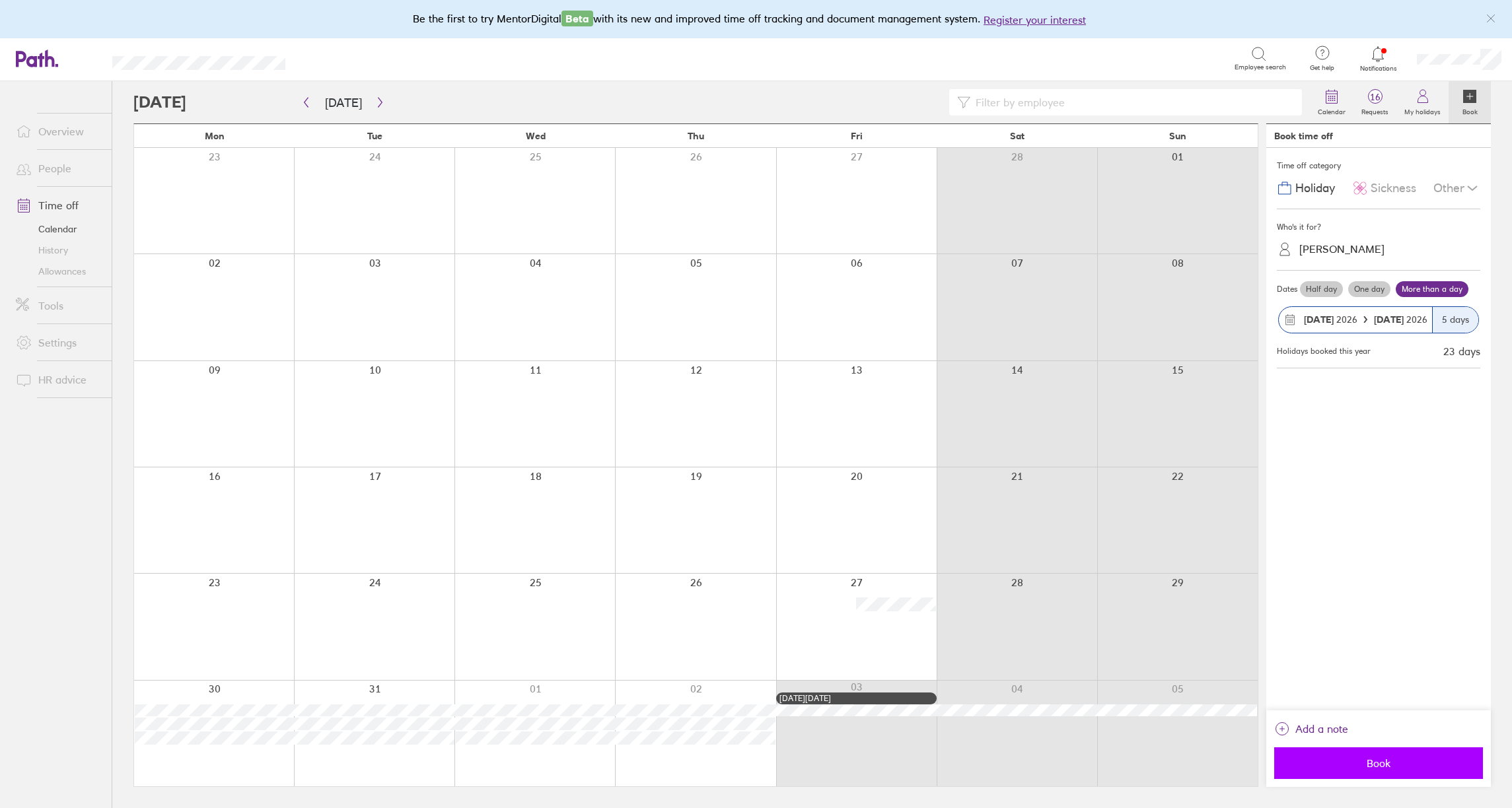
click at [1388, 761] on span "Book" at bounding box center [1379, 763] width 190 height 12
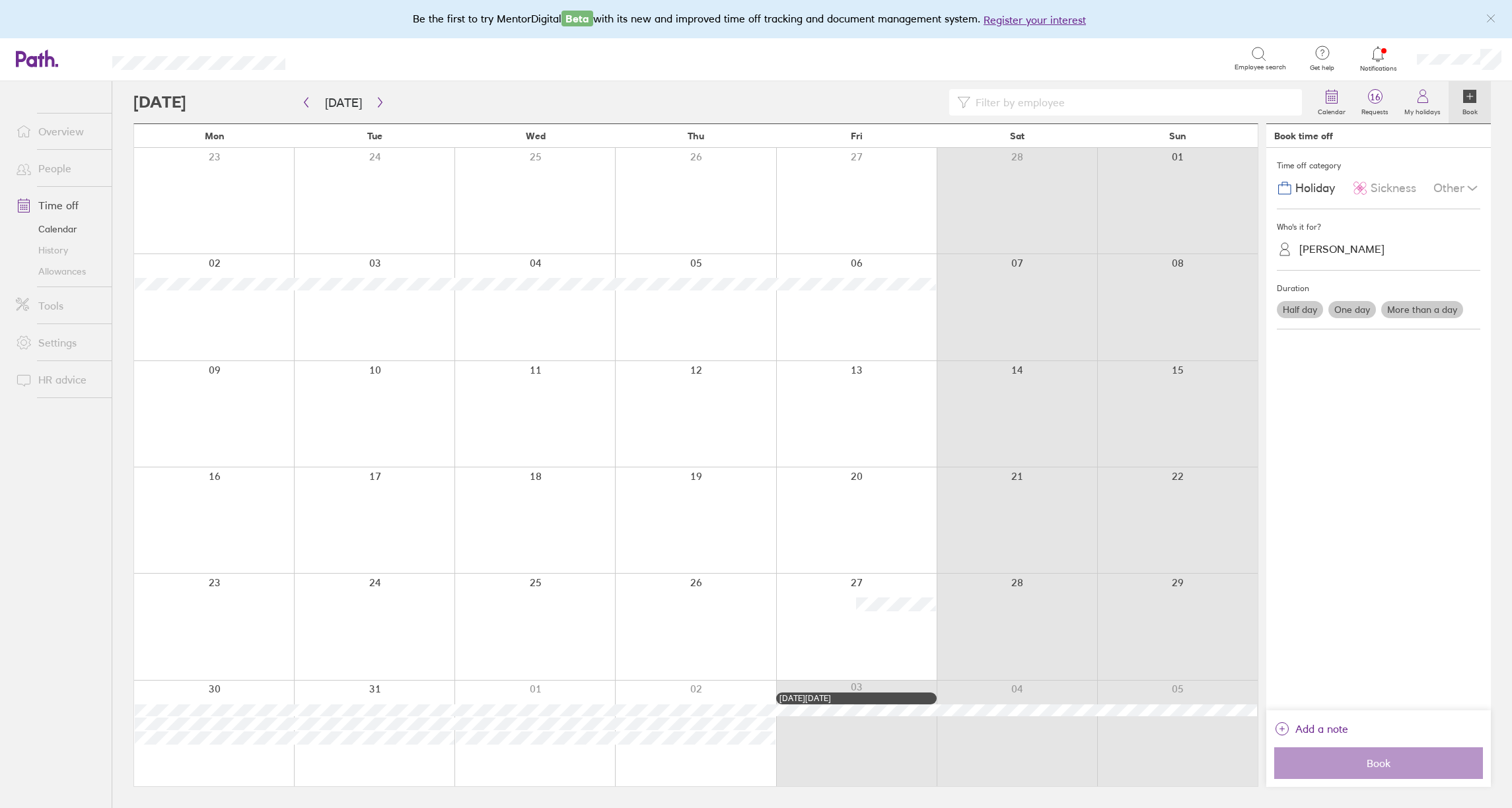
click at [32, 55] on icon at bounding box center [37, 58] width 42 height 18
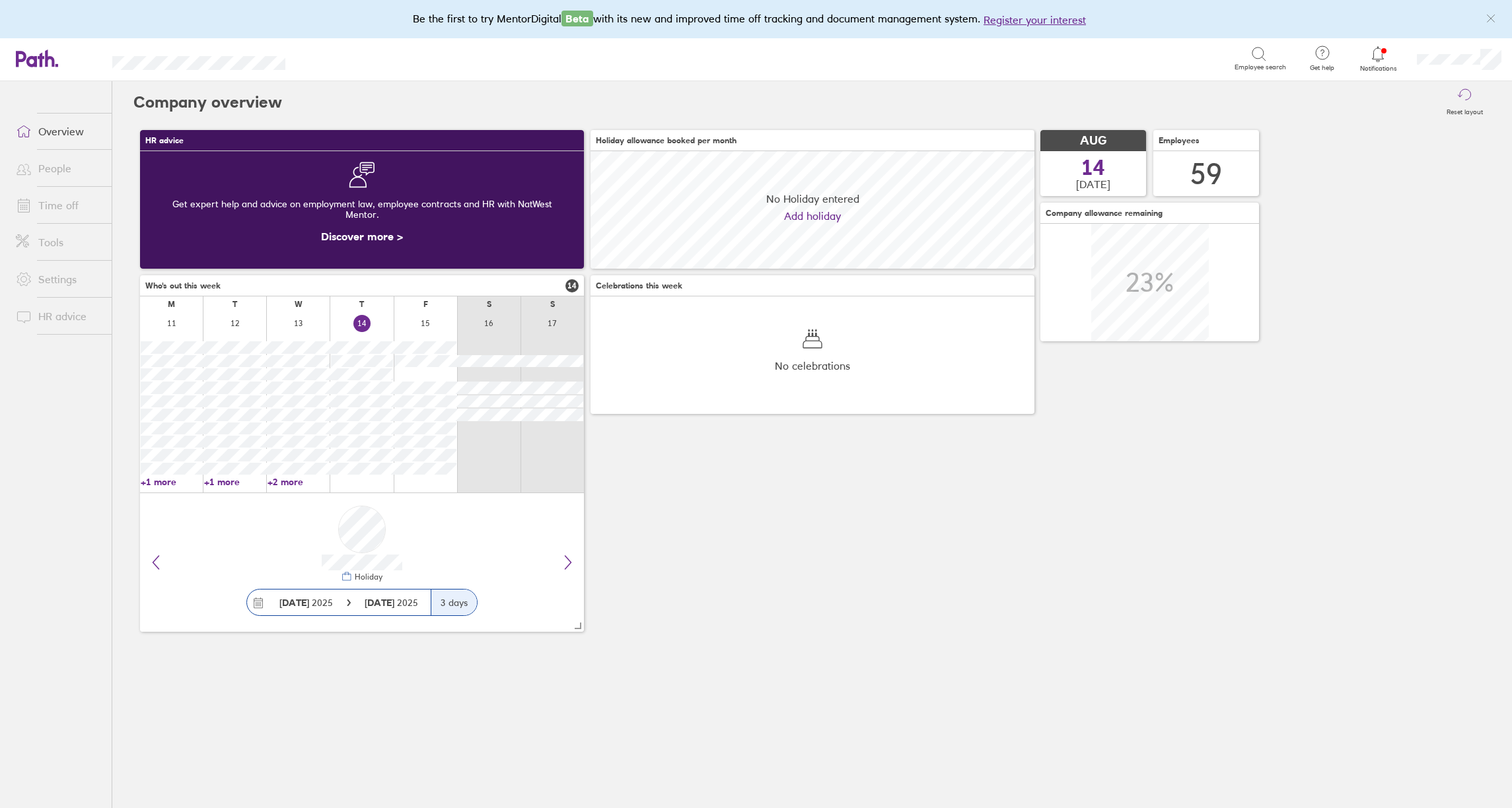
scroll to position [117, 444]
click at [55, 126] on link "Overview" at bounding box center [58, 131] width 106 height 27
click at [60, 129] on link "Overview" at bounding box center [58, 131] width 106 height 27
click at [1085, 173] on span "14" at bounding box center [1093, 168] width 24 height 21
click at [53, 207] on link "Time off" at bounding box center [58, 206] width 106 height 27
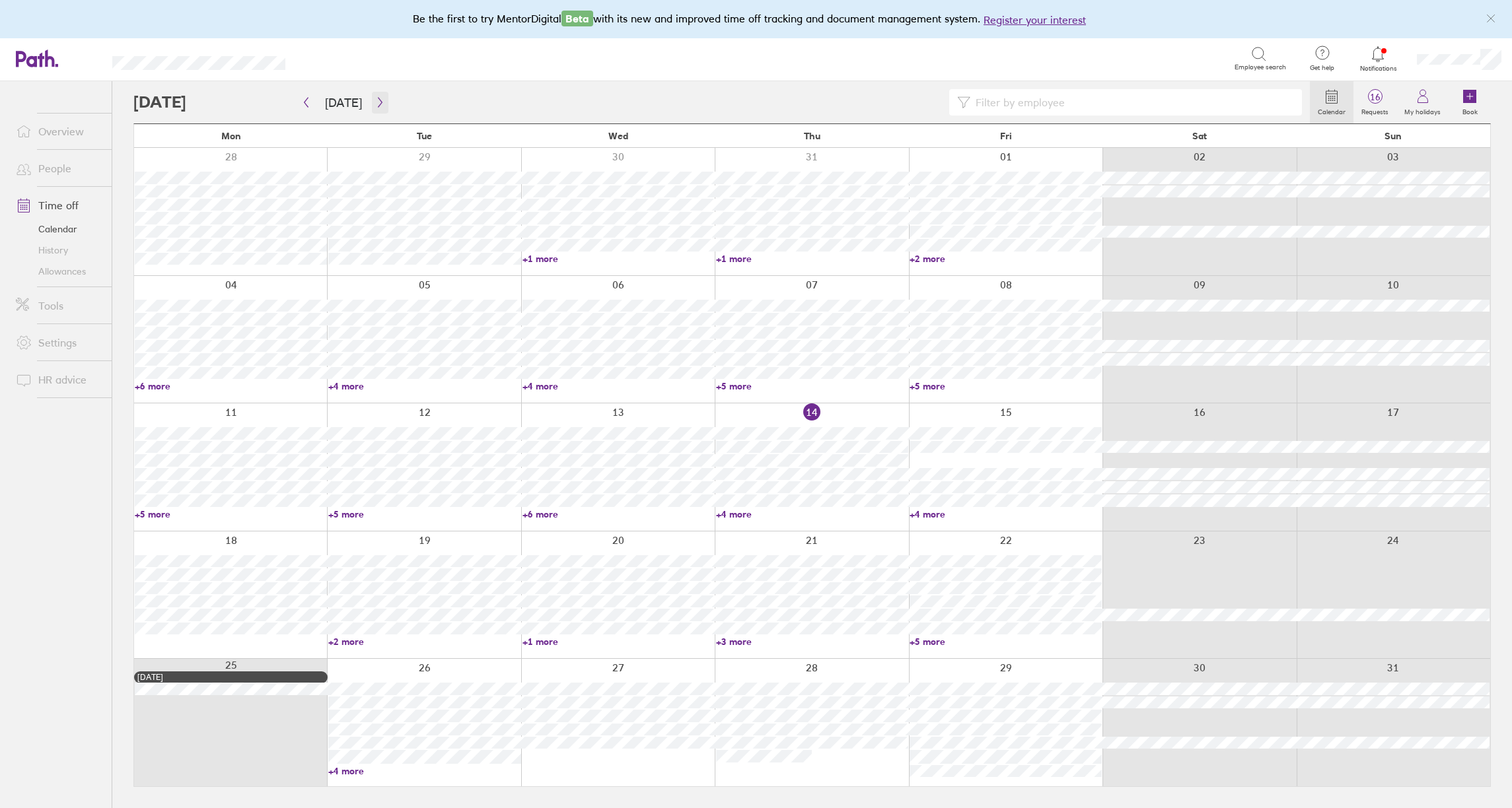
click at [379, 106] on icon "button" at bounding box center [380, 102] width 10 height 11
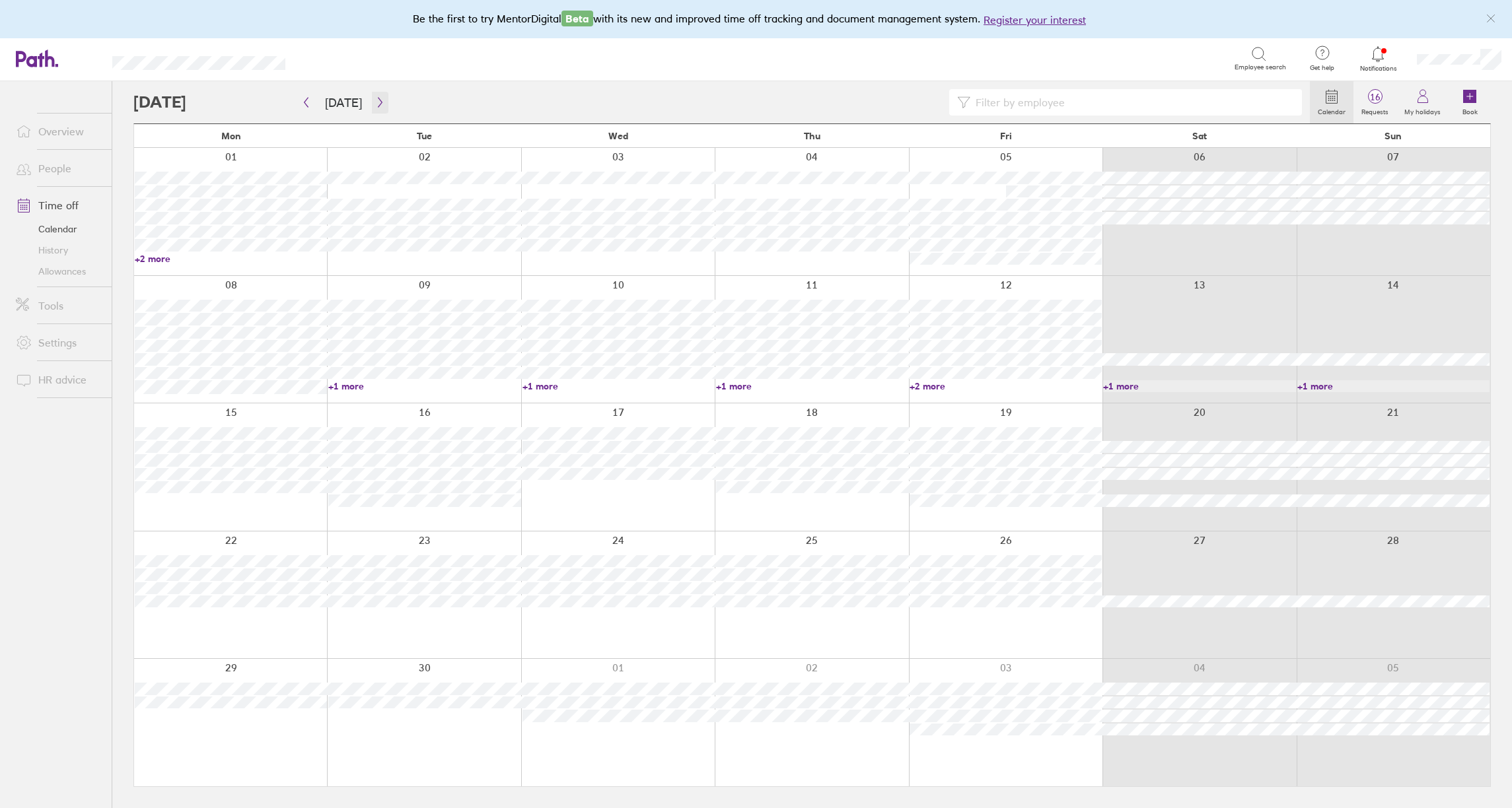
click at [379, 108] on button "button" at bounding box center [381, 102] width 17 height 22
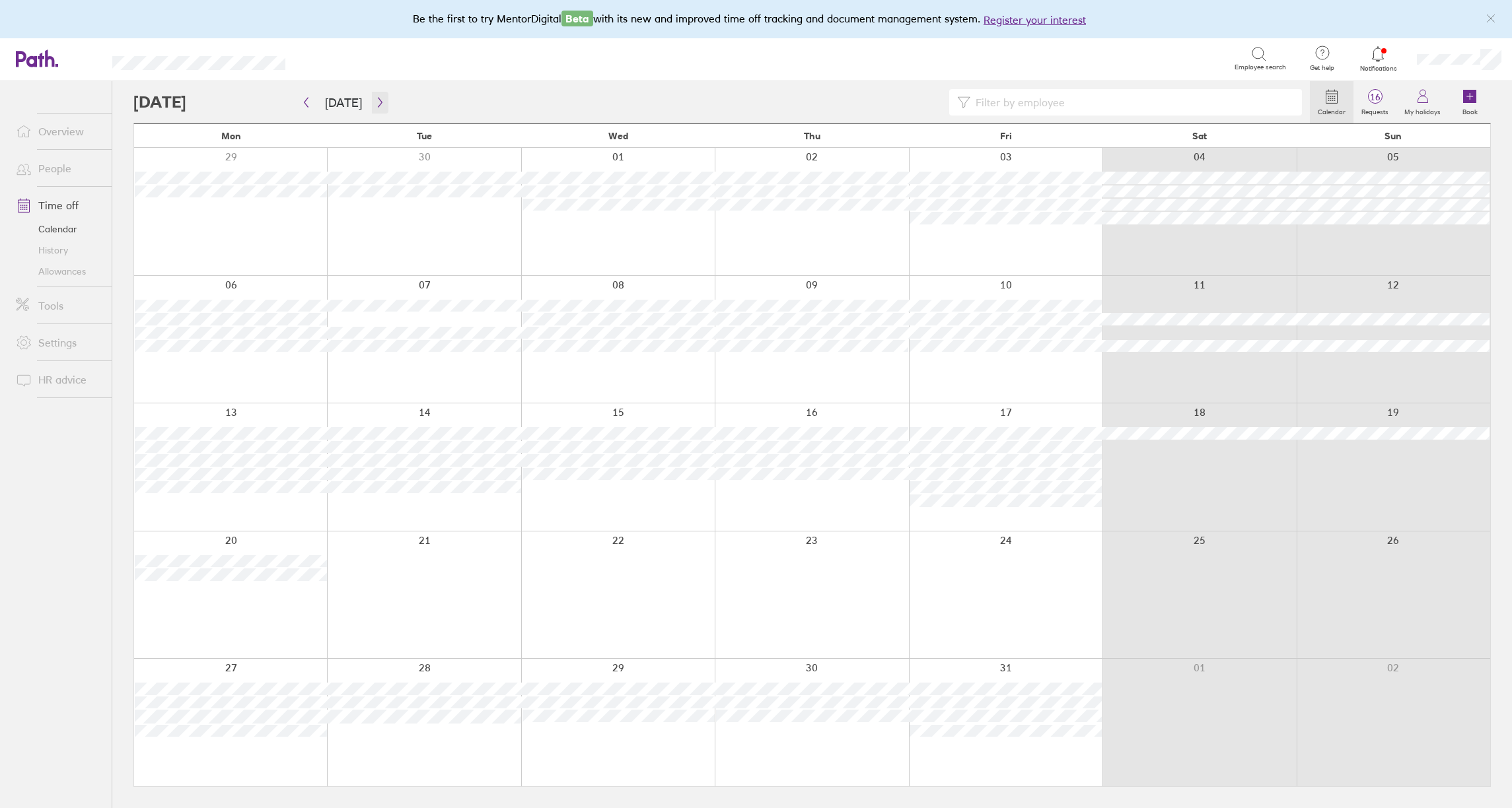
click at [379, 108] on button "button" at bounding box center [381, 102] width 17 height 22
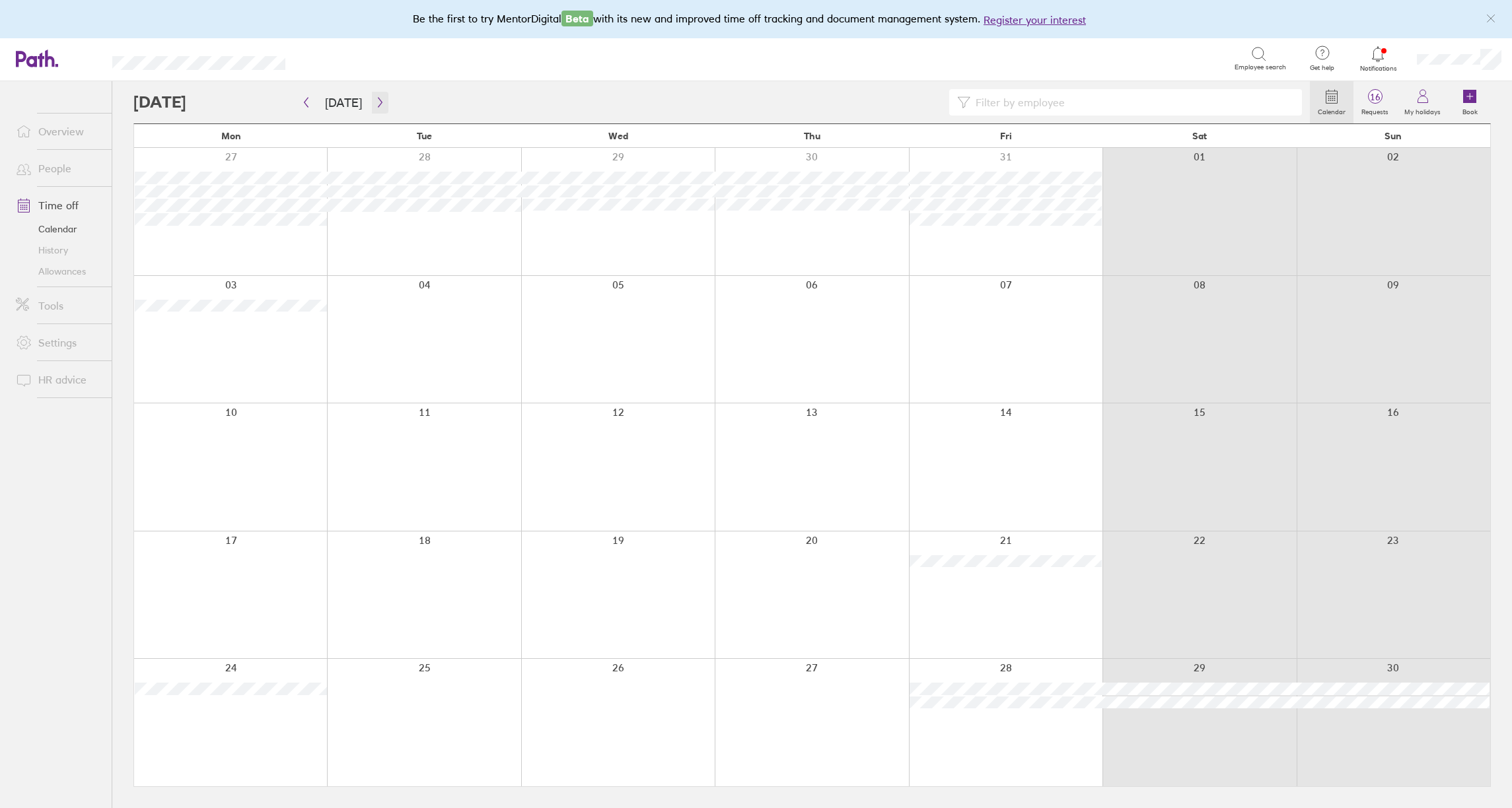
click at [375, 100] on icon "button" at bounding box center [380, 102] width 10 height 11
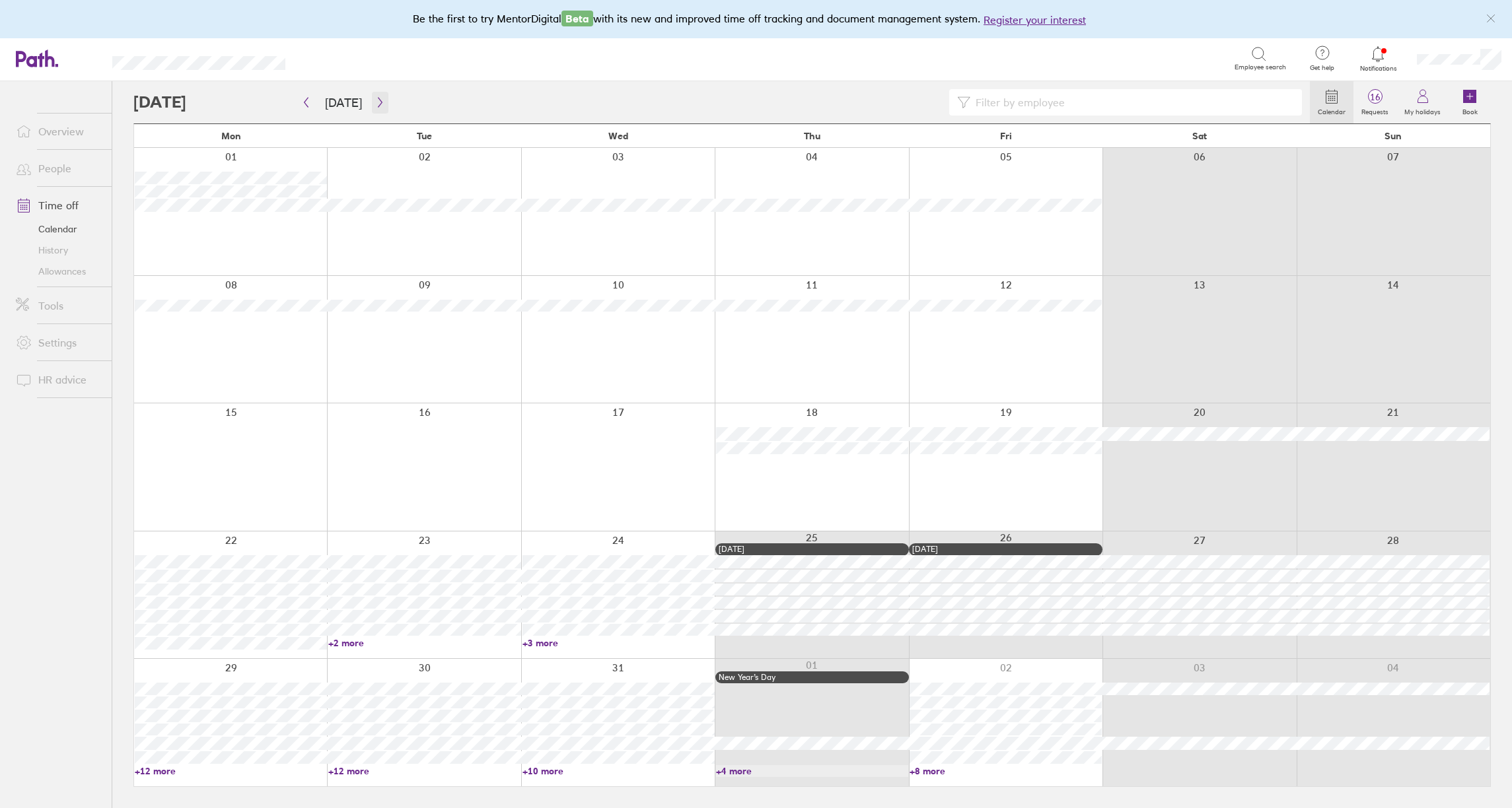
click at [379, 101] on icon "button" at bounding box center [380, 102] width 10 height 11
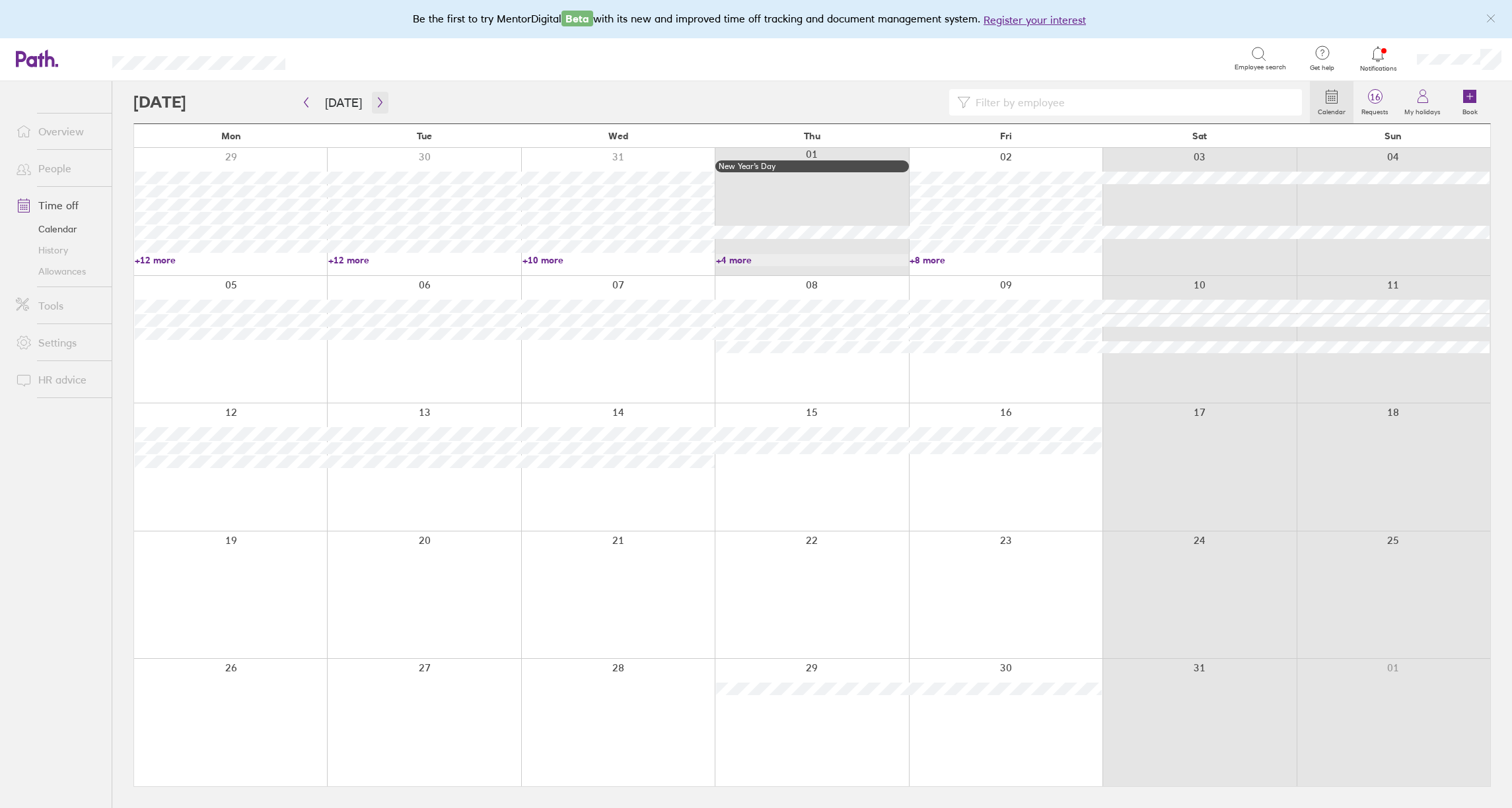
click at [379, 101] on icon "button" at bounding box center [380, 102] width 10 height 11
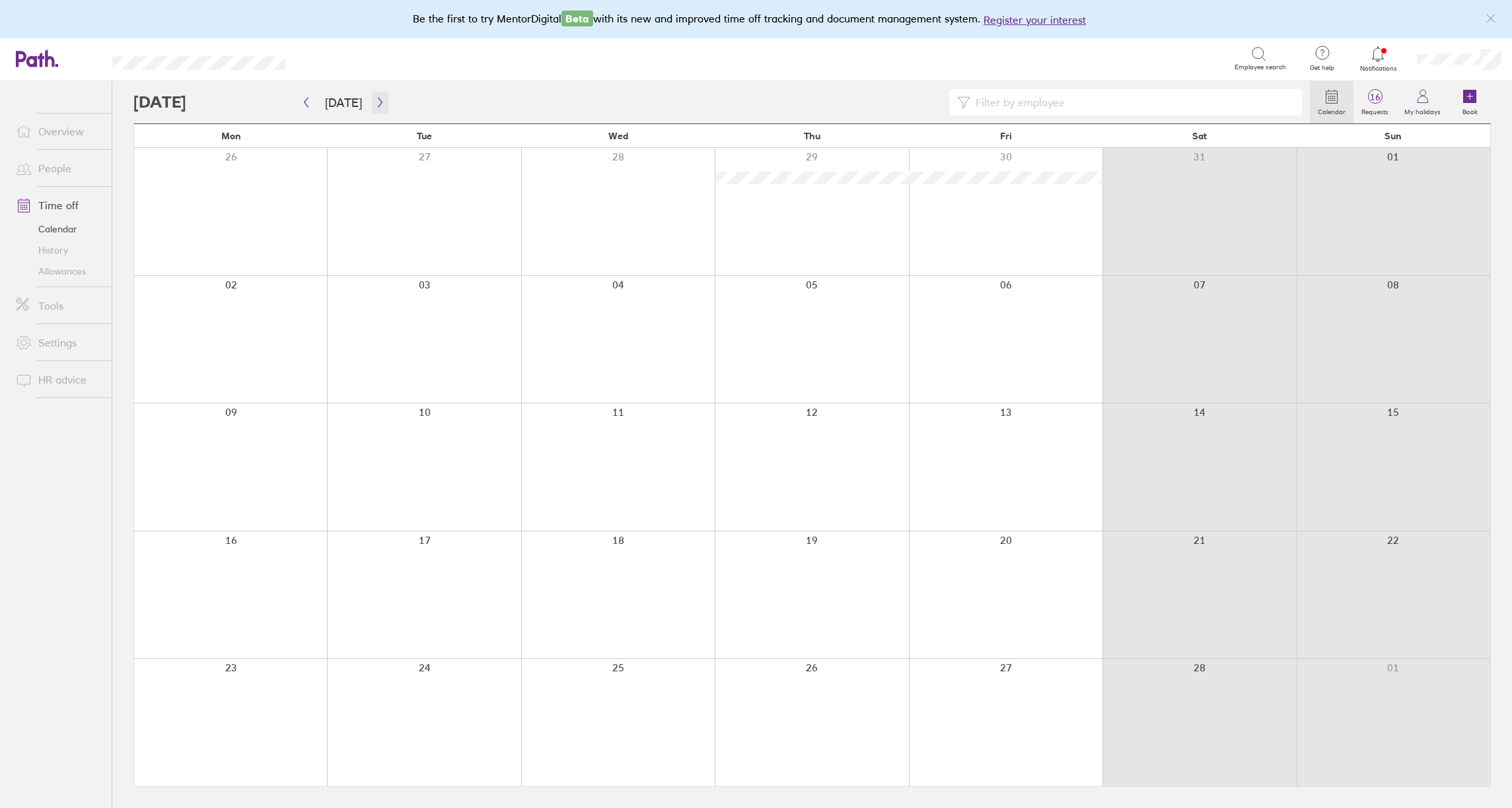
click at [379, 102] on icon "button" at bounding box center [380, 102] width 10 height 11
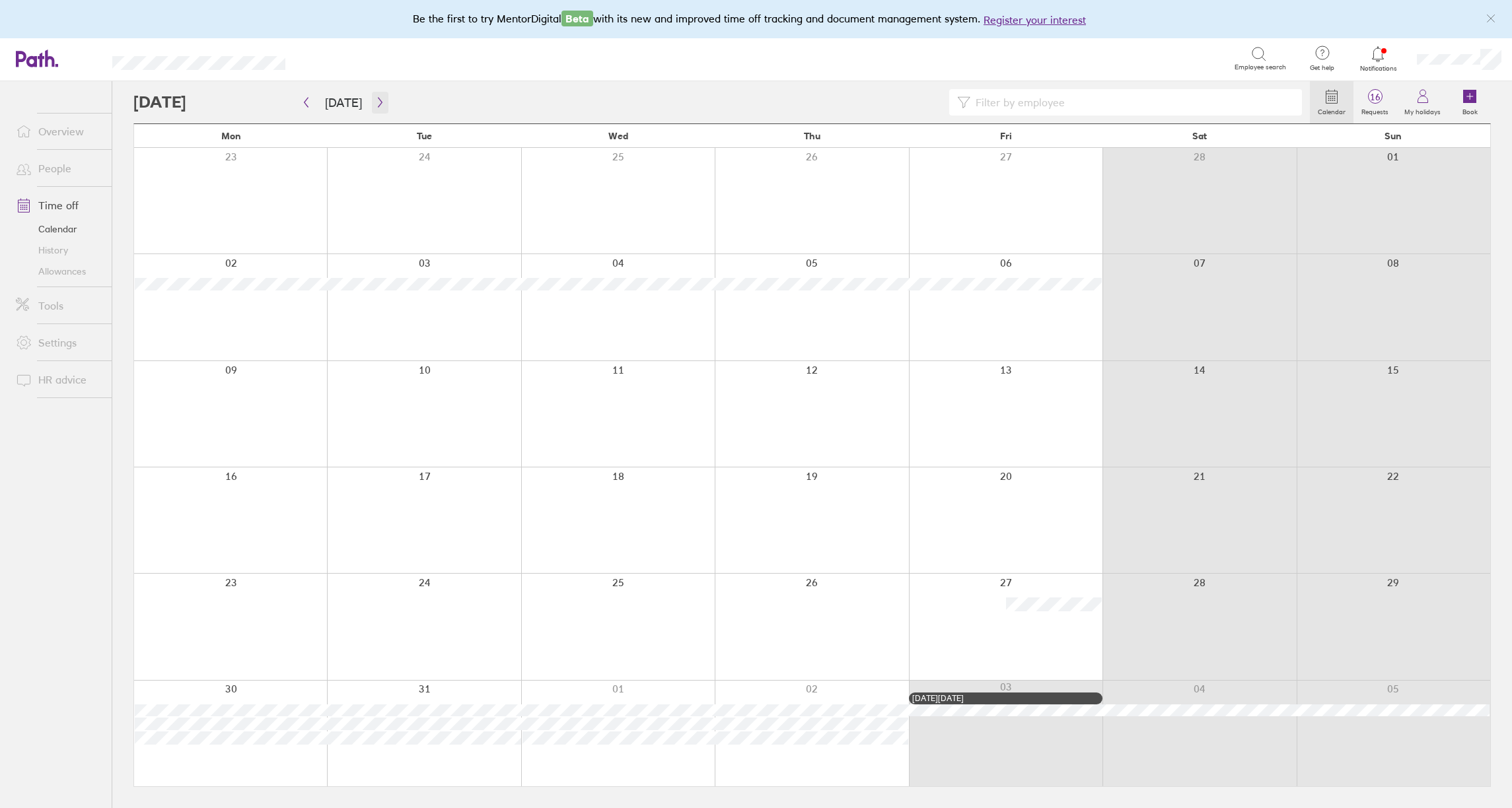
click at [379, 102] on icon "button" at bounding box center [380, 102] width 10 height 11
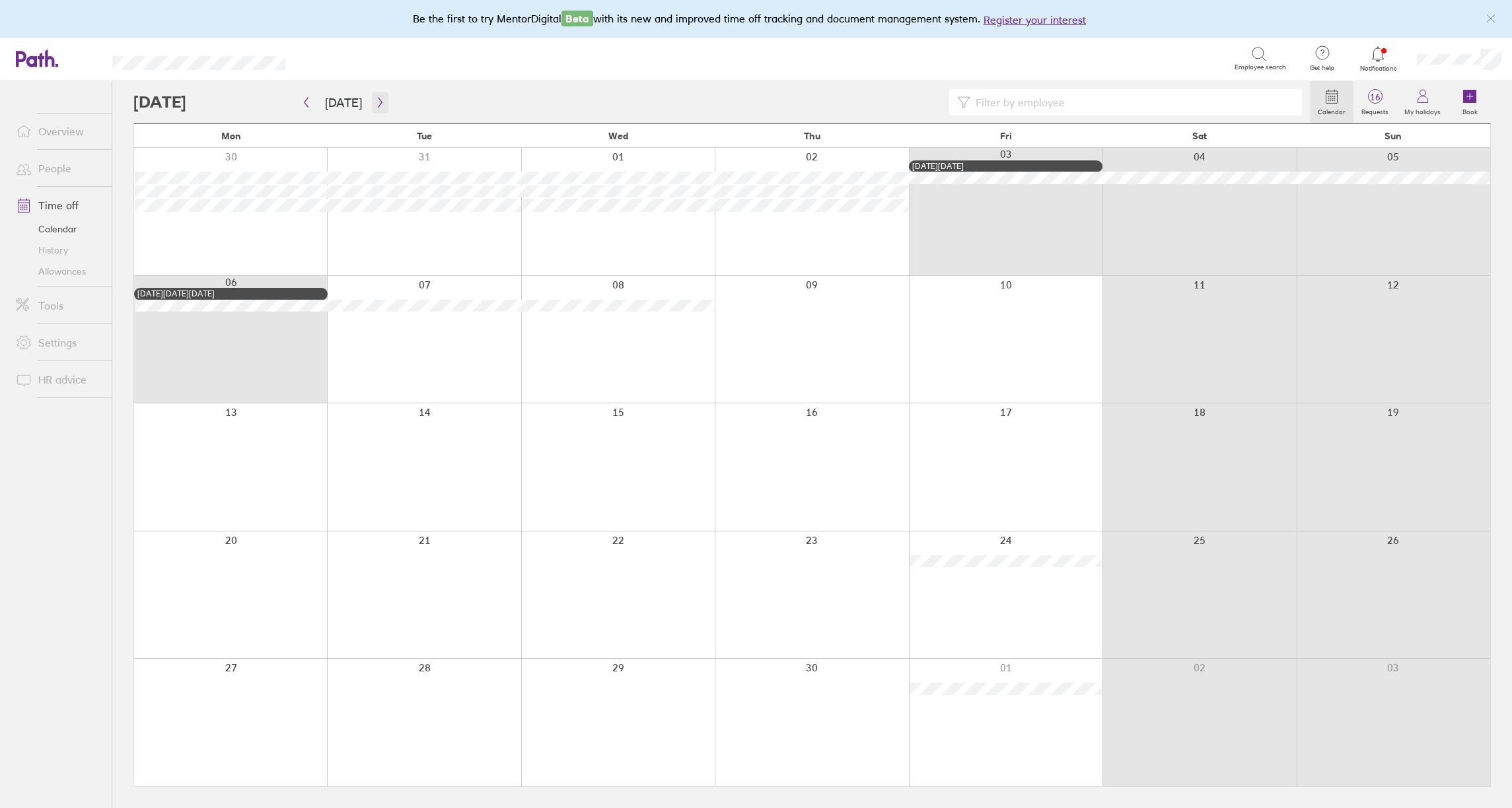
click at [379, 102] on icon "button" at bounding box center [380, 102] width 10 height 11
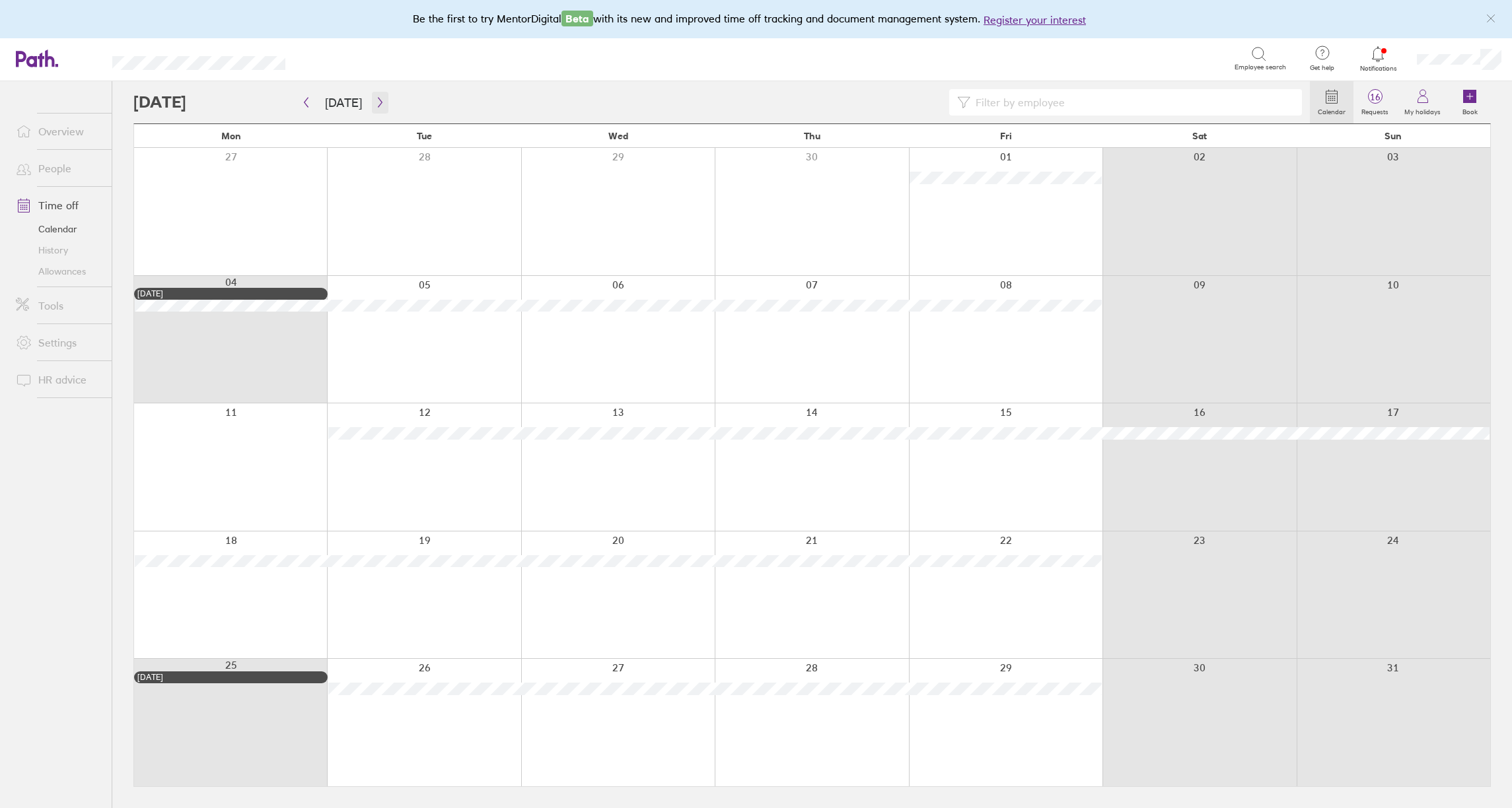
click at [379, 102] on icon "button" at bounding box center [380, 102] width 10 height 11
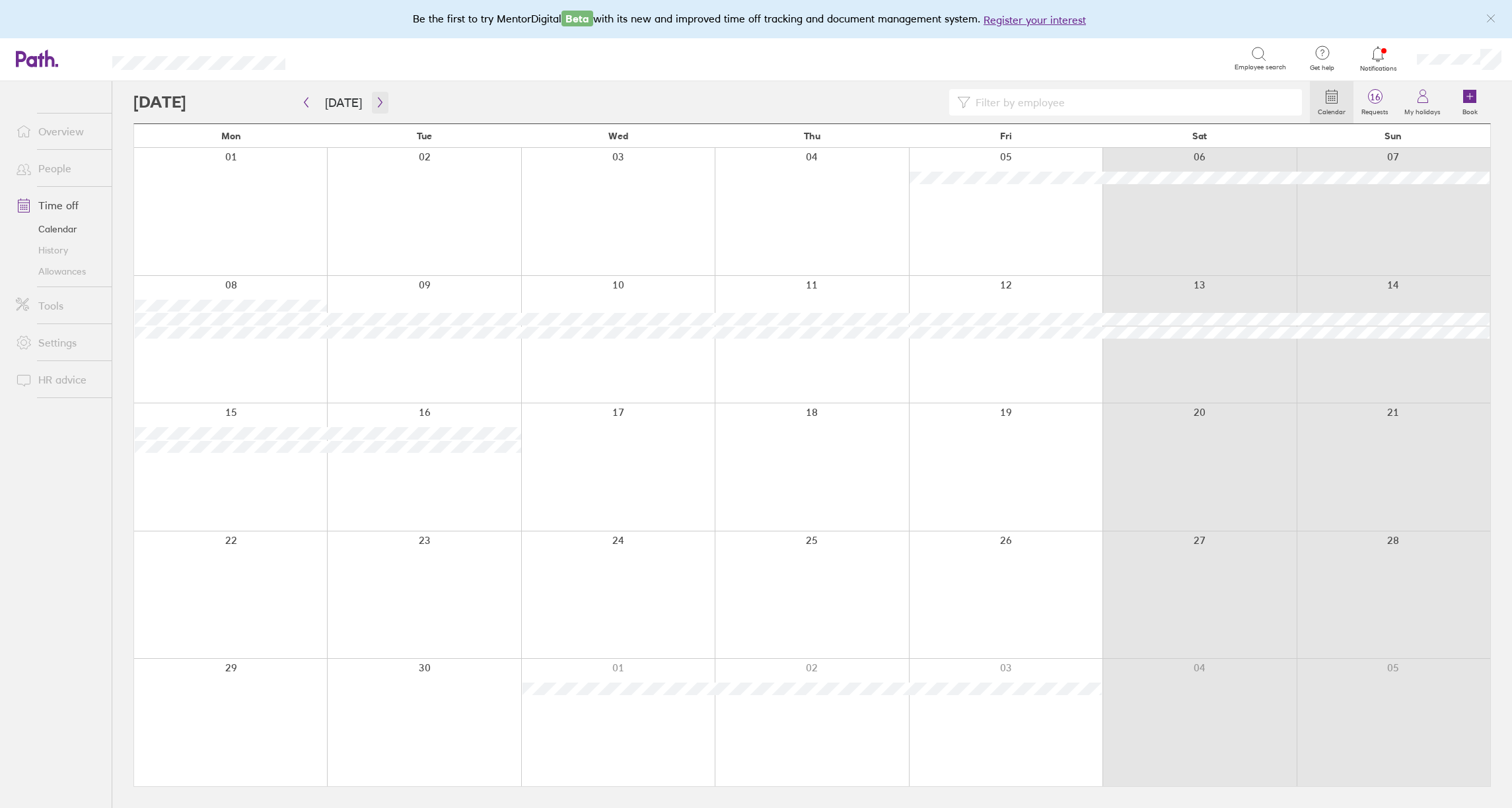
click at [379, 102] on icon "button" at bounding box center [380, 102] width 10 height 11
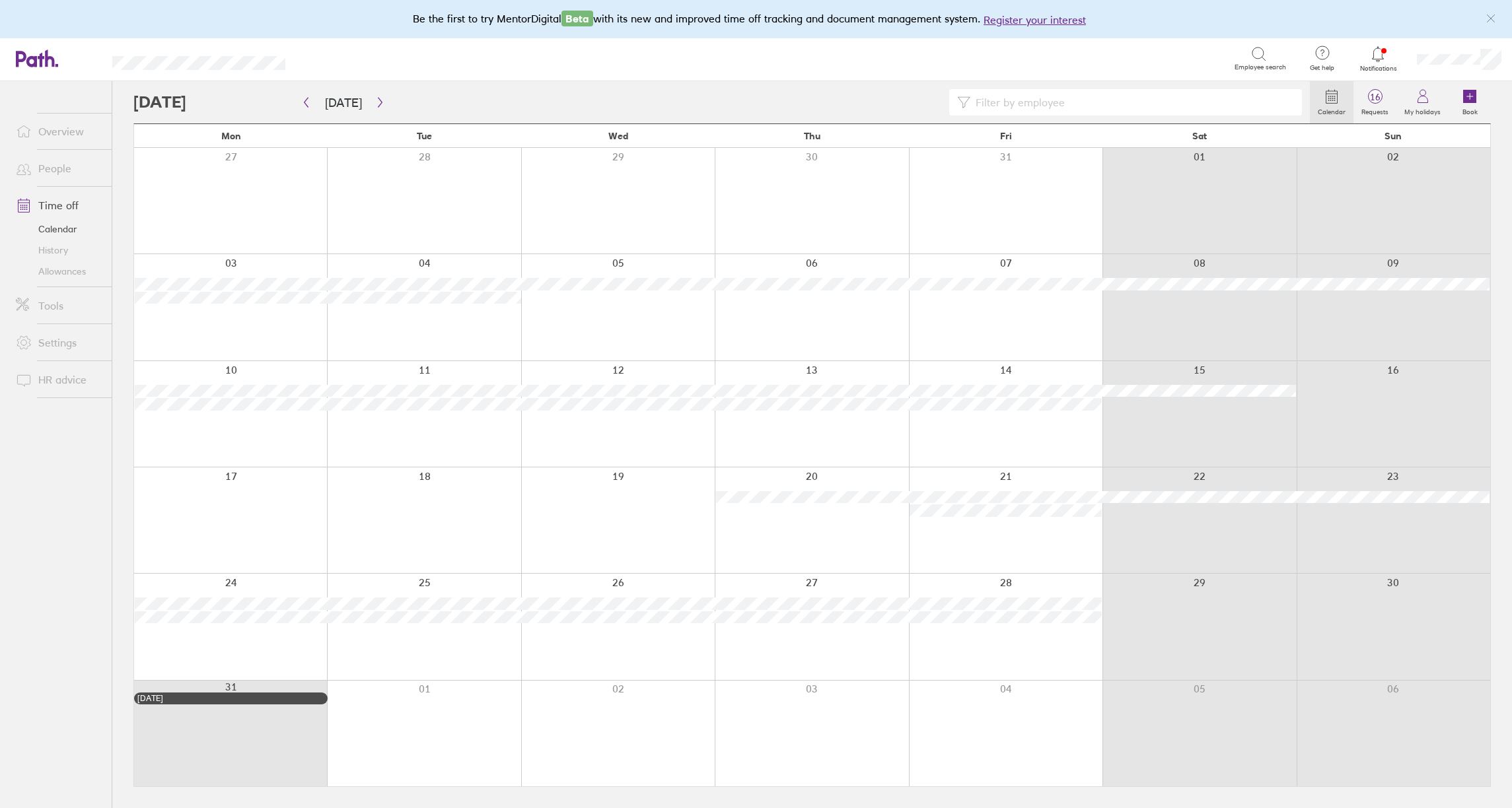
click at [649, 310] on div at bounding box center [618, 307] width 194 height 106
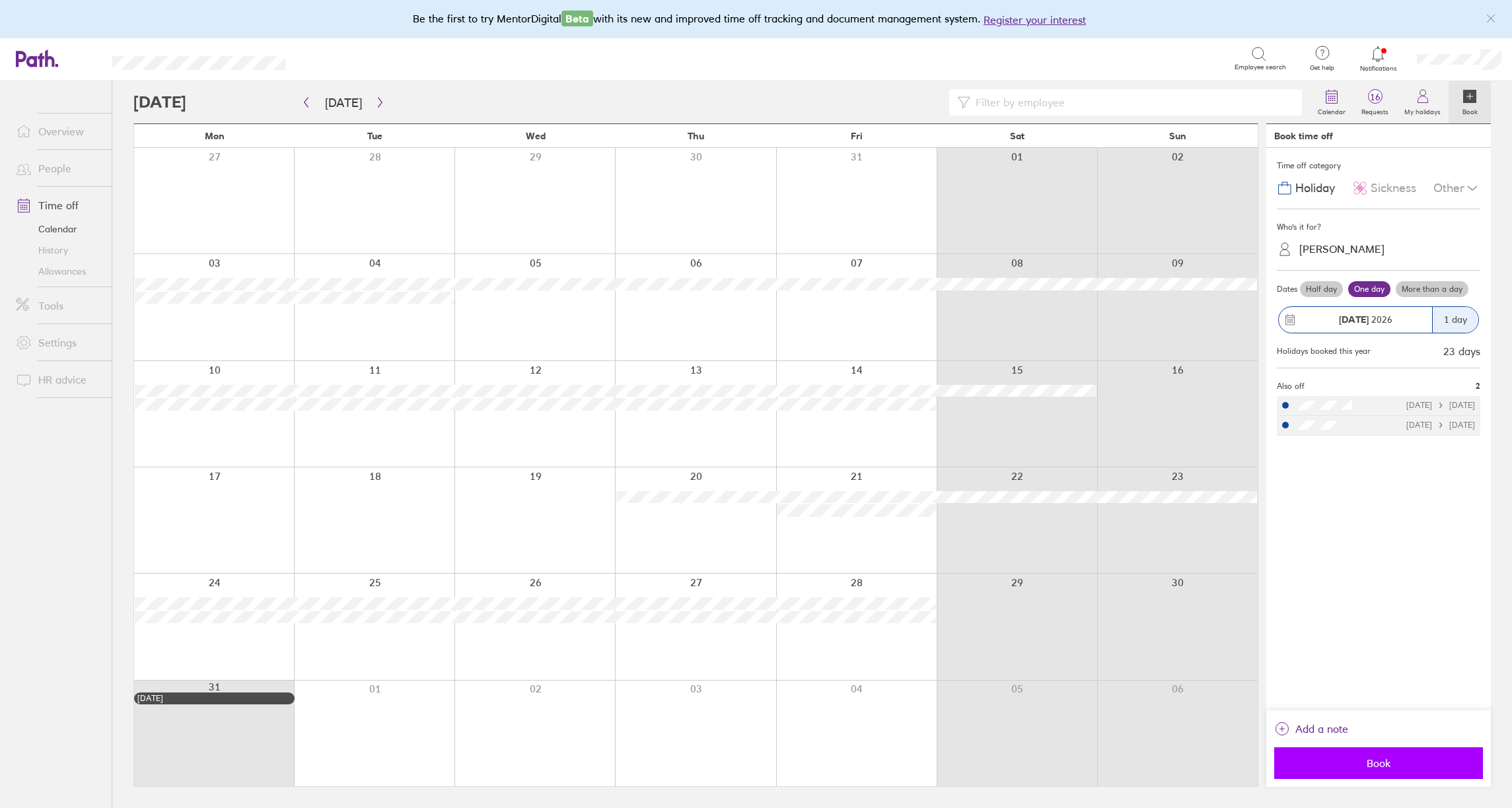
click at [1405, 764] on span "Book" at bounding box center [1379, 763] width 190 height 12
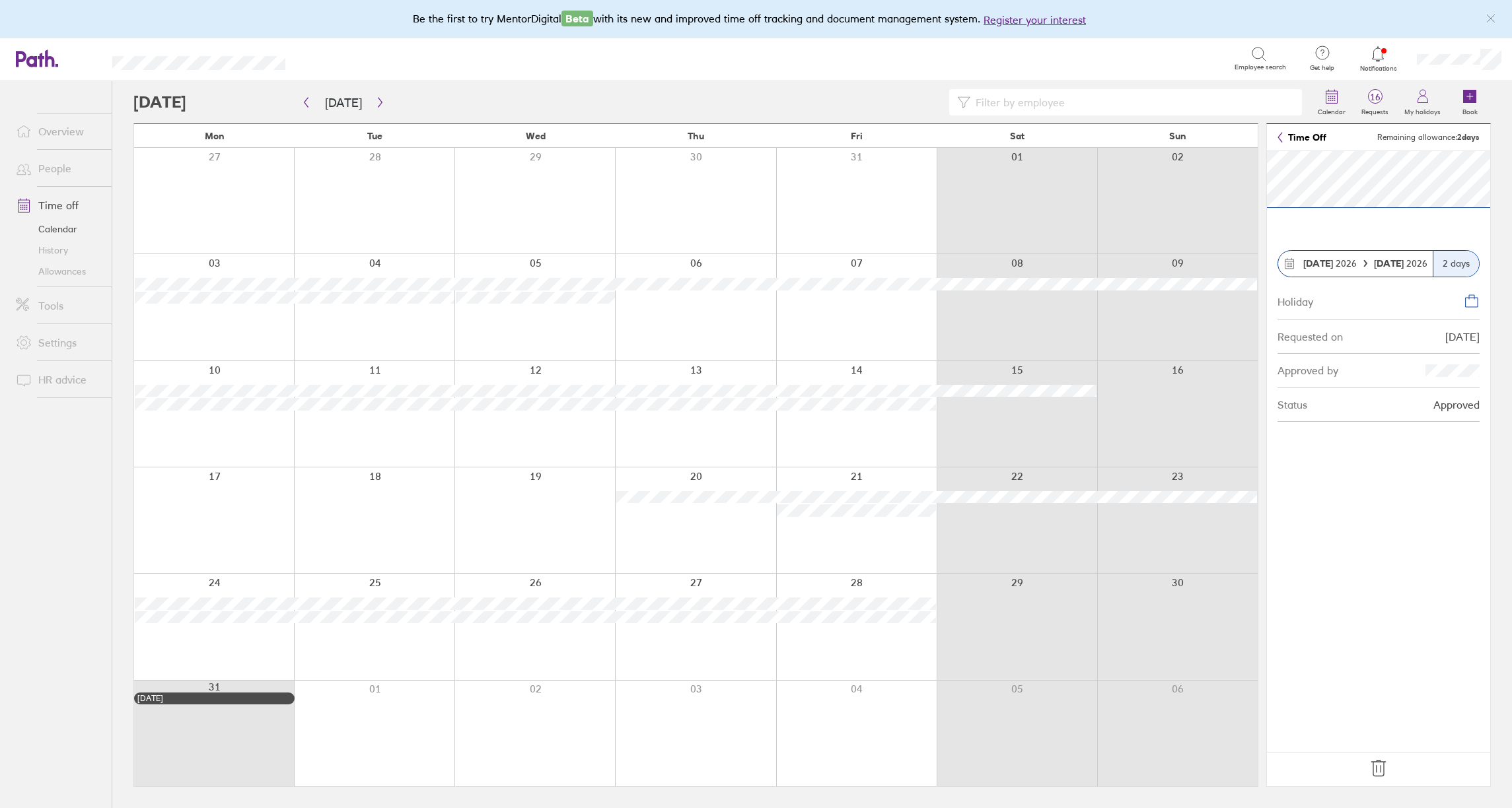
click at [1420, 265] on span "[DATE]" at bounding box center [1401, 263] width 53 height 11
click at [1383, 772] on icon at bounding box center [1379, 769] width 21 height 21
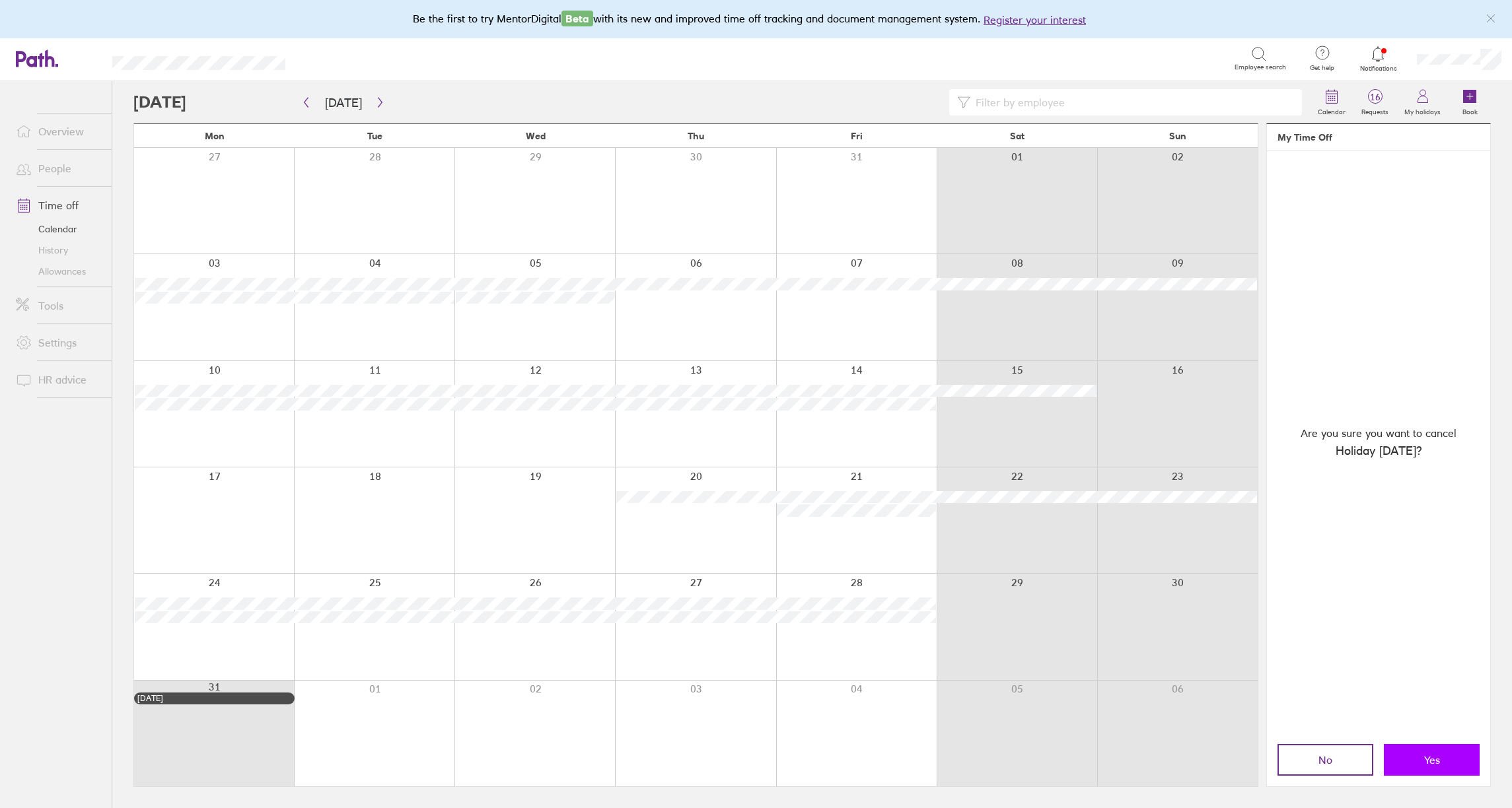
click at [1449, 771] on button "Yes" at bounding box center [1432, 760] width 96 height 32
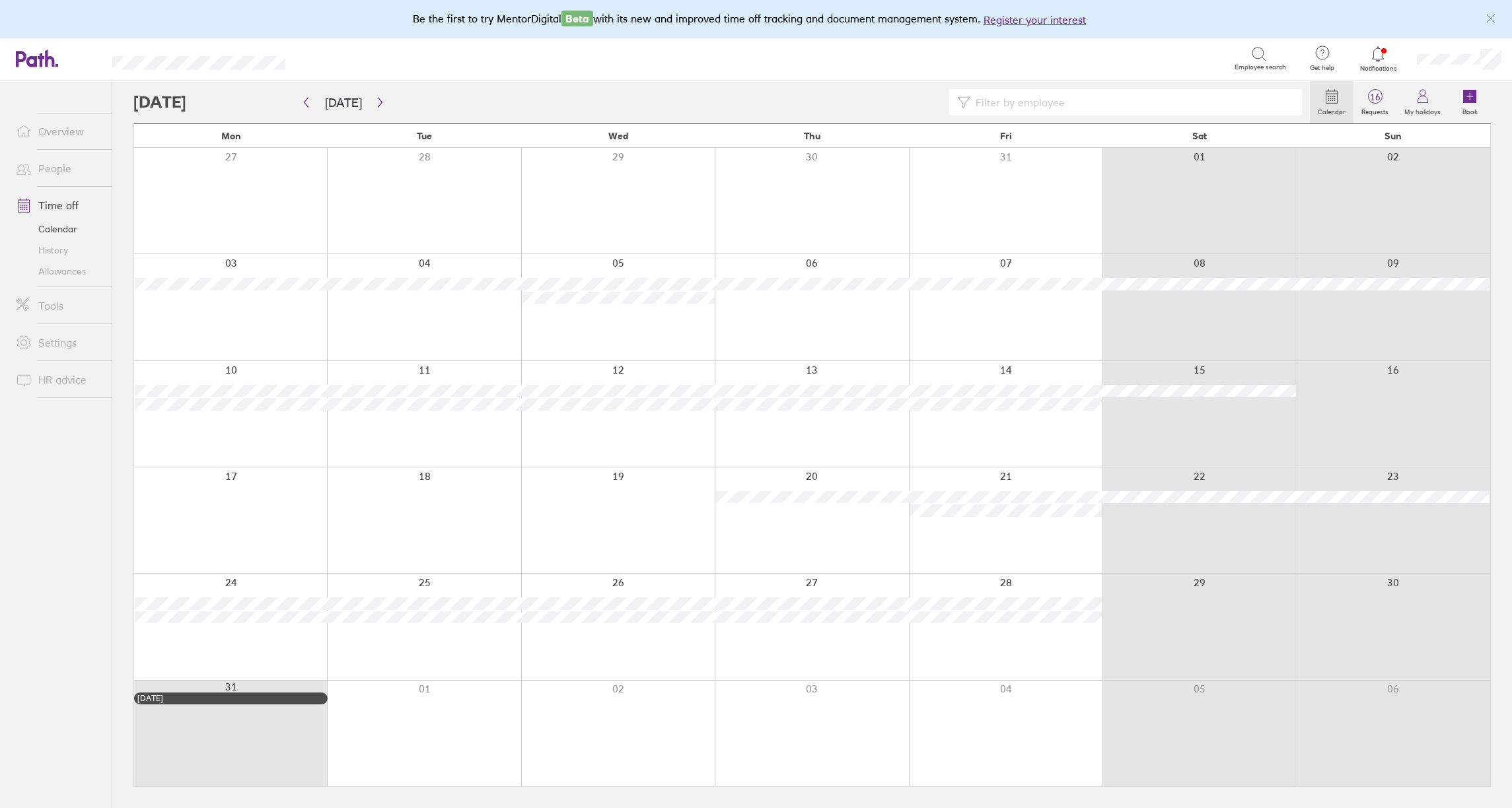
click at [440, 309] on div at bounding box center [424, 307] width 194 height 106
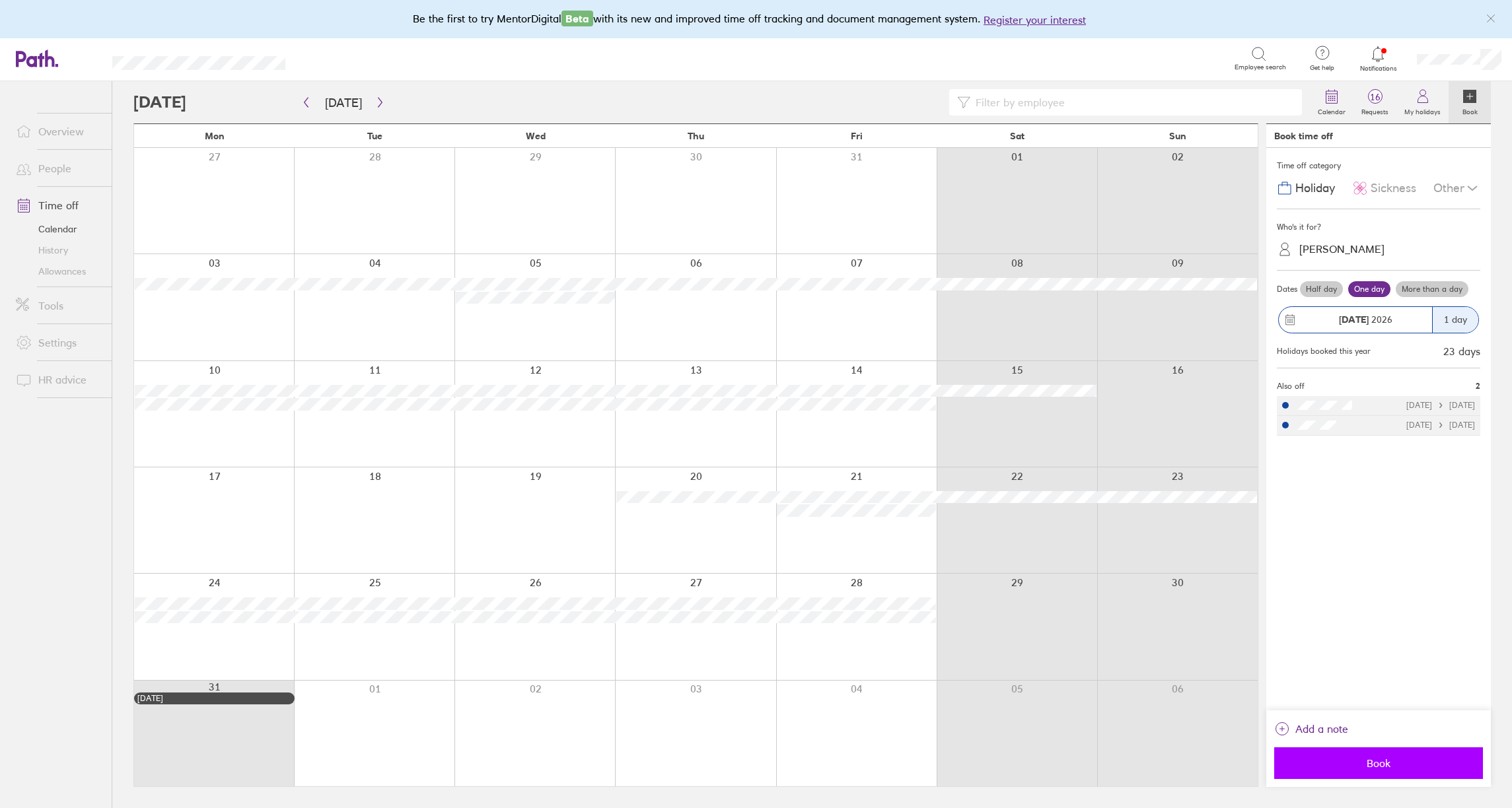
click at [1372, 770] on button "Book" at bounding box center [1379, 763] width 209 height 32
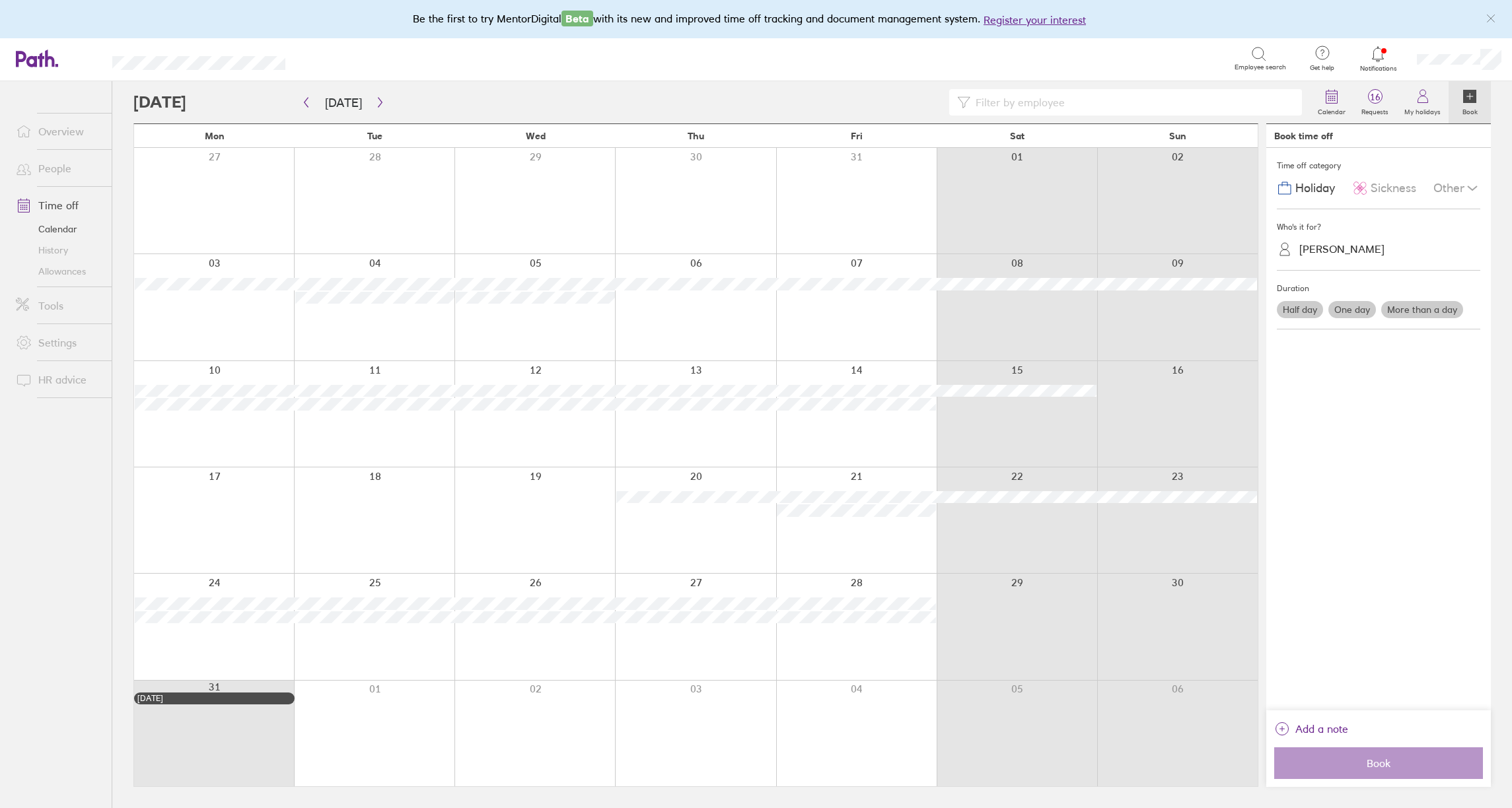
click at [169, 102] on div at bounding box center [721, 102] width 1176 height 27
click at [63, 230] on link "Calendar" at bounding box center [58, 229] width 106 height 21
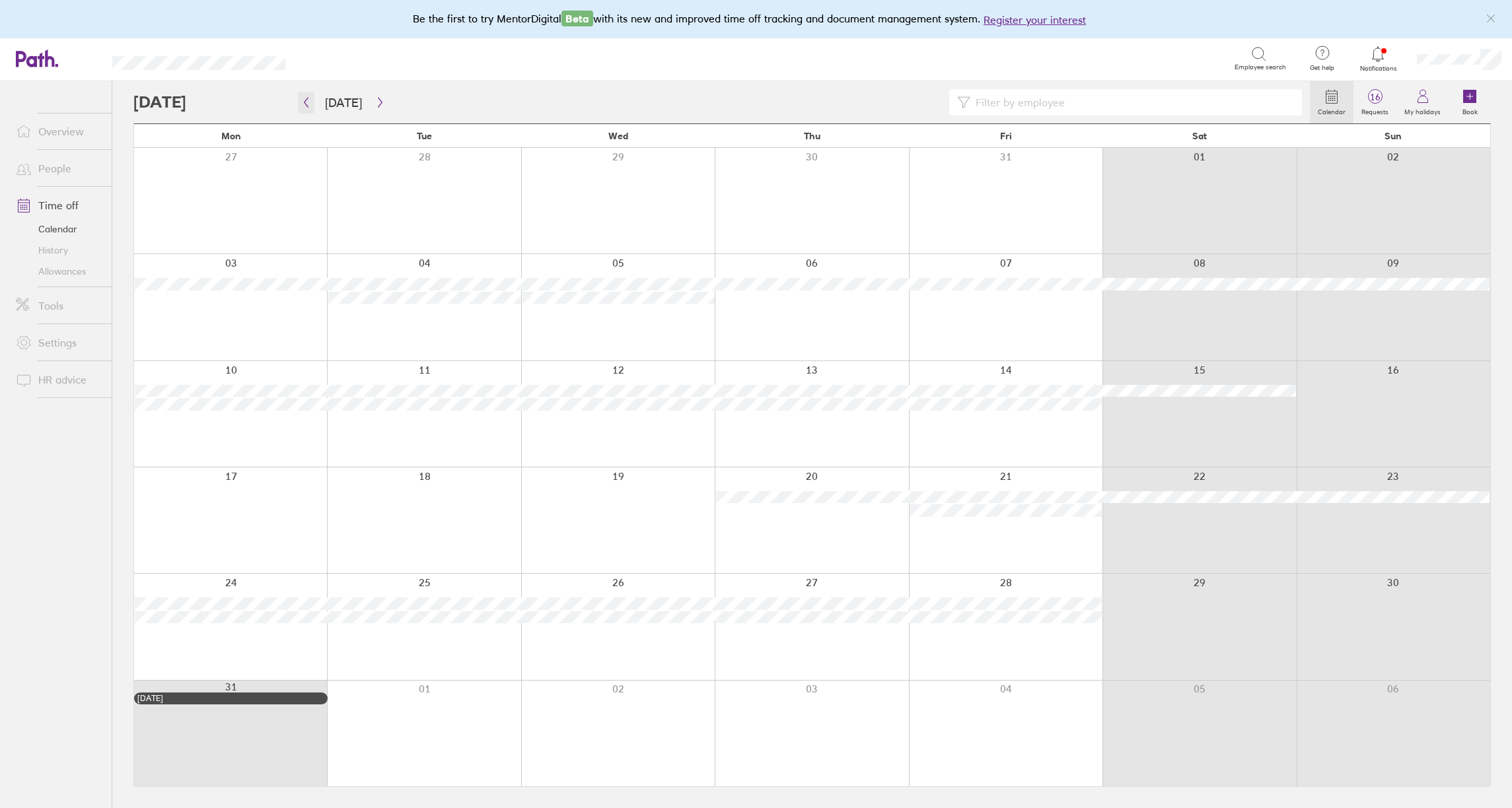
click at [306, 100] on icon "button" at bounding box center [307, 102] width 4 height 10
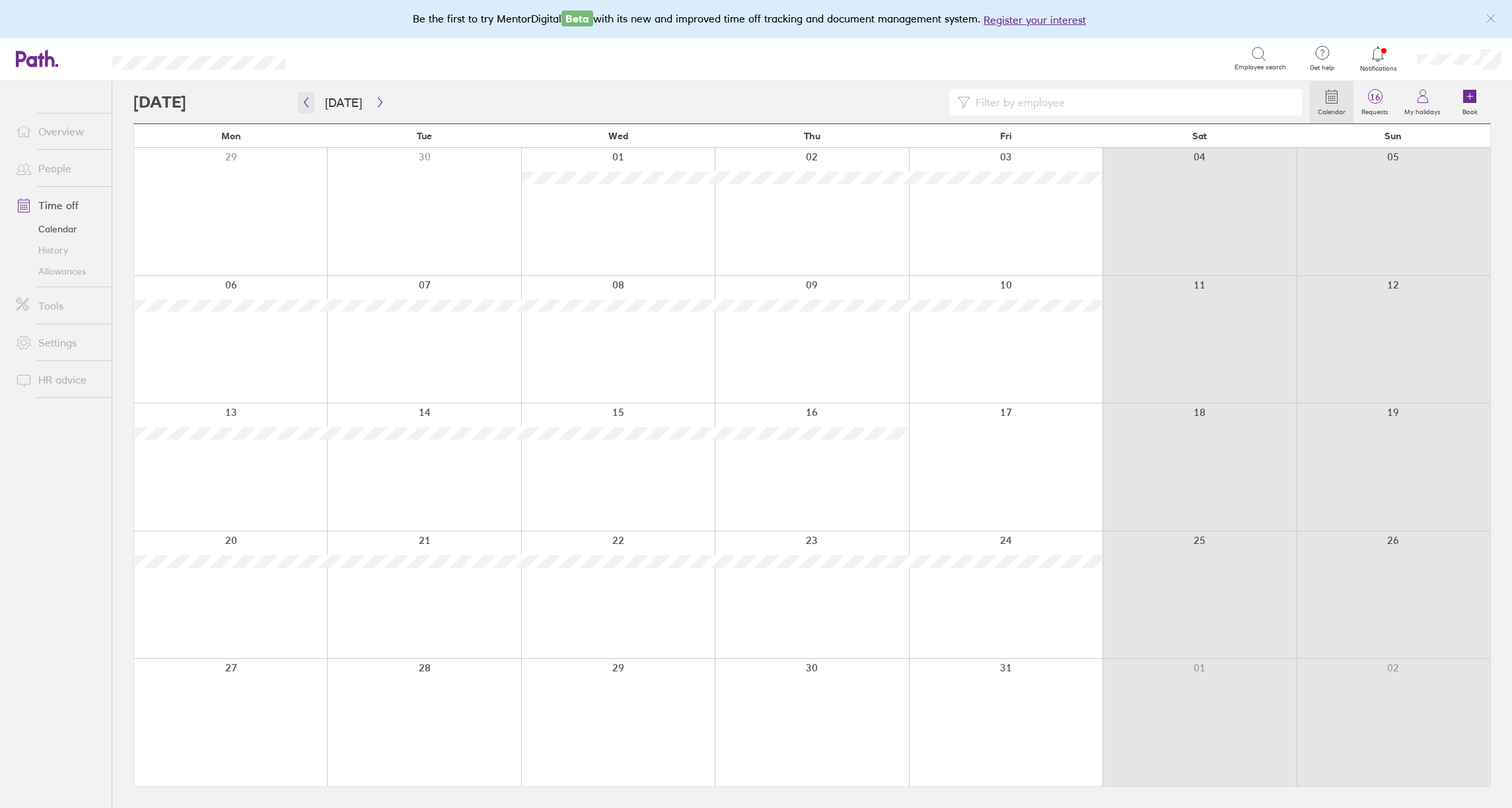
click at [306, 100] on icon "button" at bounding box center [307, 102] width 4 height 10
click at [42, 61] on icon at bounding box center [30, 58] width 28 height 16
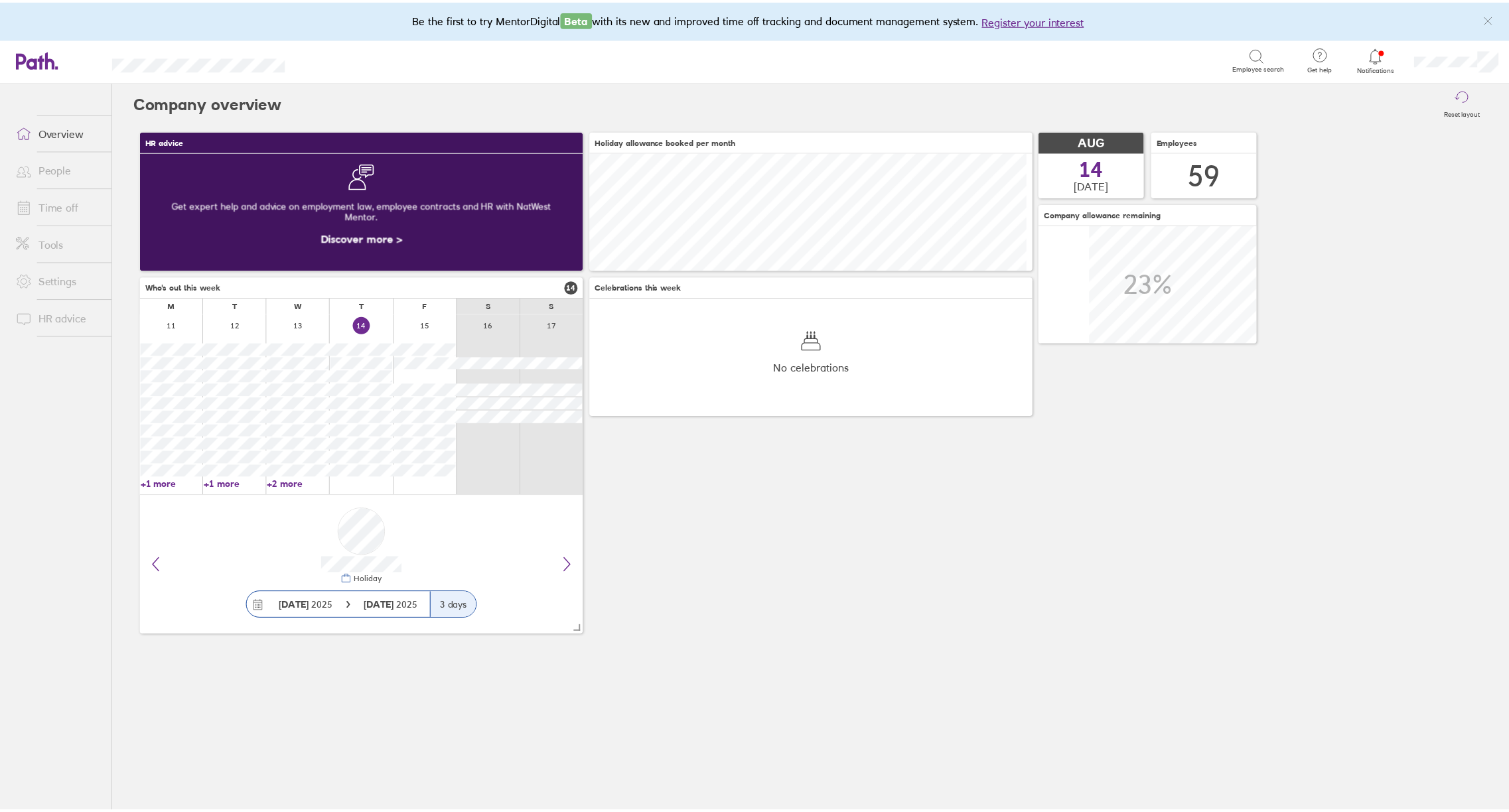
scroll to position [118, 446]
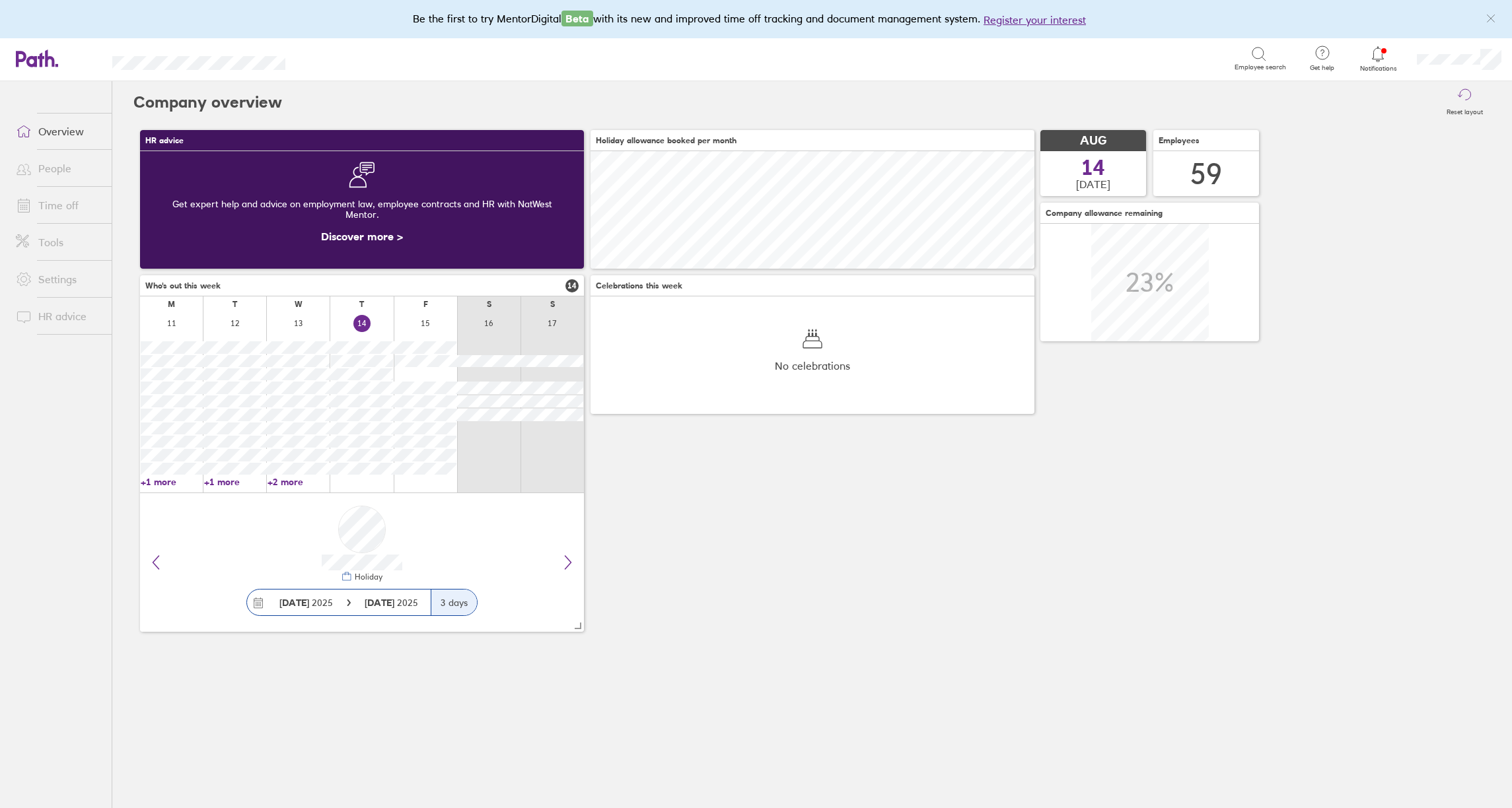
click at [65, 206] on link "Time off" at bounding box center [58, 206] width 106 height 27
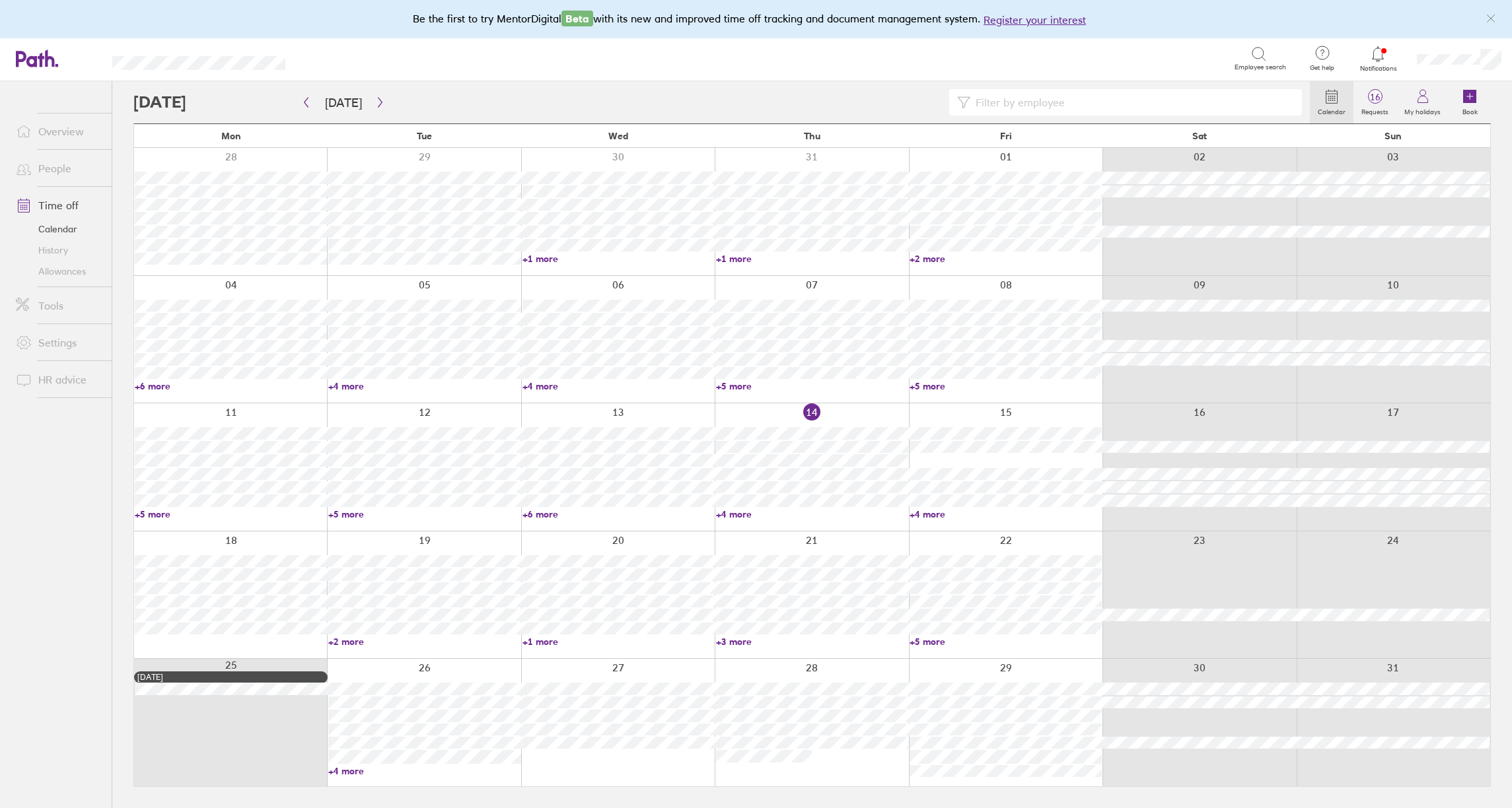
click at [357, 642] on link "+2 more" at bounding box center [425, 642] width 192 height 12
click at [369, 654] on div "[DATE]" at bounding box center [424, 655] width 289 height 15
click at [79, 668] on ul "Overview People Time off Calendar History Allowances Tools Settings HR advice" at bounding box center [55, 423] width 112 height 684
click at [349, 771] on link "+4 more" at bounding box center [425, 771] width 192 height 12
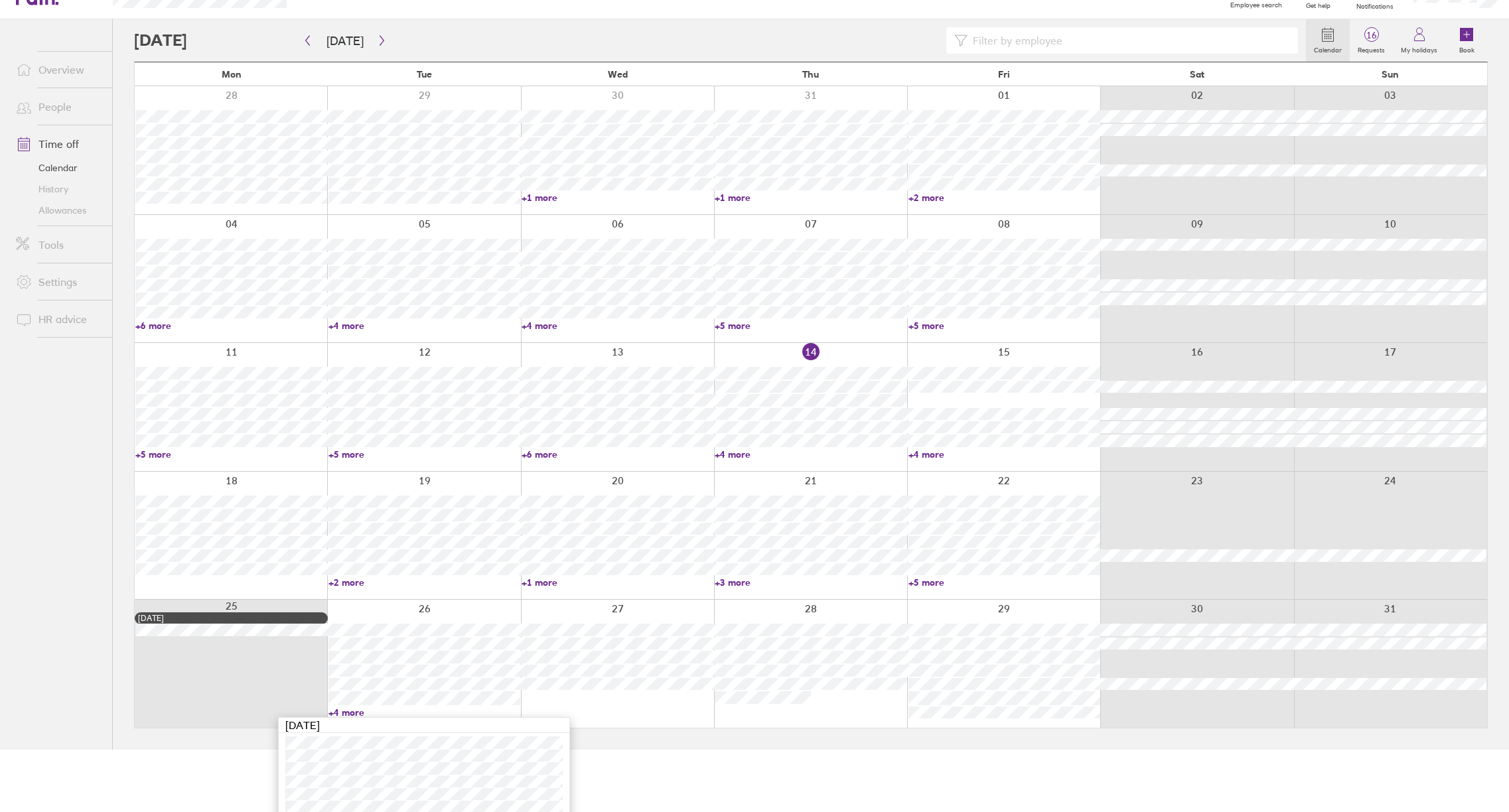
scroll to position [123, 0]
